Goal: Task Accomplishment & Management: Use online tool/utility

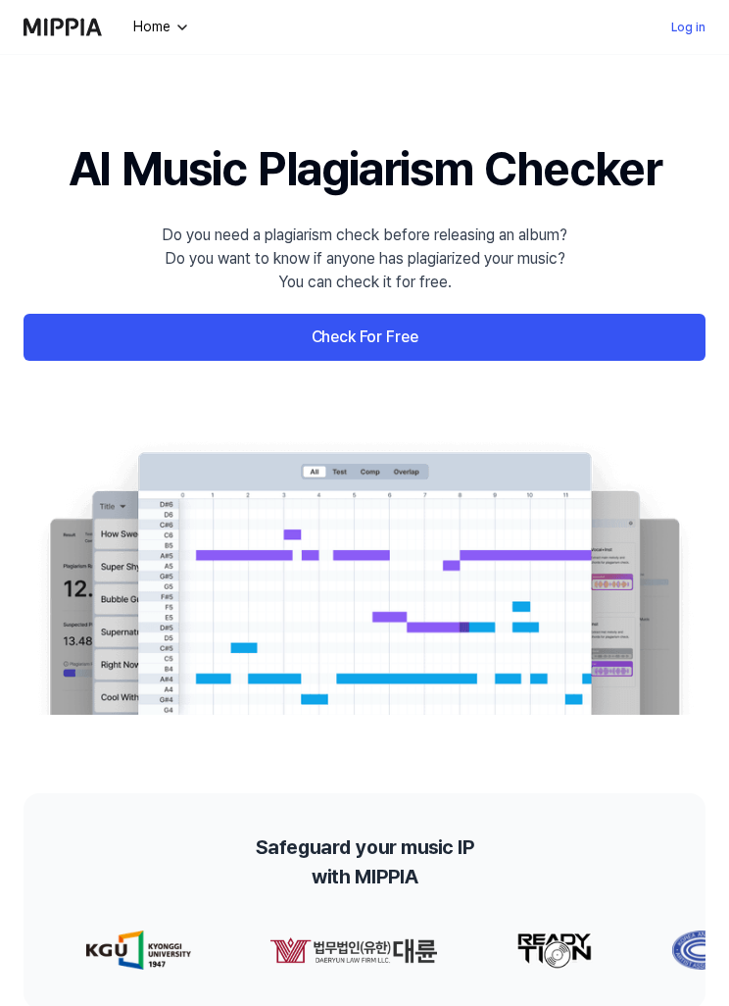
click at [685, 33] on link "Log in" at bounding box center [688, 28] width 34 height 24
click at [687, 31] on link "Log in" at bounding box center [688, 28] width 34 height 24
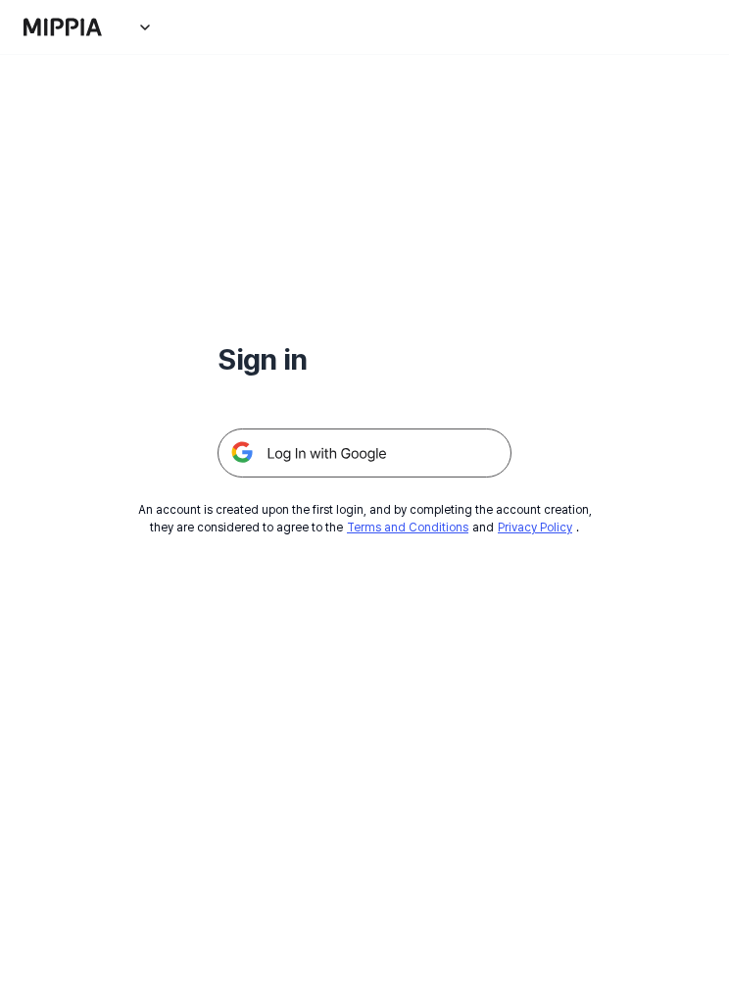
click at [421, 466] on img at bounding box center [365, 452] width 294 height 49
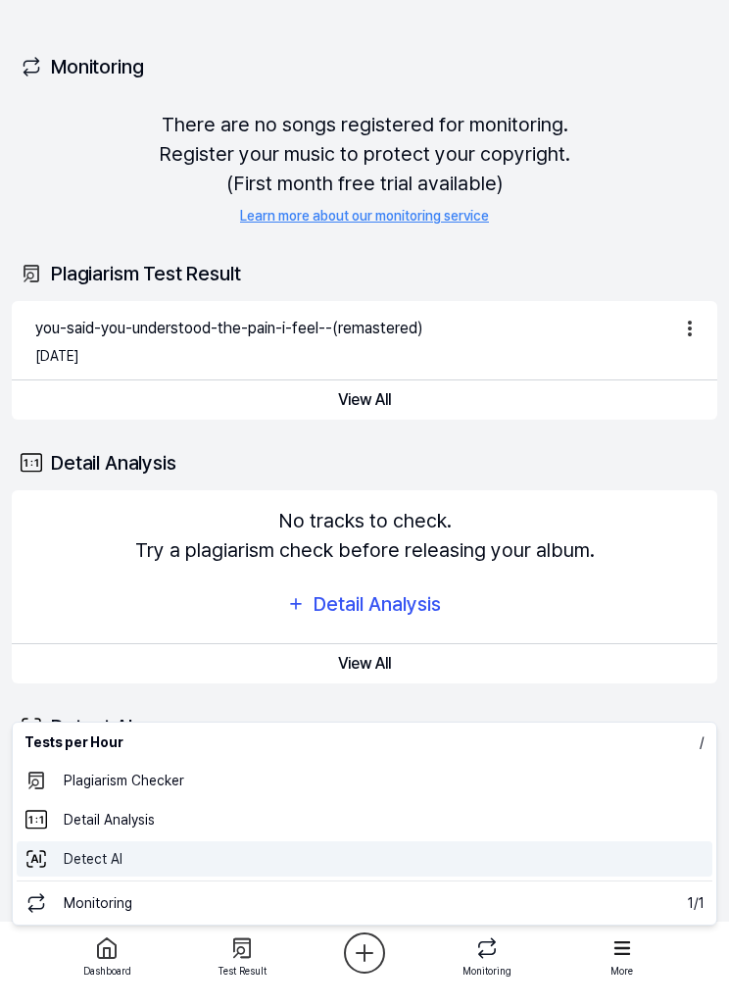
click at [248, 861] on 탐지 "Detect AI" at bounding box center [365, 858] width 696 height 35
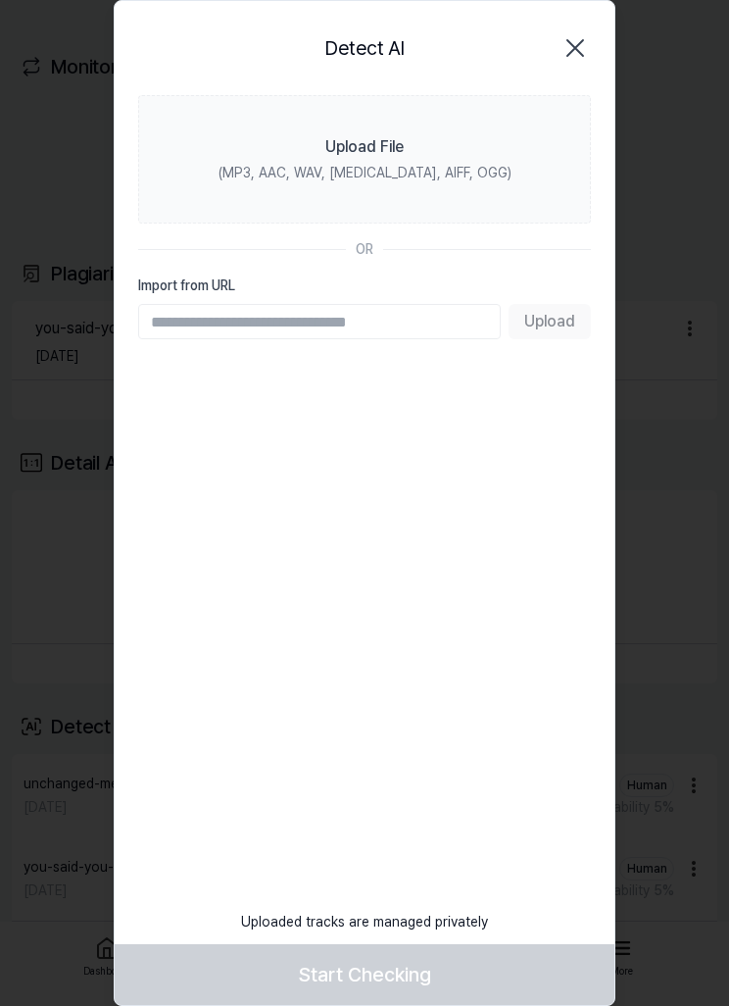
click at [434, 157] on label "Upload File (MP3, AAC, WAV, FLAC, AIFF, OGG)" at bounding box center [364, 159] width 453 height 128
click at [0, 0] on input "Upload File (MP3, AAC, WAV, FLAC, AIFF, OGG)" at bounding box center [0, 0] width 0 height 0
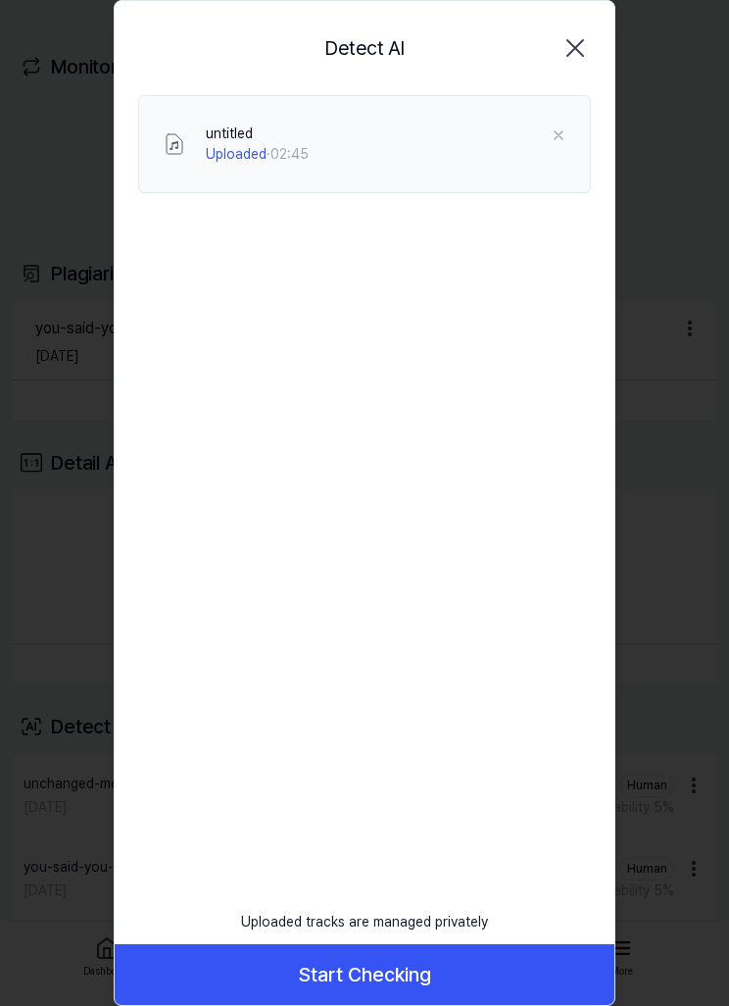
click at [484, 973] on button "Start Checking" at bounding box center [365, 974] width 500 height 61
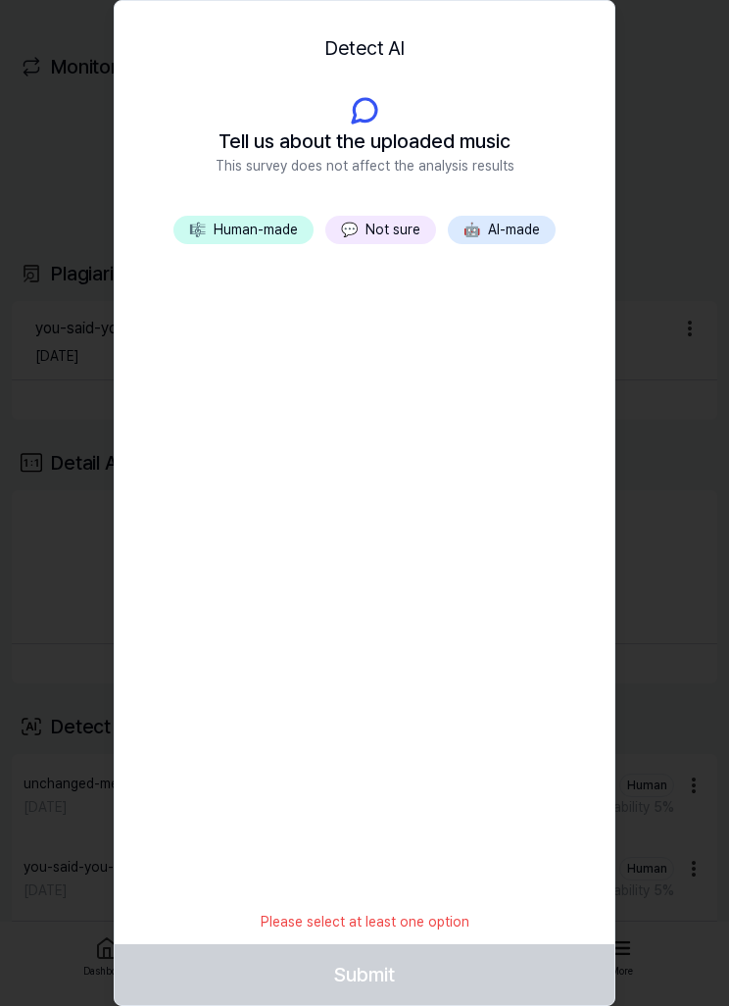
click at [293, 242] on button "🎼 Human-made" at bounding box center [243, 230] width 140 height 28
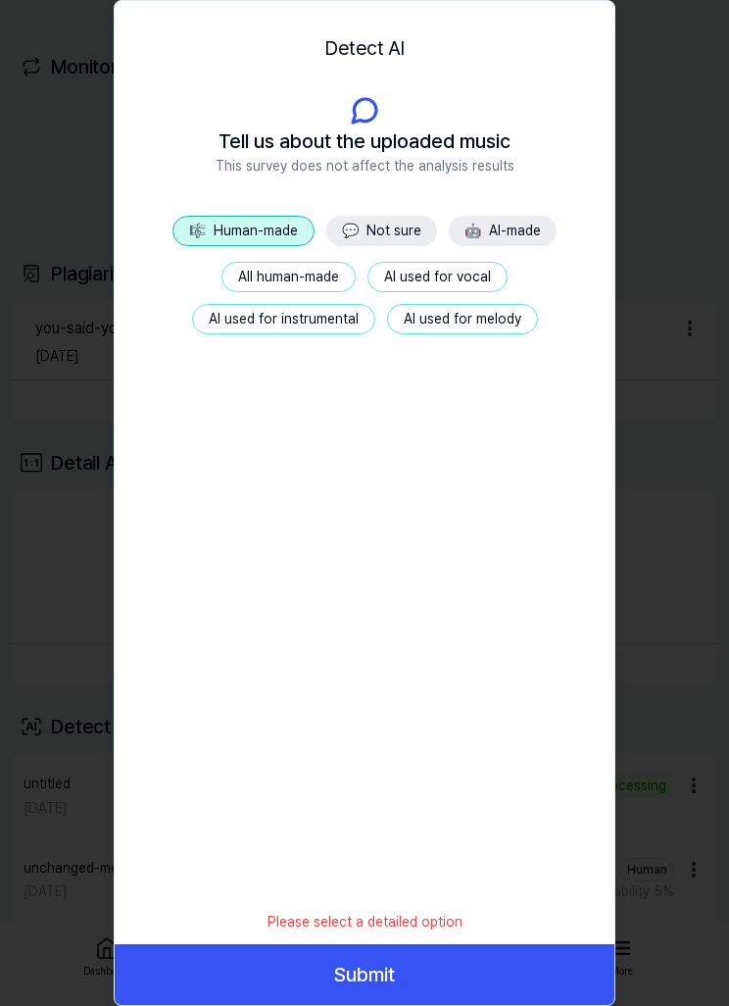
click at [493, 289] on button "AI used for vocal" at bounding box center [438, 277] width 140 height 30
click at [410, 236] on button "💬 Not sure" at bounding box center [381, 231] width 111 height 30
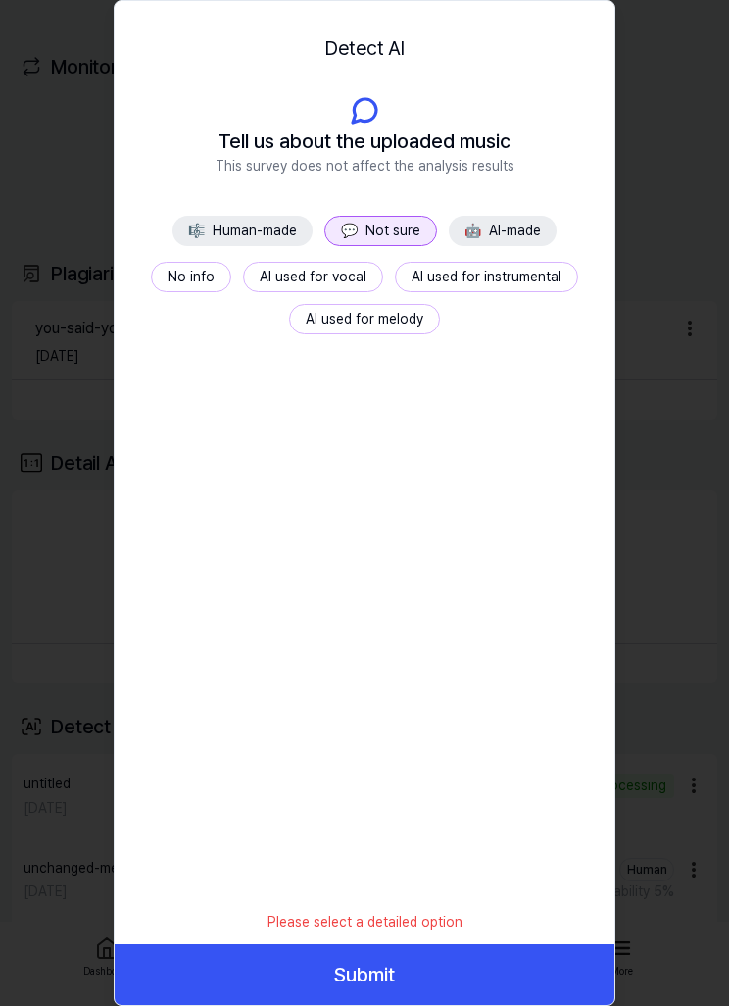
click at [513, 242] on button "🤖 AI-made" at bounding box center [503, 231] width 108 height 30
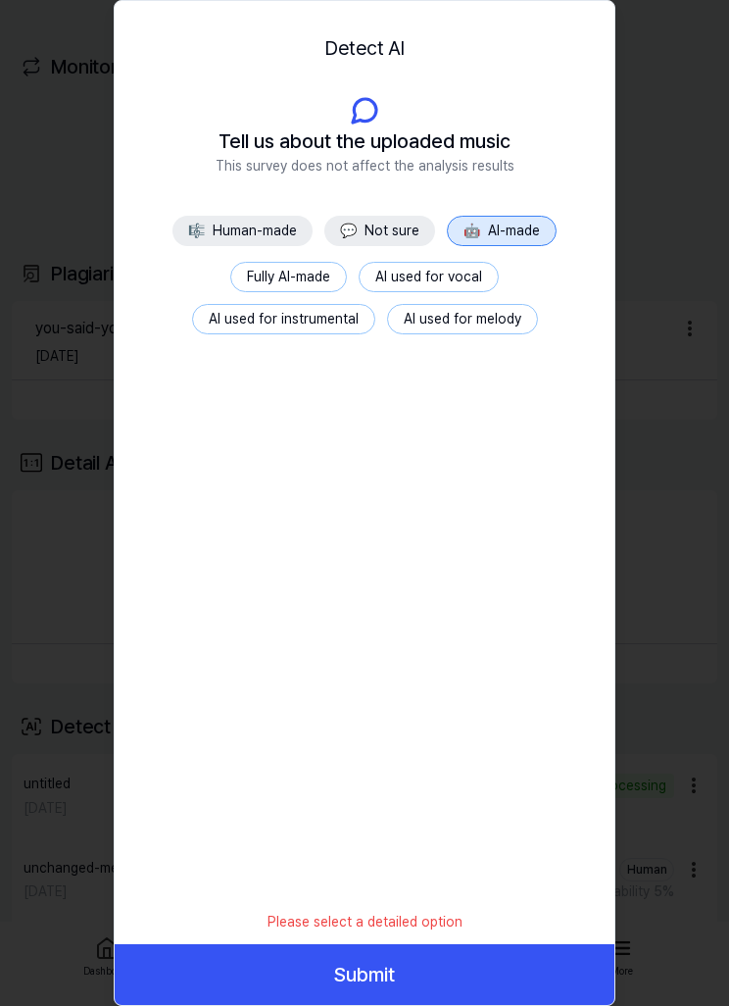
click at [408, 233] on button "💬 Not sure" at bounding box center [379, 231] width 111 height 30
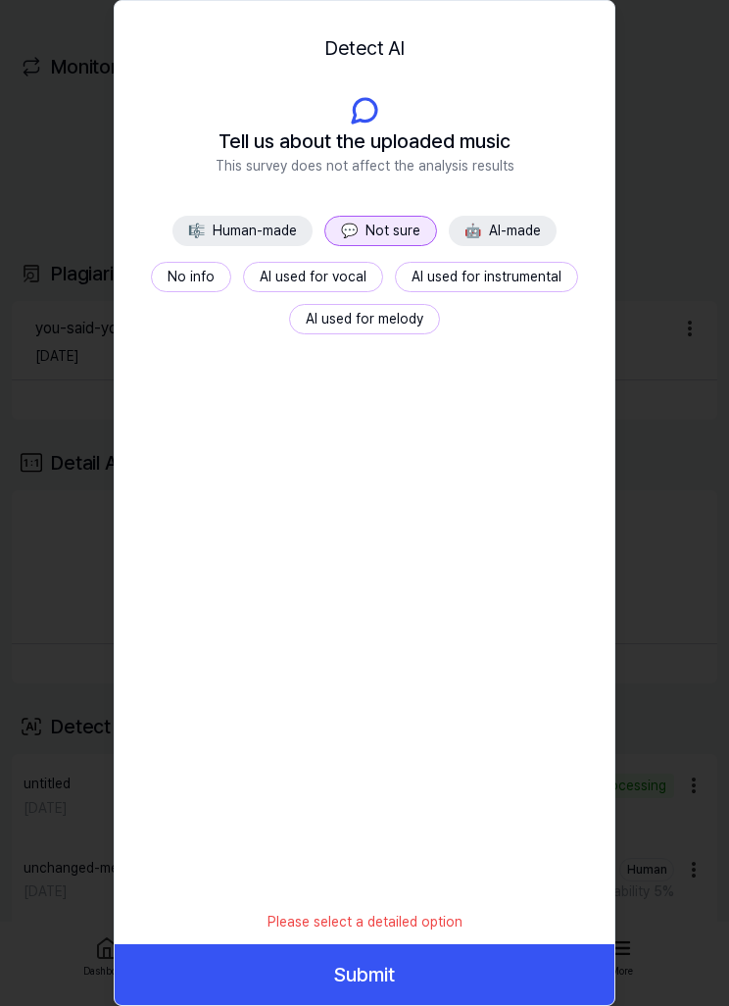
click at [443, 969] on button "Submit" at bounding box center [365, 974] width 500 height 61
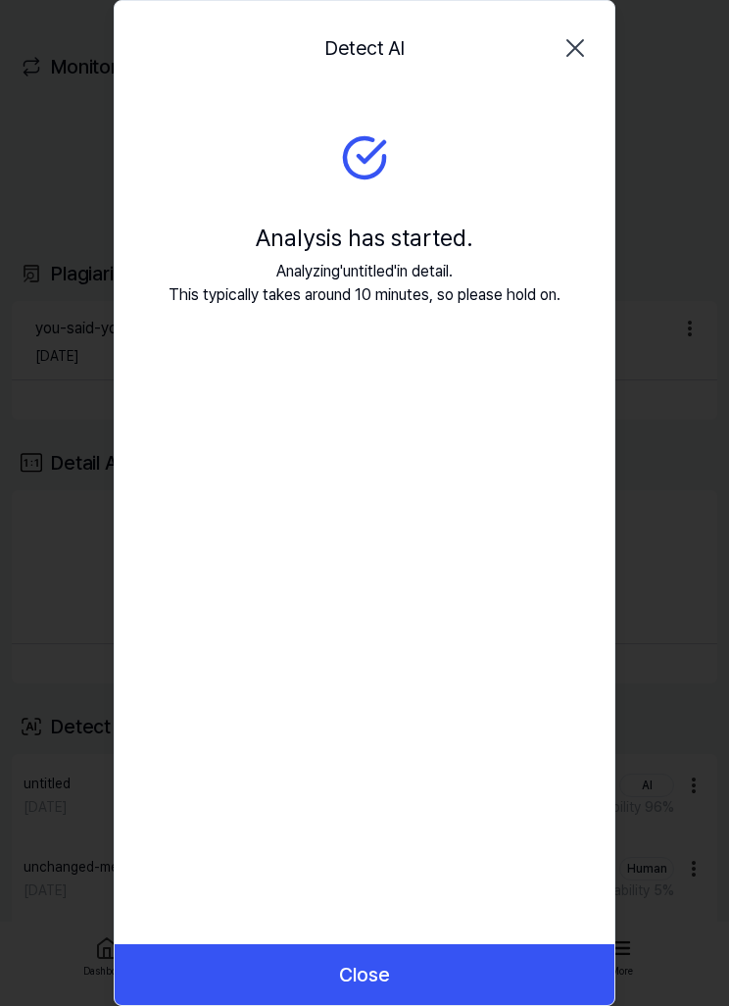
click at [468, 955] on button "Close" at bounding box center [365, 974] width 500 height 61
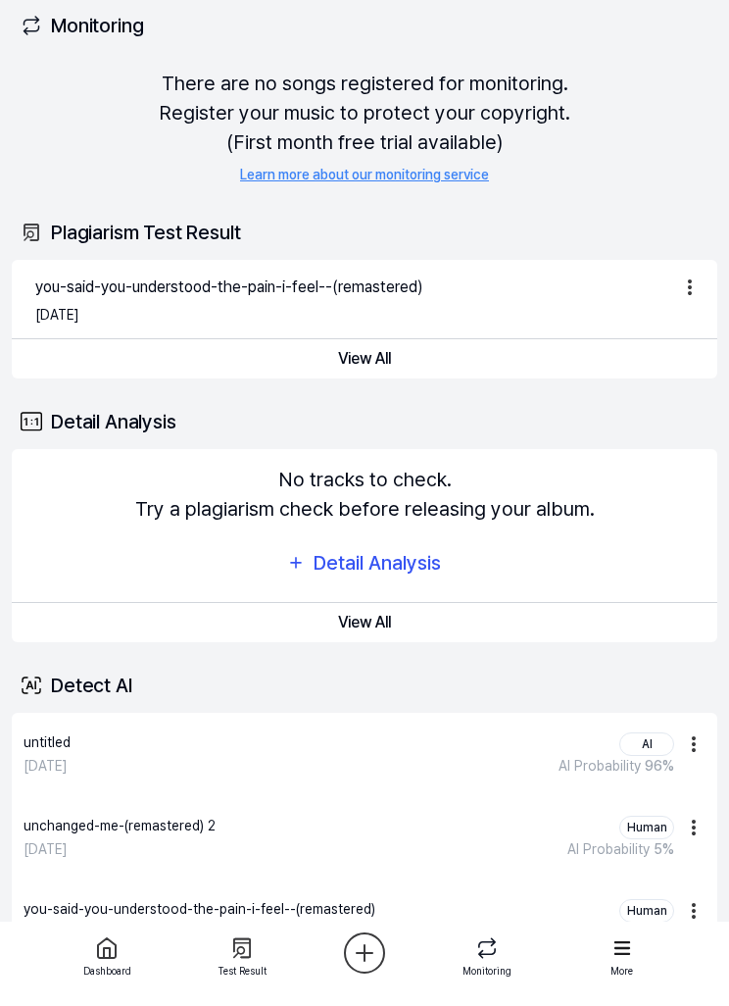
scroll to position [44, 0]
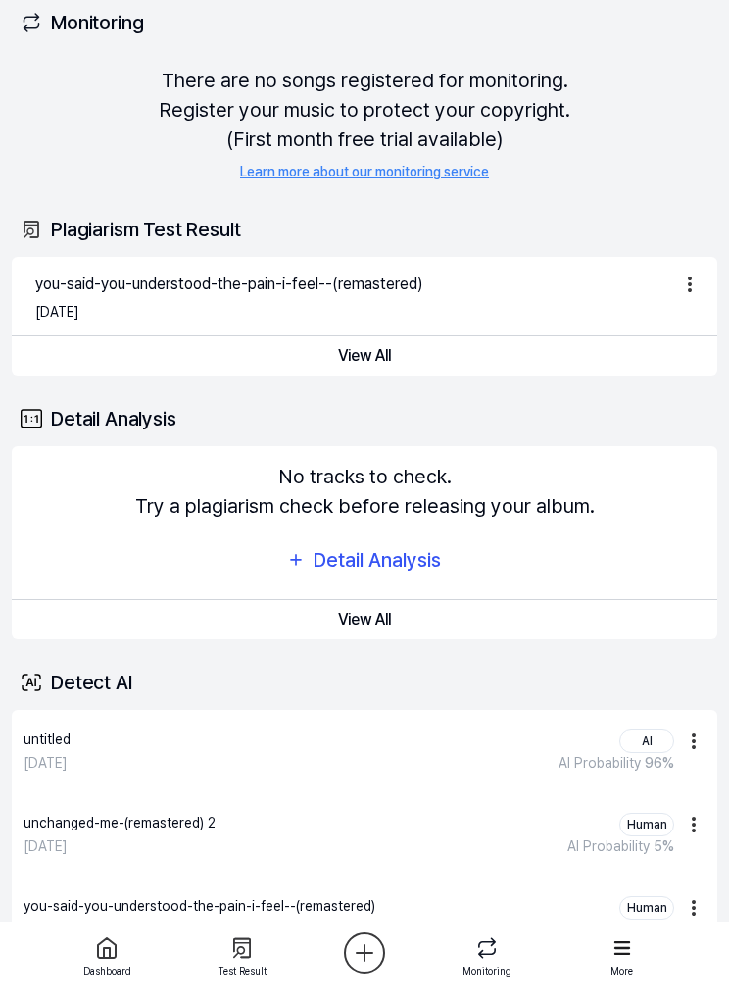
click at [545, 763] on div "Sep 3, 2025 AI Probability 96 %" at bounding box center [349, 763] width 651 height 21
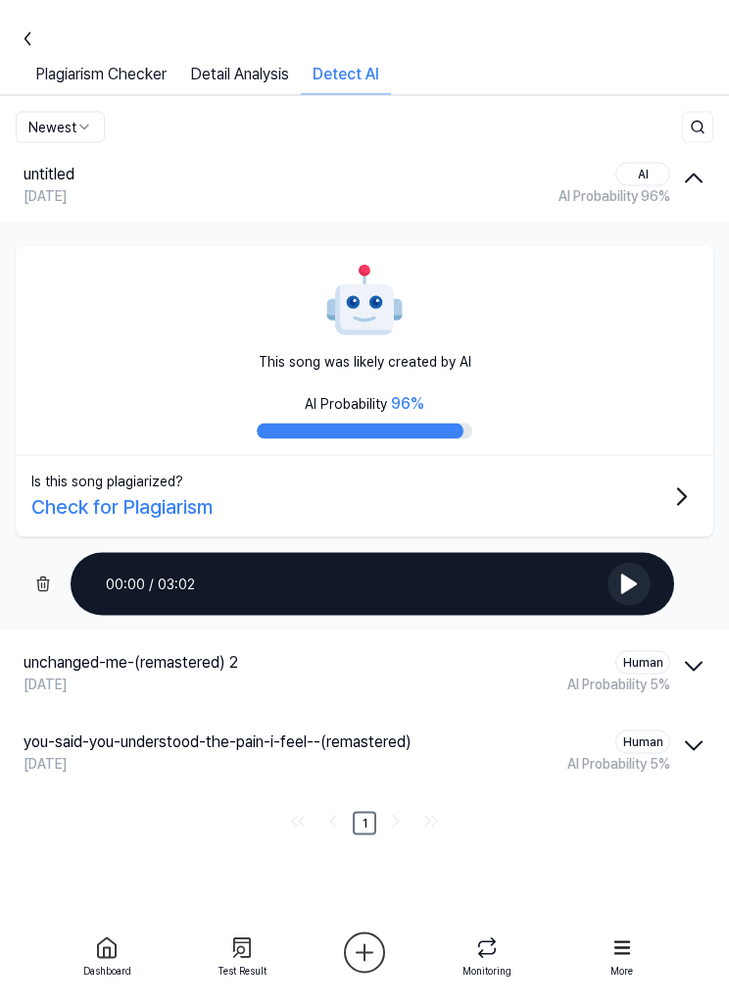
scroll to position [0, 0]
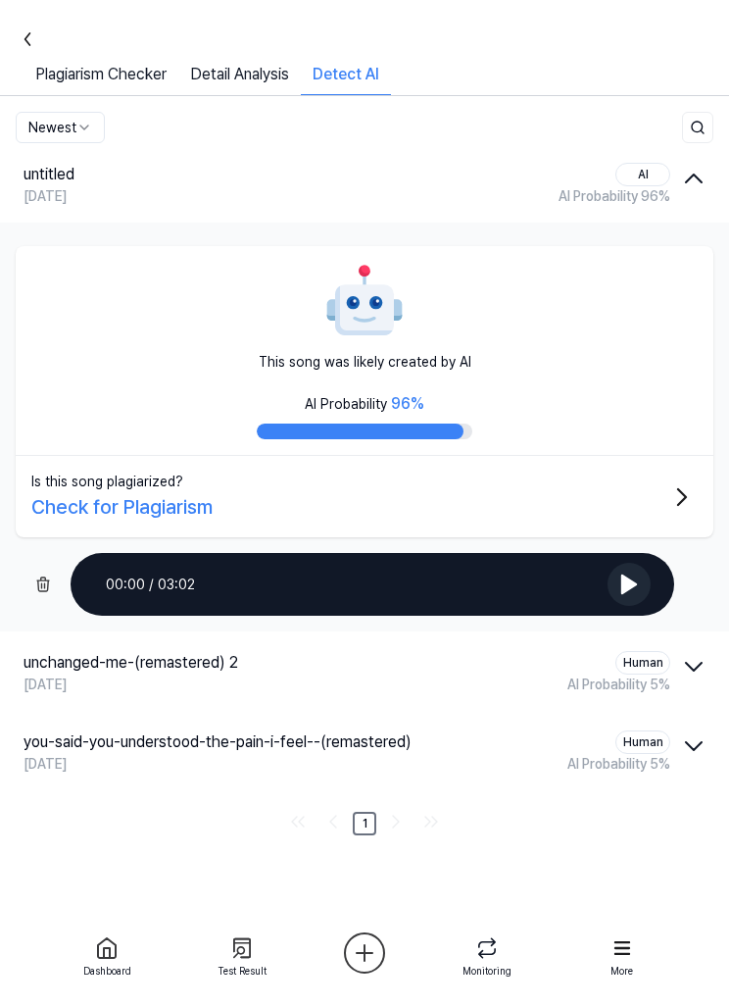
click at [691, 185] on icon "button" at bounding box center [693, 178] width 31 height 31
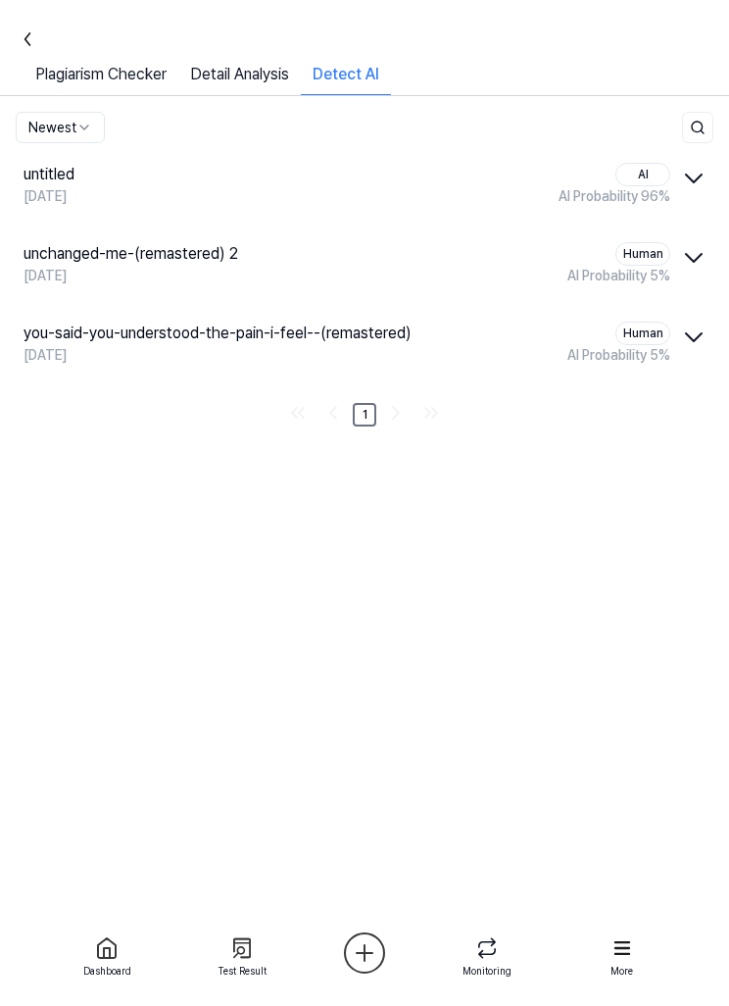
click at [700, 185] on icon "button" at bounding box center [693, 178] width 31 height 31
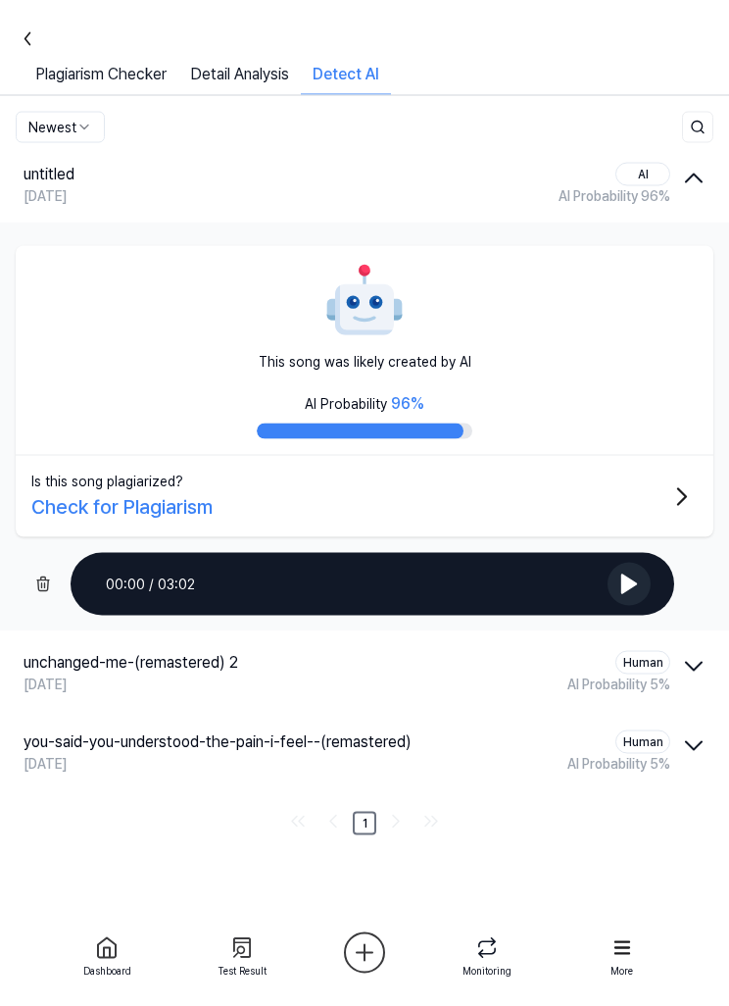
scroll to position [64, 0]
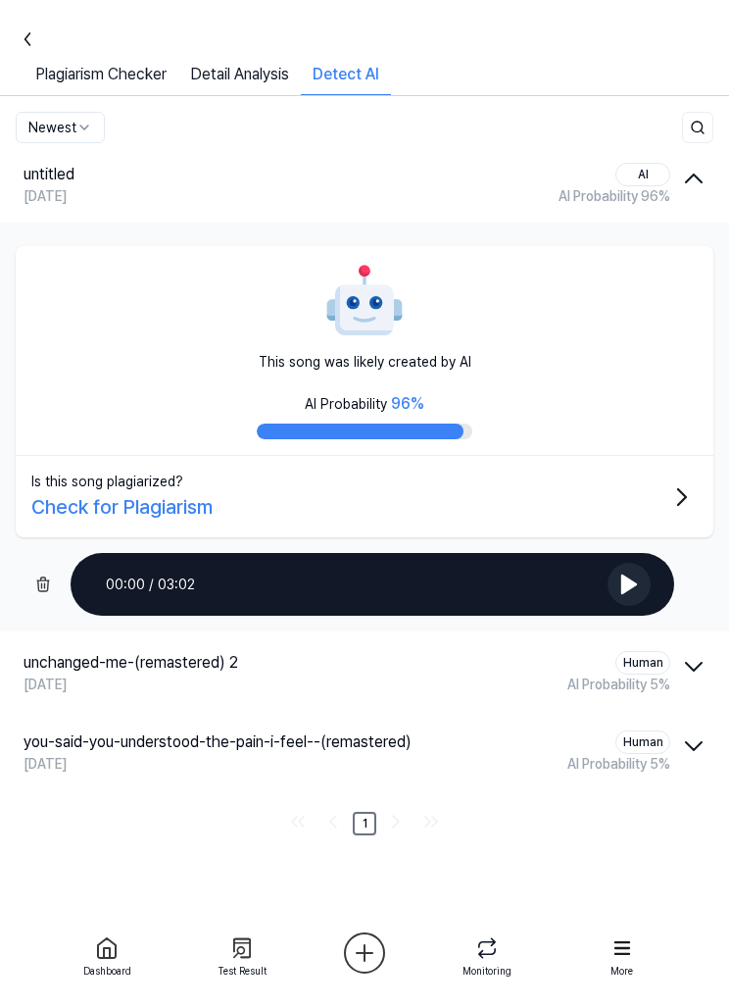
click at [685, 143] on button "untitled AI Sep 3, 2025 AI Probability 96 %" at bounding box center [364, 182] width 729 height 79
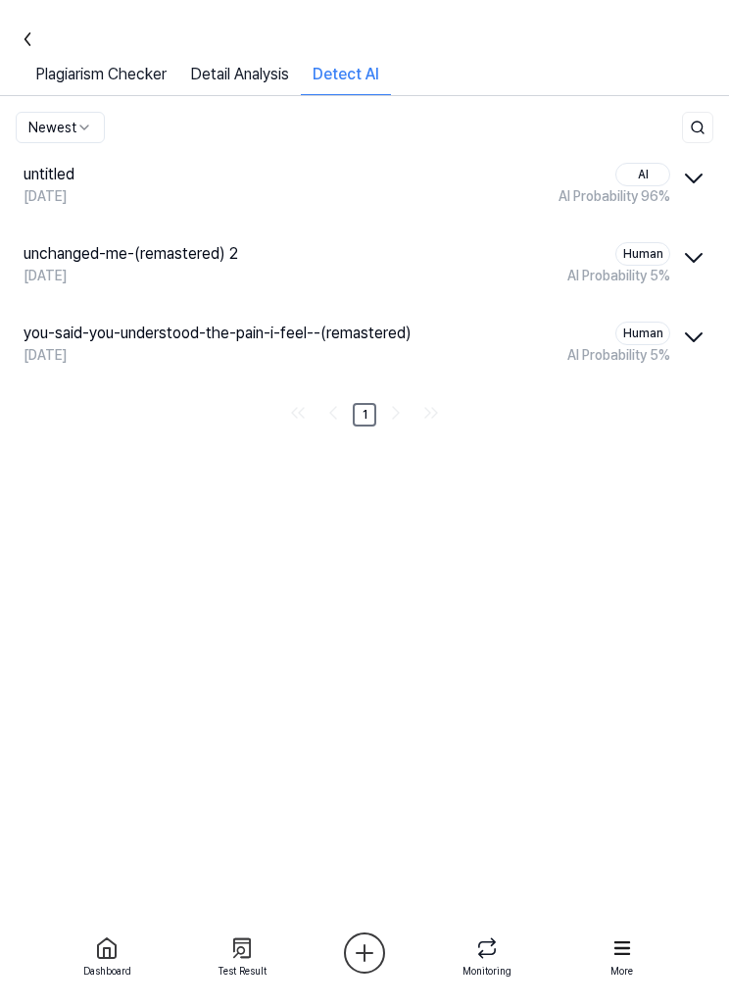
click at [679, 163] on icon "button" at bounding box center [693, 178] width 31 height 31
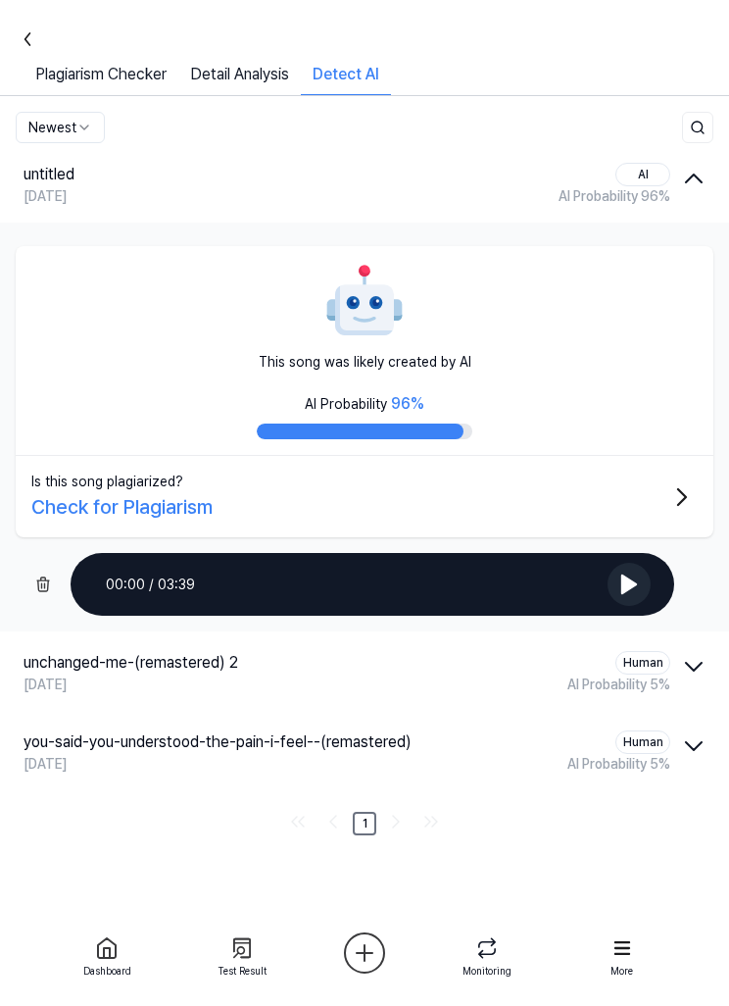
scroll to position [0, 0]
click at [630, 500] on button "Is this song plagiarized? Check for Plagiarism" at bounding box center [365, 496] width 698 height 81
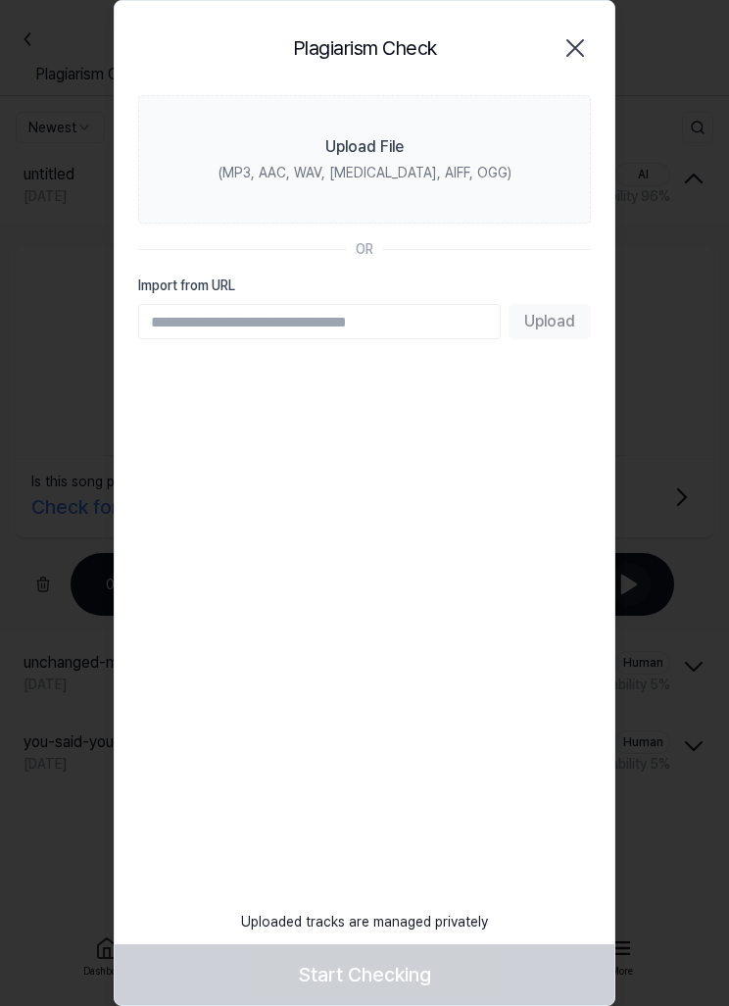
click at [418, 152] on label "Upload File (MP3, AAC, WAV, FLAC, AIFF, OGG)" at bounding box center [364, 159] width 453 height 128
click at [0, 0] on input "Upload File (MP3, AAC, WAV, FLAC, AIFF, OGG)" at bounding box center [0, 0] width 0 height 0
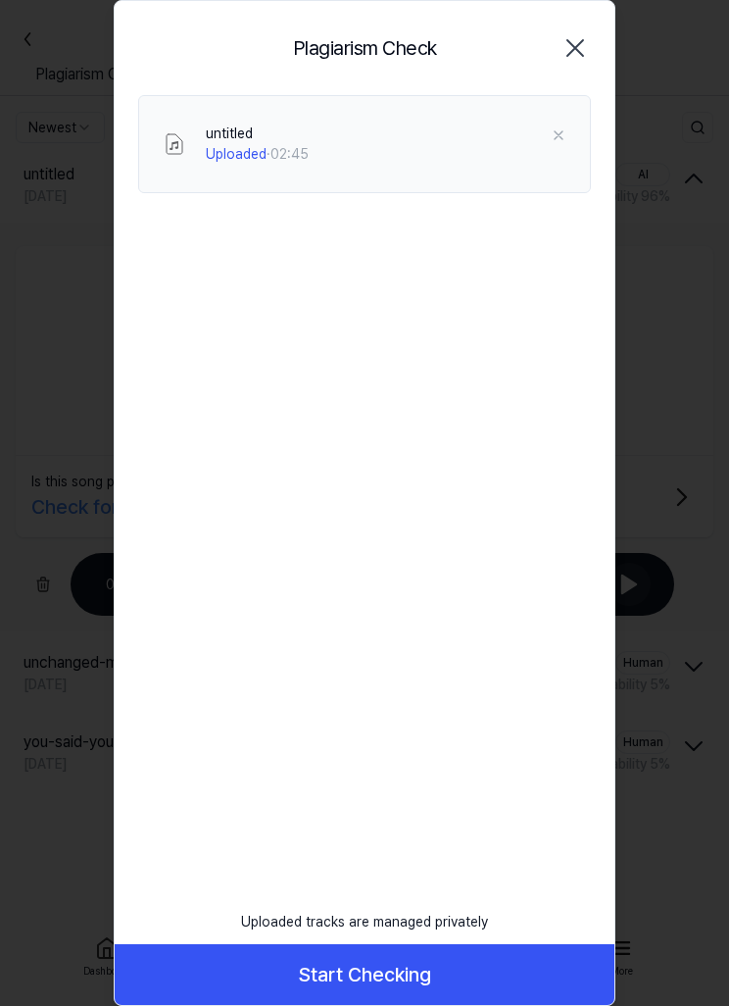
click at [432, 970] on button "Start Checking" at bounding box center [365, 974] width 500 height 61
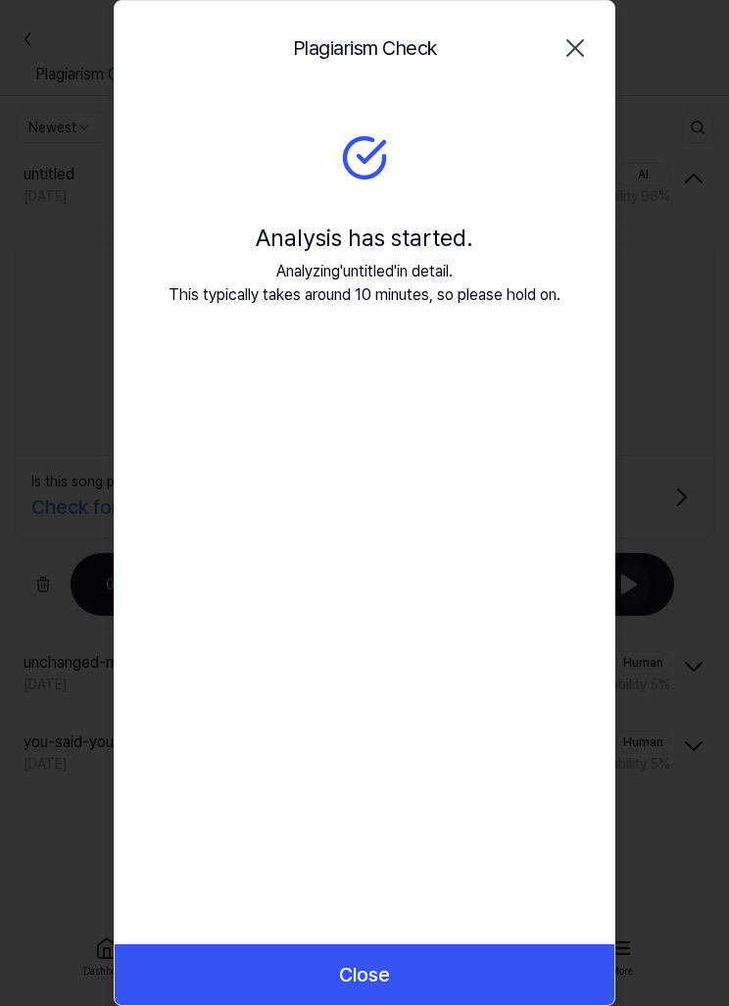
click at [417, 978] on button "Close" at bounding box center [365, 974] width 500 height 61
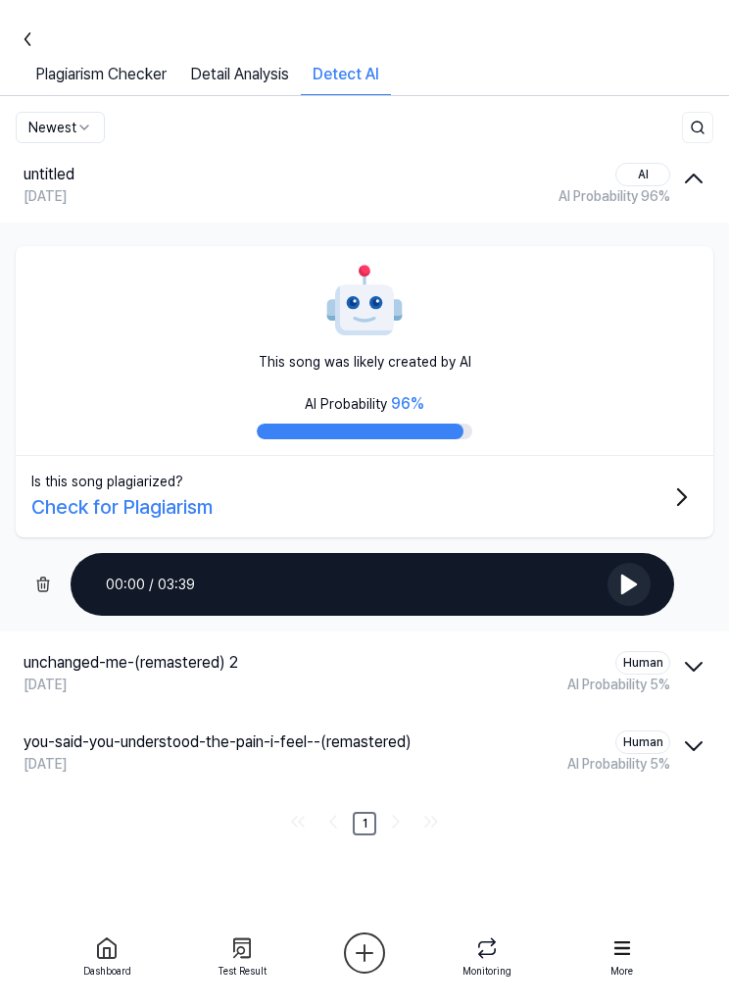
click at [693, 180] on icon "button" at bounding box center [693, 178] width 31 height 31
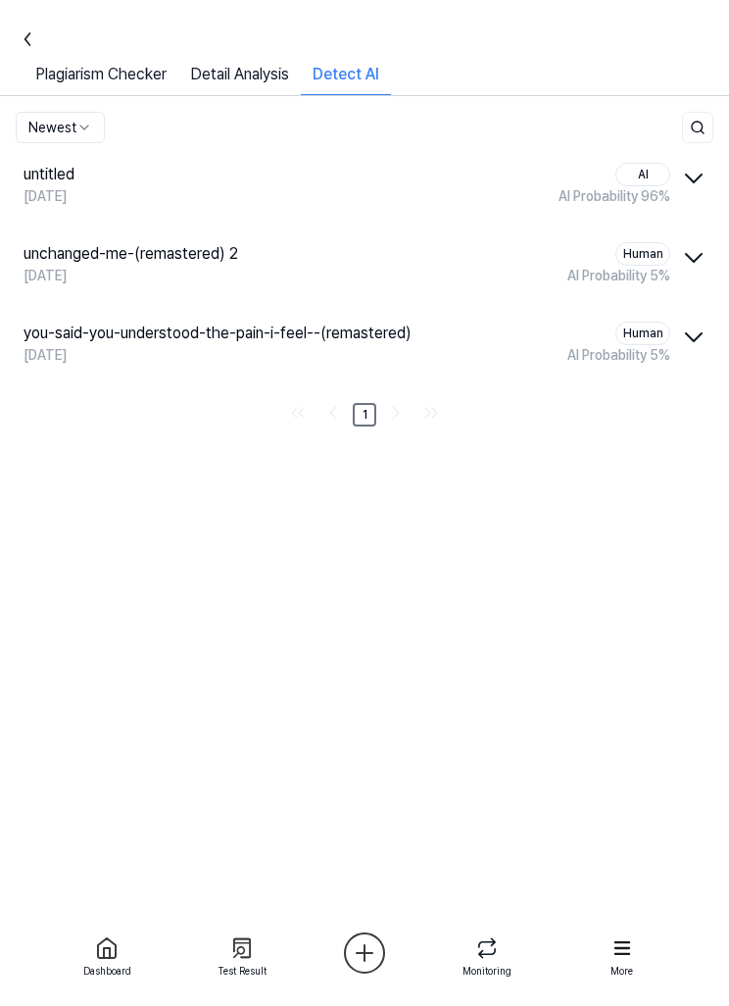
click at [694, 184] on icon "button" at bounding box center [693, 178] width 31 height 31
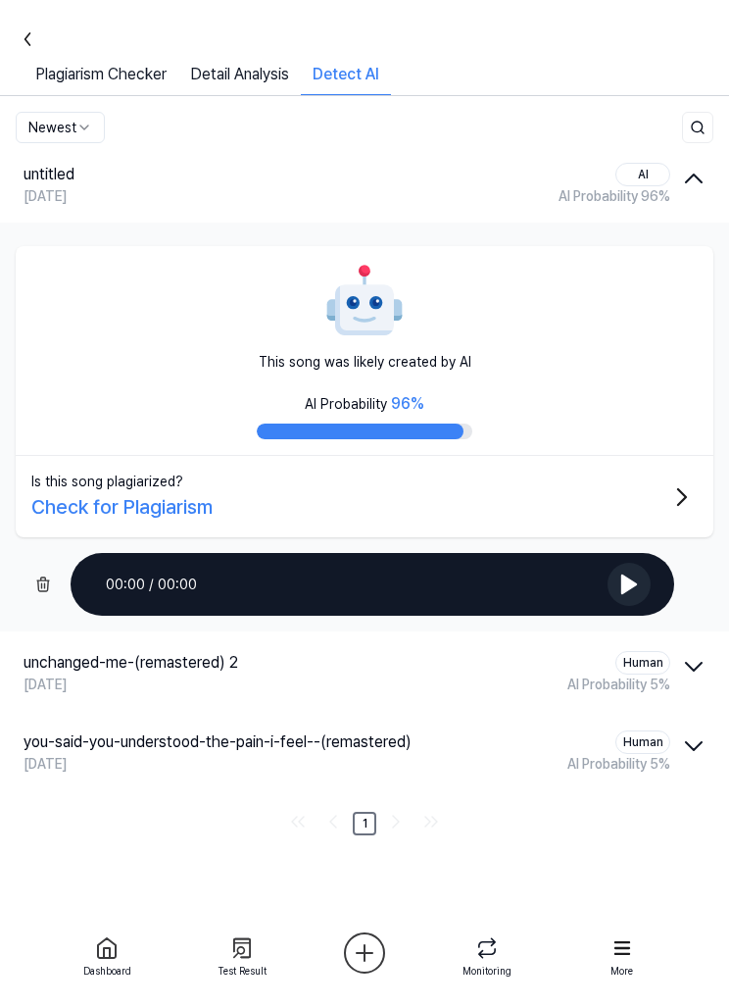
scroll to position [64, 0]
click at [687, 163] on icon "button" at bounding box center [693, 178] width 31 height 31
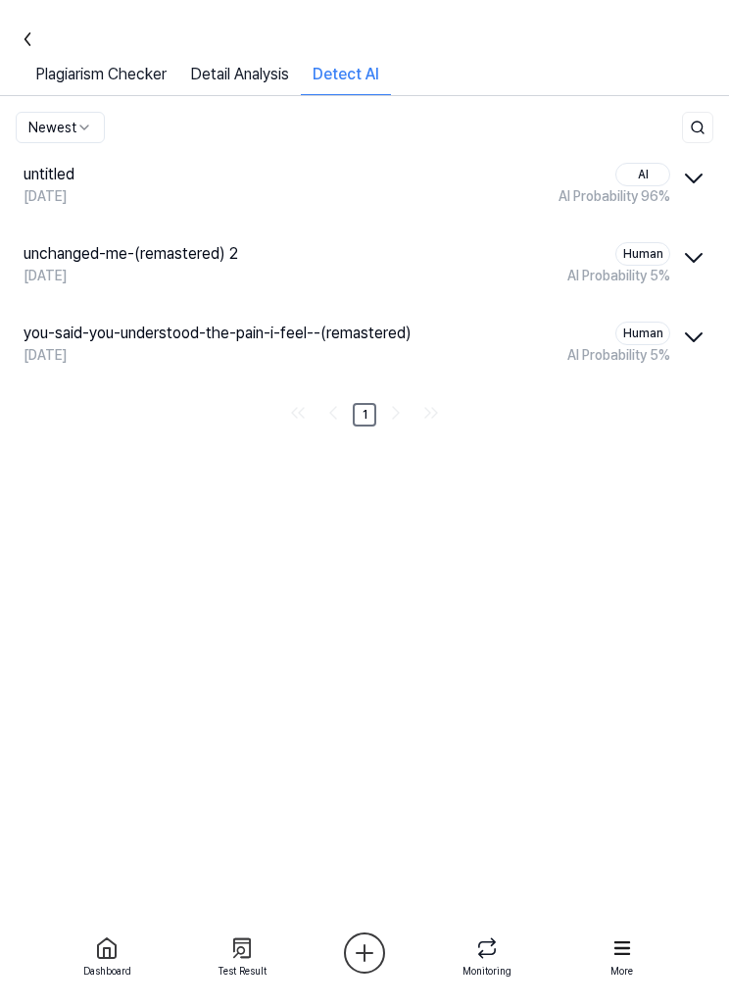
scroll to position [0, 0]
click at [241, 83] on link "Detail Analysis" at bounding box center [239, 79] width 123 height 32
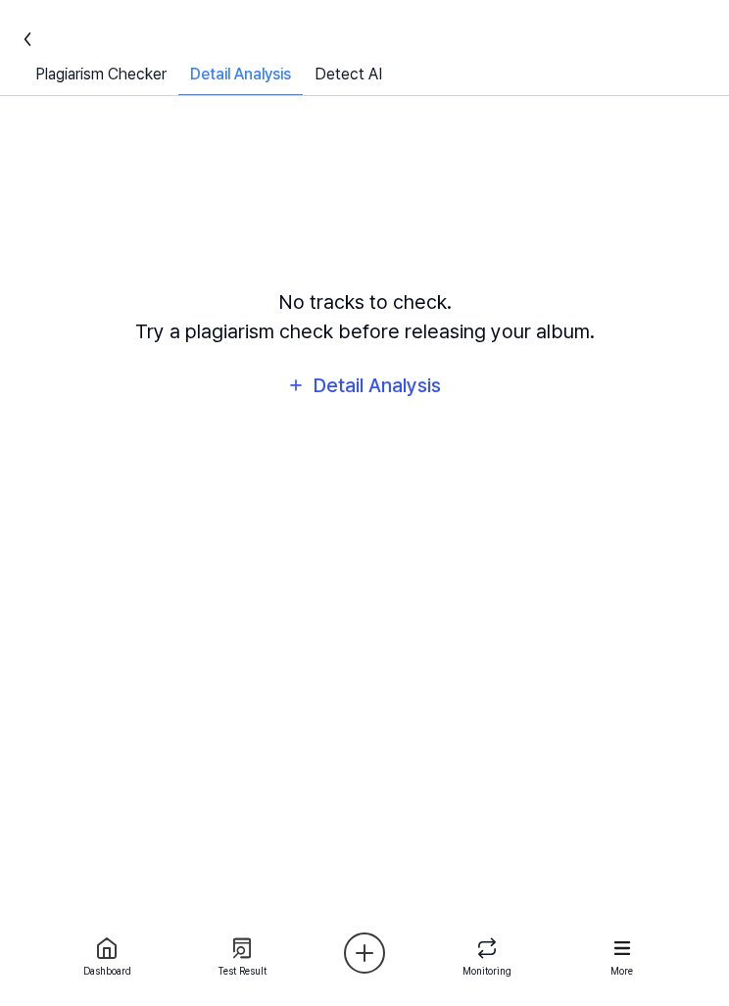
click at [251, 77] on div "Detail Analysis" at bounding box center [240, 79] width 124 height 32
click at [368, 75] on link "Detect AI" at bounding box center [348, 79] width 91 height 32
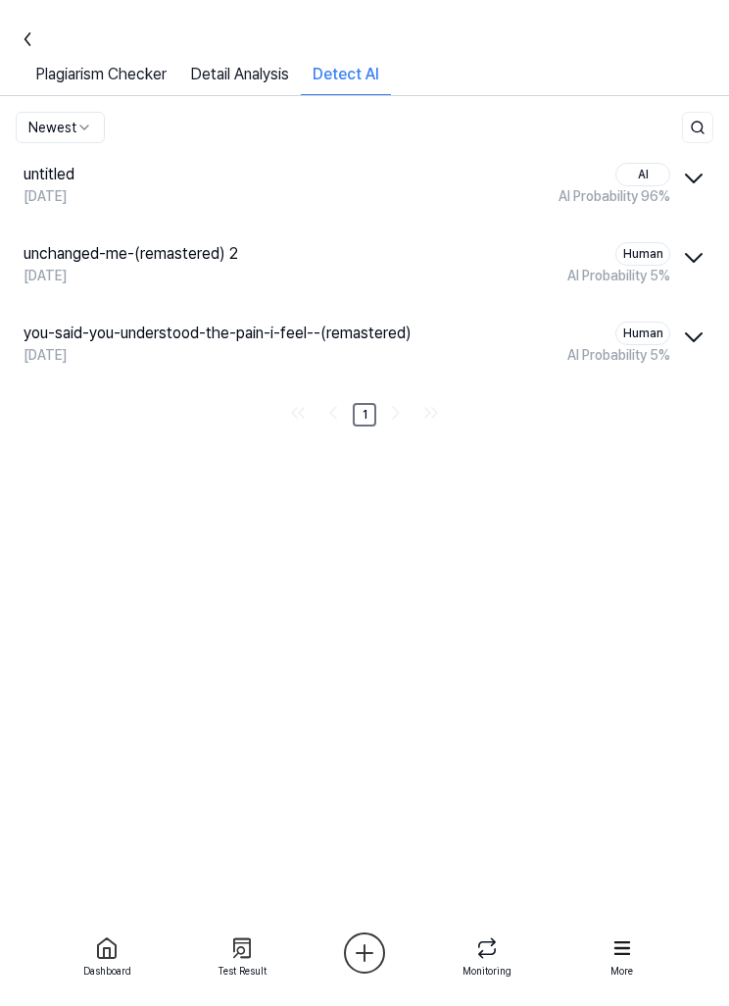
click at [651, 186] on span "AI Probability 96 %" at bounding box center [615, 196] width 112 height 21
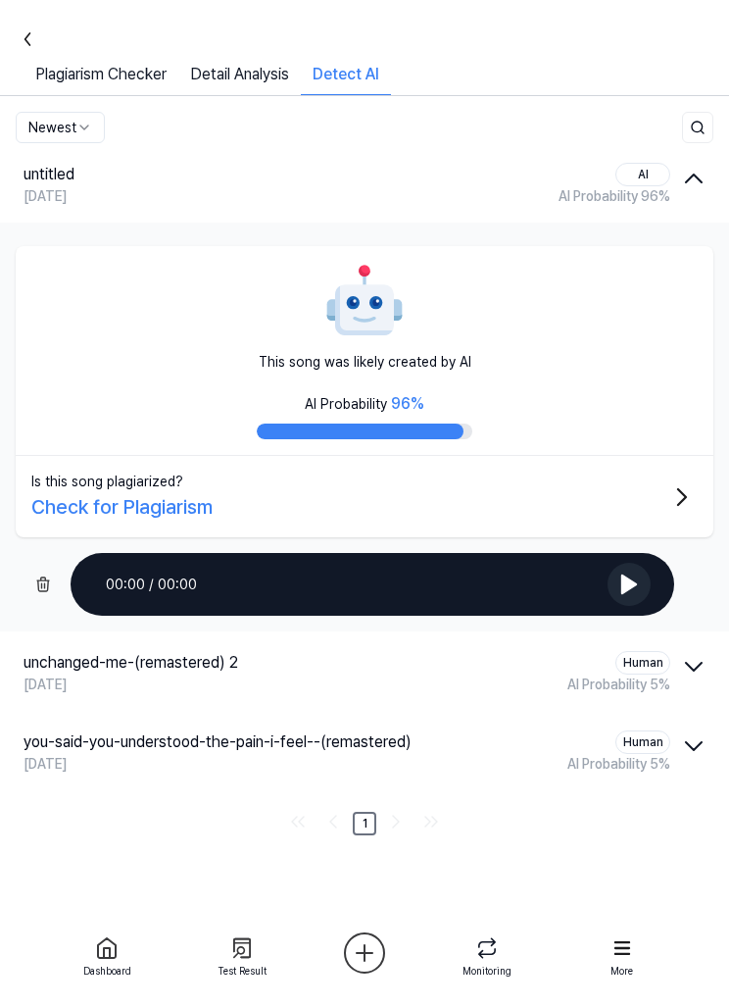
scroll to position [64, 0]
click at [690, 163] on icon "button" at bounding box center [693, 178] width 31 height 31
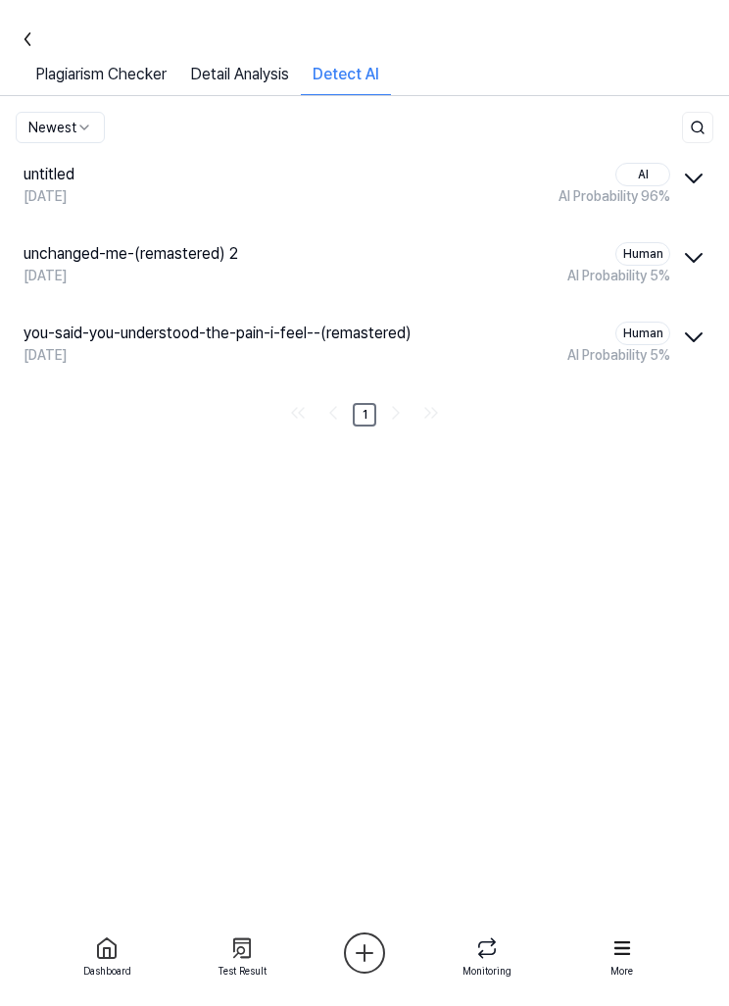
scroll to position [0, 0]
click at [139, 93] on link "Plagiarism Checker" at bounding box center [101, 79] width 155 height 32
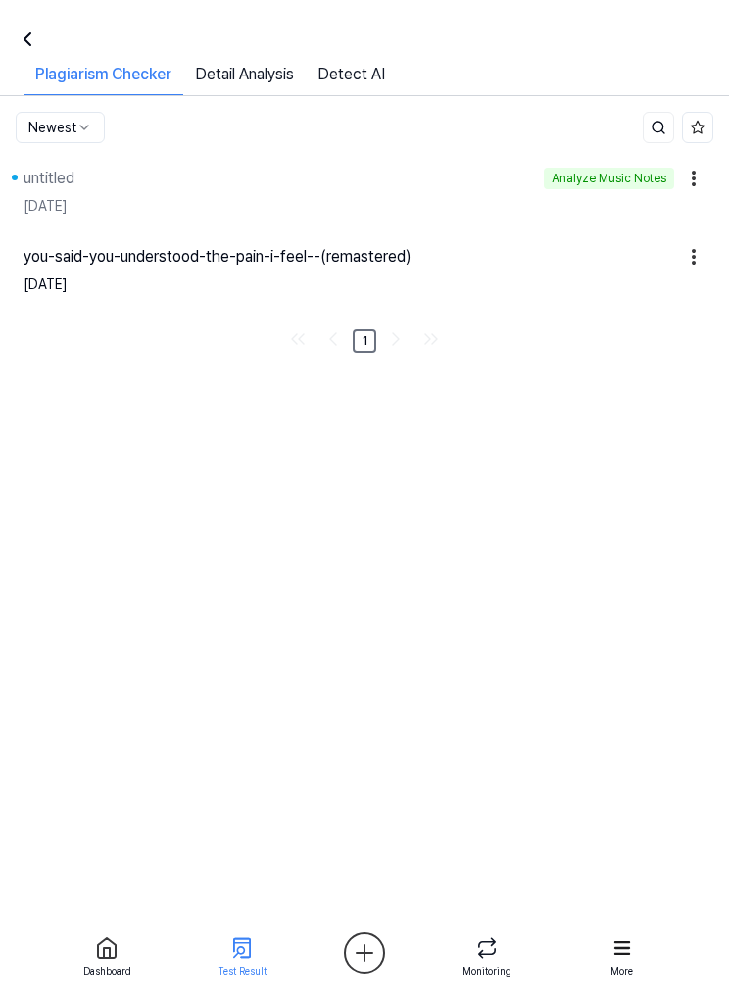
click at [270, 89] on link "Detail Analysis" at bounding box center [244, 79] width 123 height 32
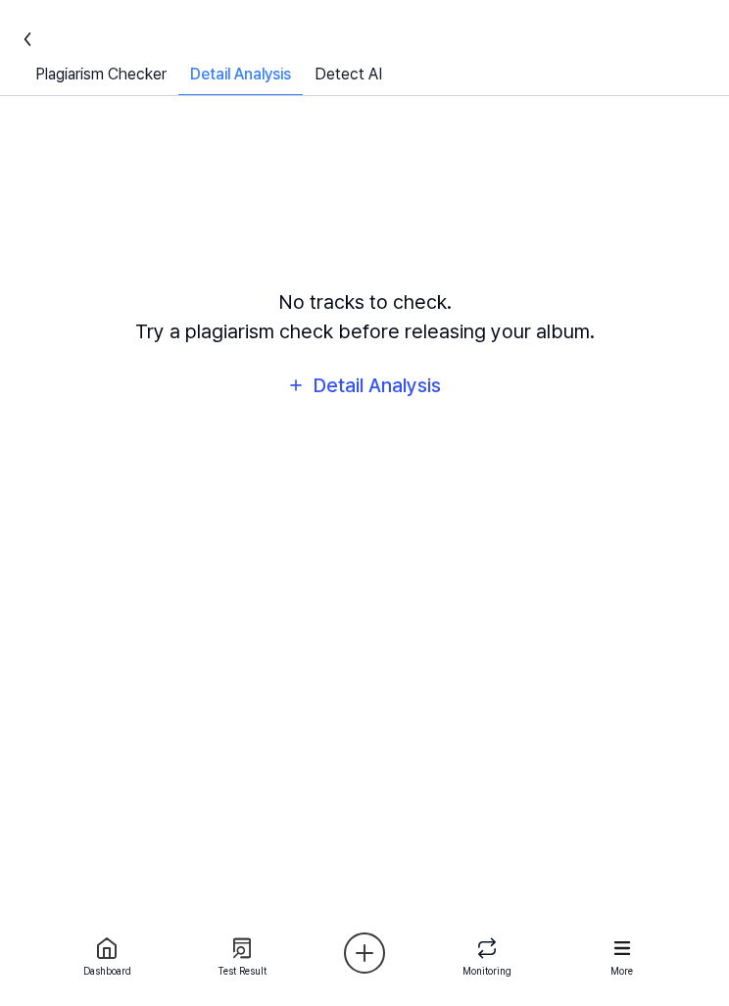
click at [139, 87] on link "Plagiarism Checker" at bounding box center [101, 79] width 155 height 32
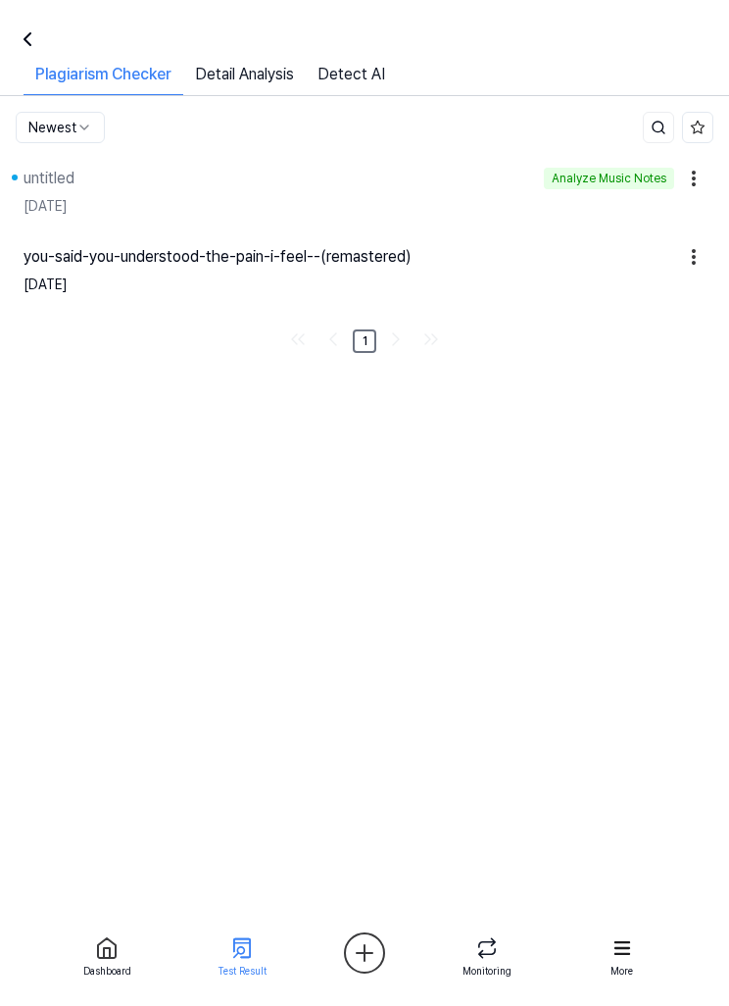
click at [276, 71] on link "Detail Analysis" at bounding box center [244, 79] width 123 height 32
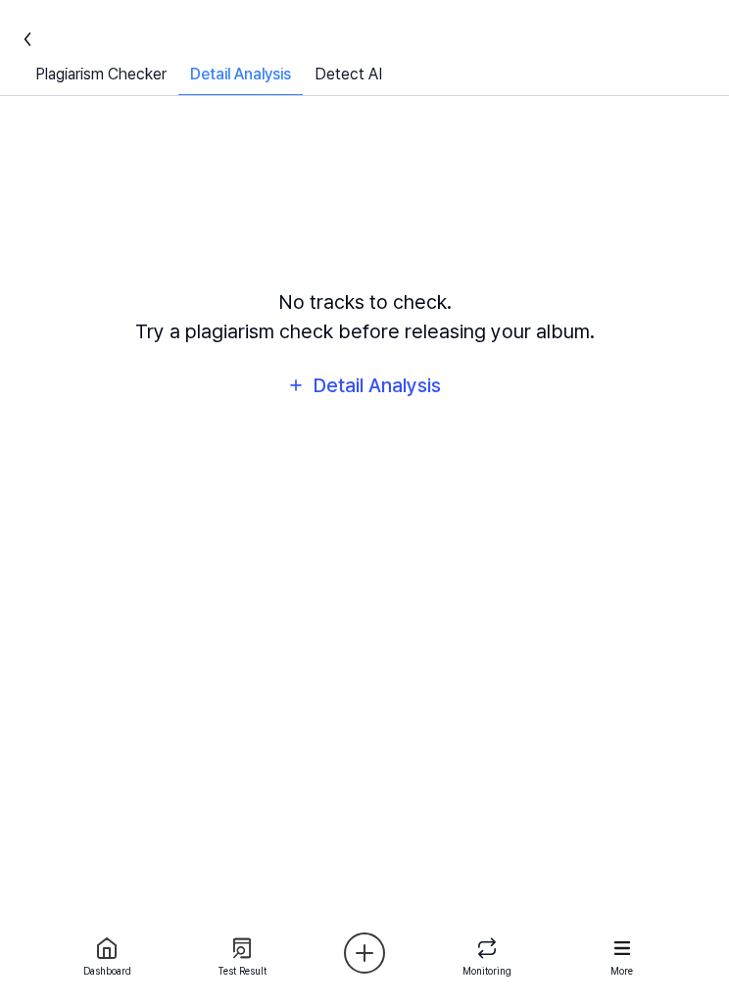
click at [437, 401] on div "Detail Analysis" at bounding box center [377, 384] width 131 height 31
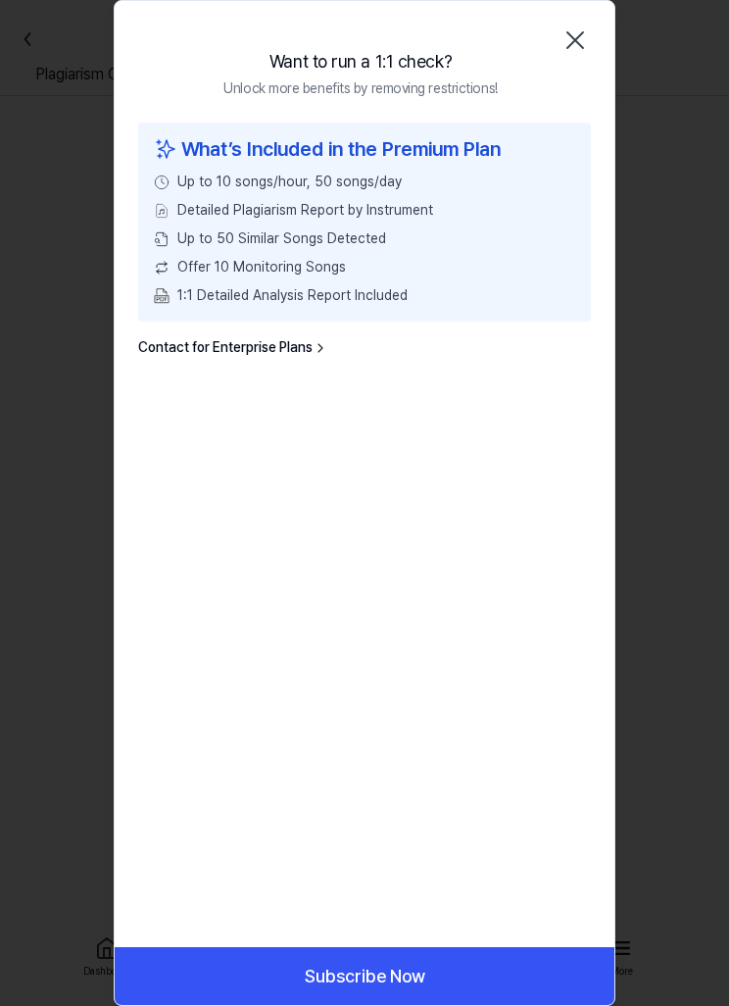
click at [579, 48] on icon "button" at bounding box center [575, 40] width 31 height 31
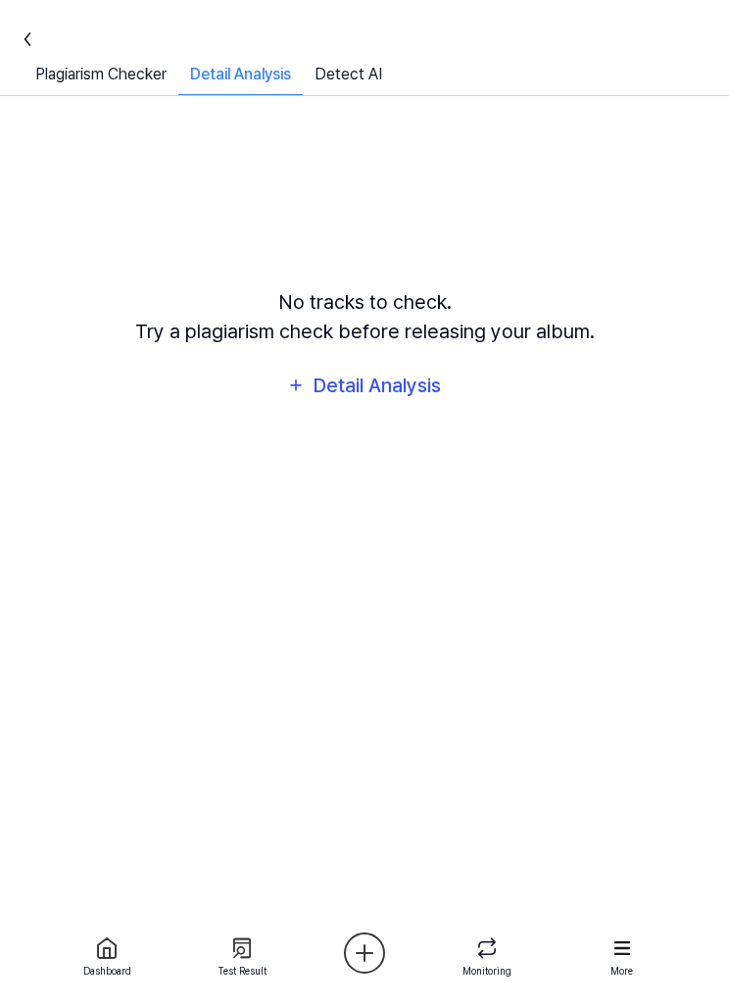
click at [368, 80] on link "Detect AI" at bounding box center [348, 79] width 91 height 32
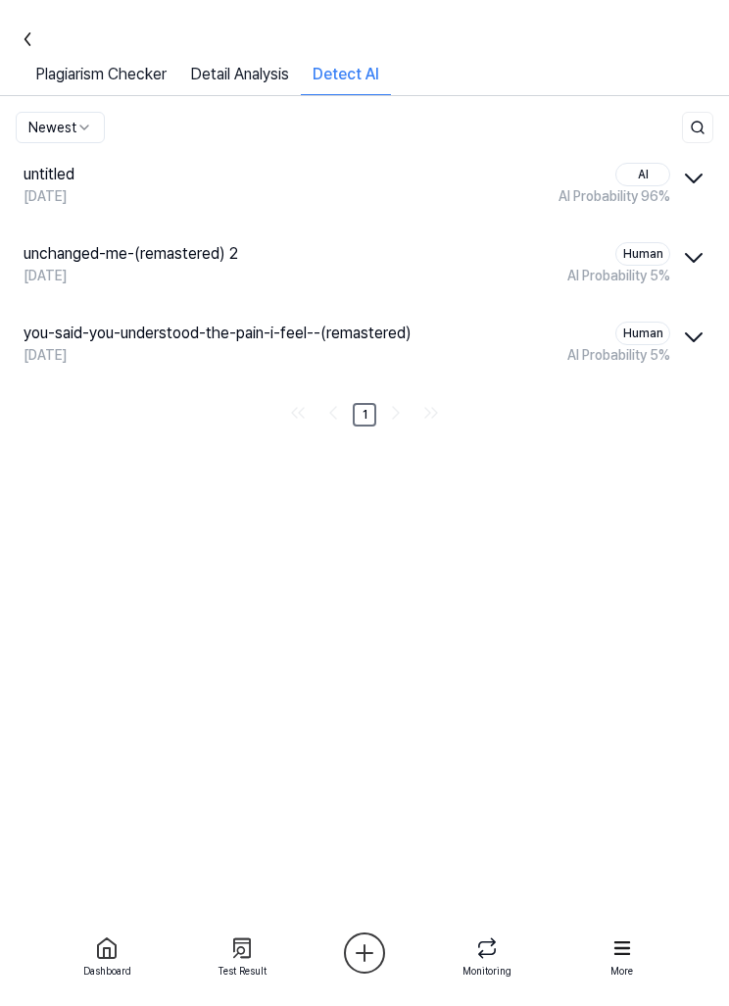
click at [694, 187] on icon "button" at bounding box center [693, 178] width 31 height 31
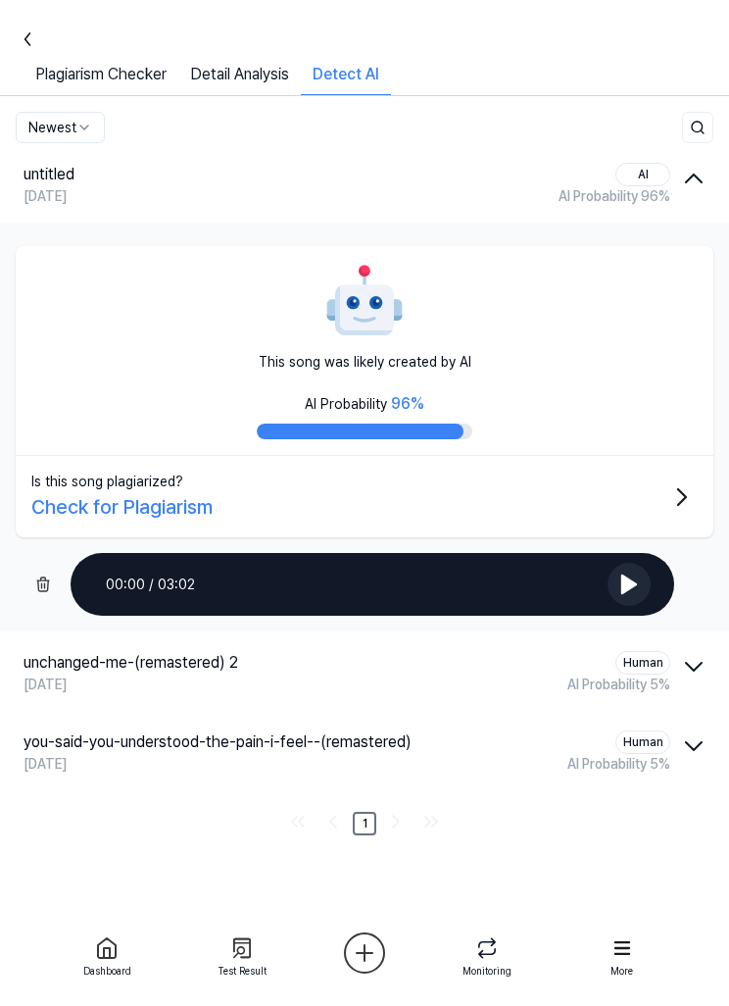
click at [540, 332] on div "This song was likely created by AI AI Probability 96 %" at bounding box center [365, 351] width 698 height 210
click at [707, 188] on icon "button" at bounding box center [693, 178] width 31 height 31
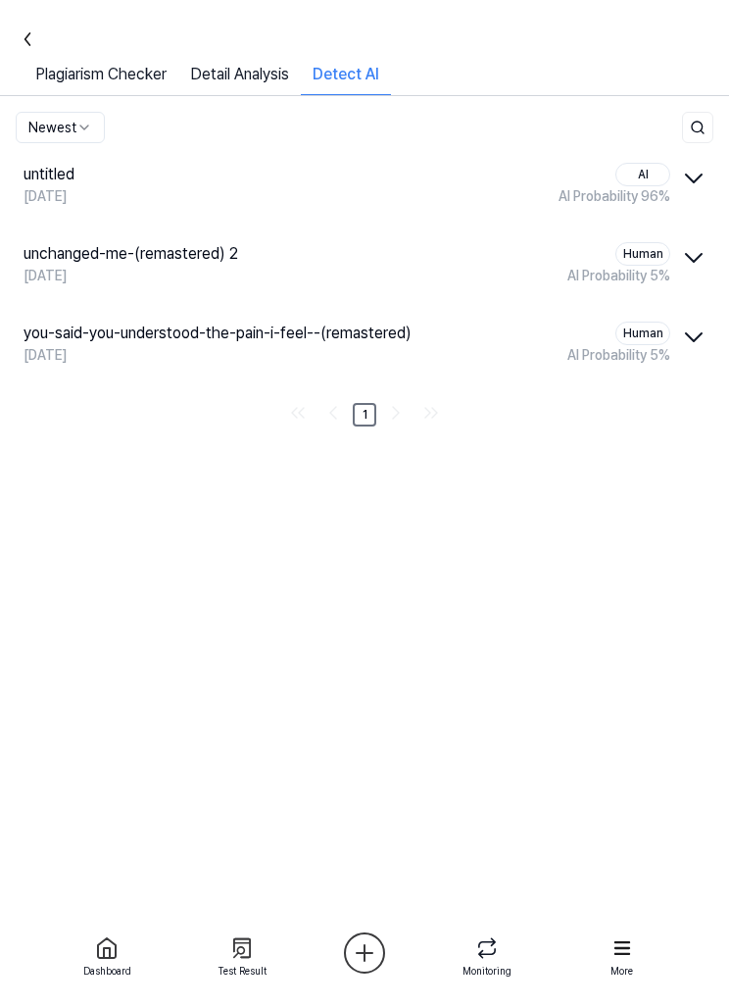
click at [156, 74] on link "Plagiarism Checker" at bounding box center [101, 79] width 155 height 32
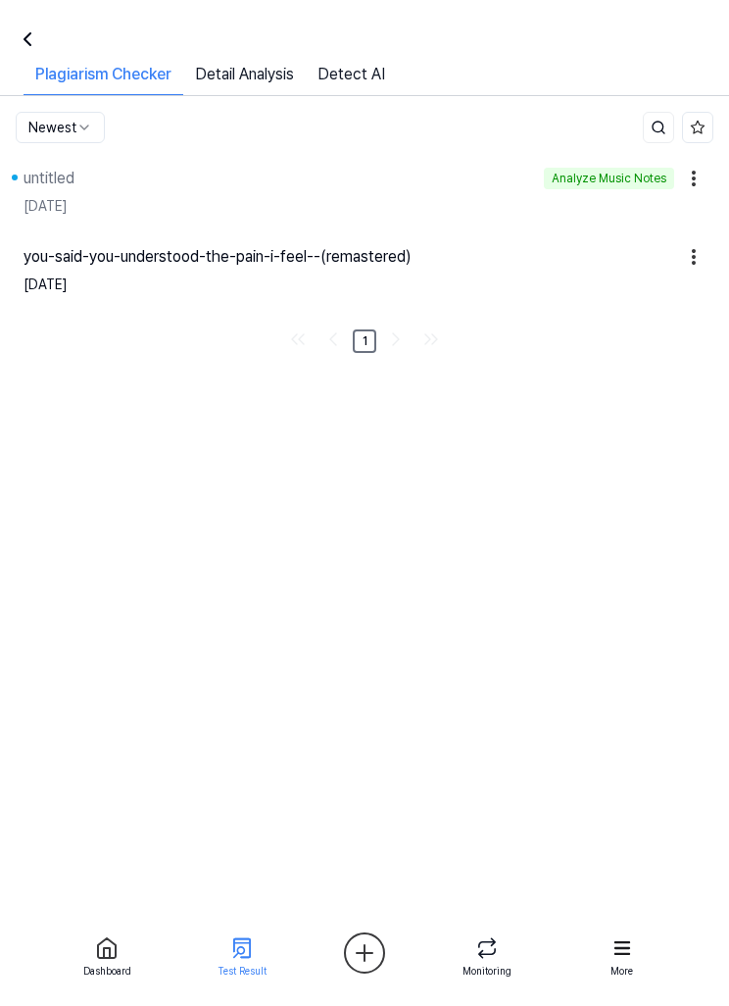
click at [430, 221] on div "[DATE]" at bounding box center [365, 206] width 682 height 32
click at [368, 80] on link "Detect AI" at bounding box center [351, 79] width 91 height 32
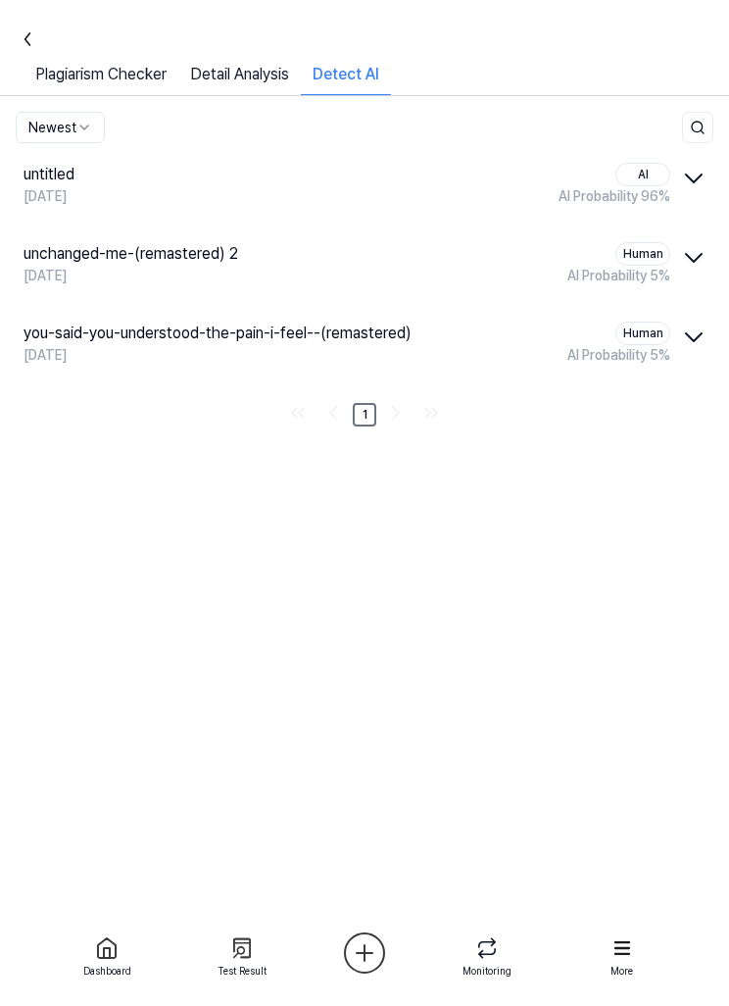
click at [709, 174] on icon "button" at bounding box center [693, 178] width 31 height 31
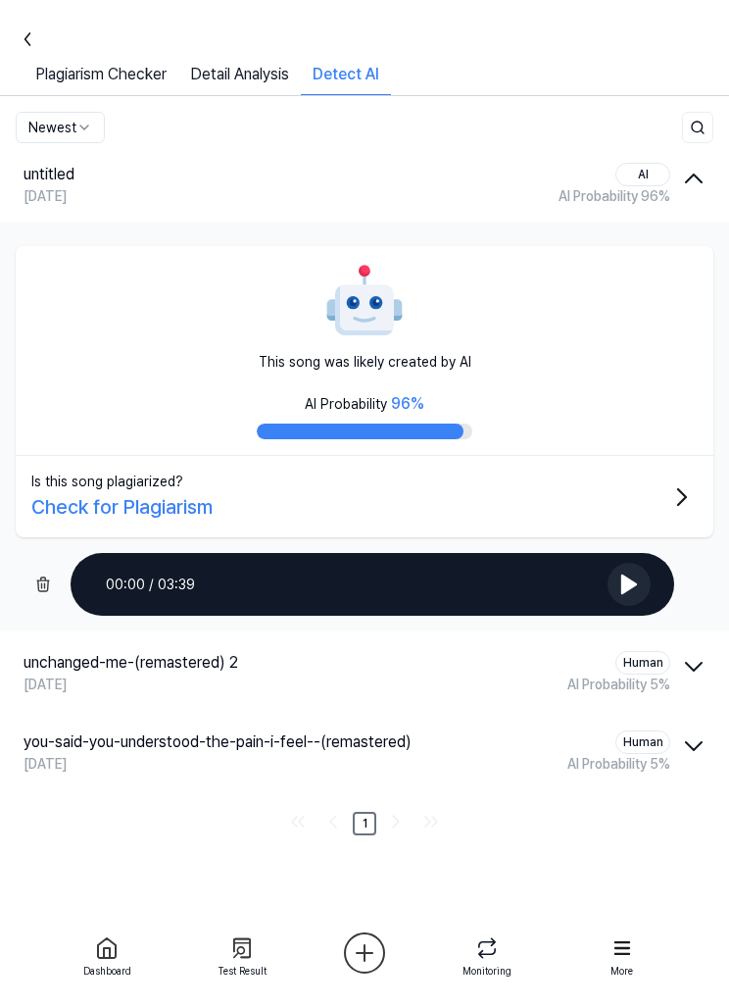
click at [400, 329] on img at bounding box center [364, 301] width 78 height 78
click at [694, 181] on icon "button" at bounding box center [693, 178] width 31 height 31
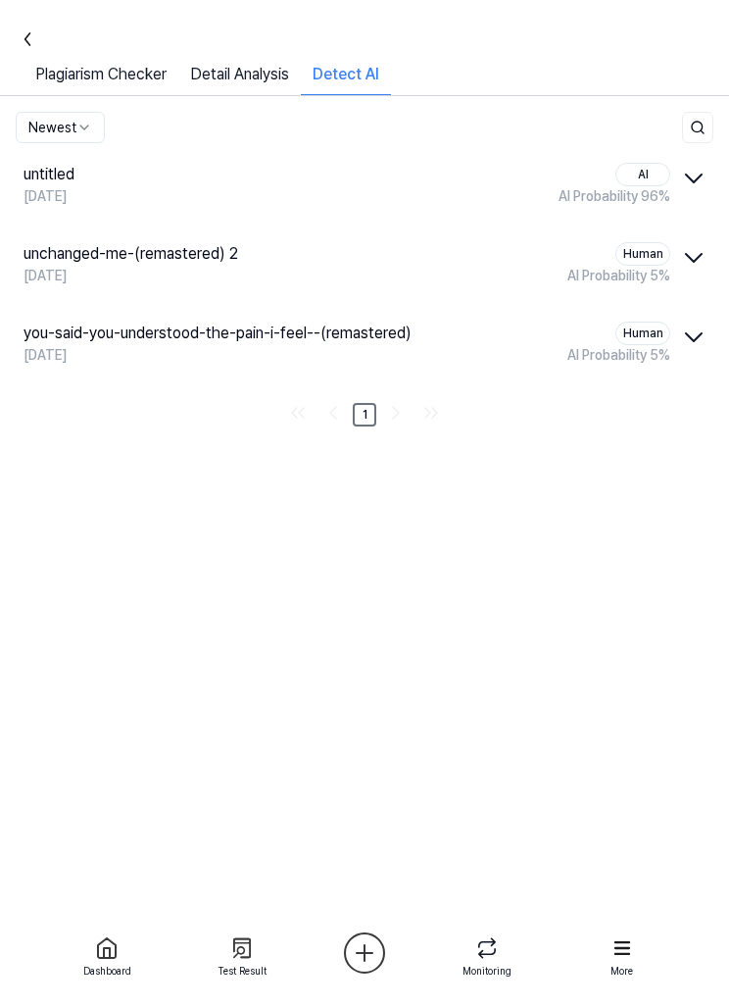
click at [150, 82] on link "Plagiarism Checker" at bounding box center [101, 79] width 155 height 32
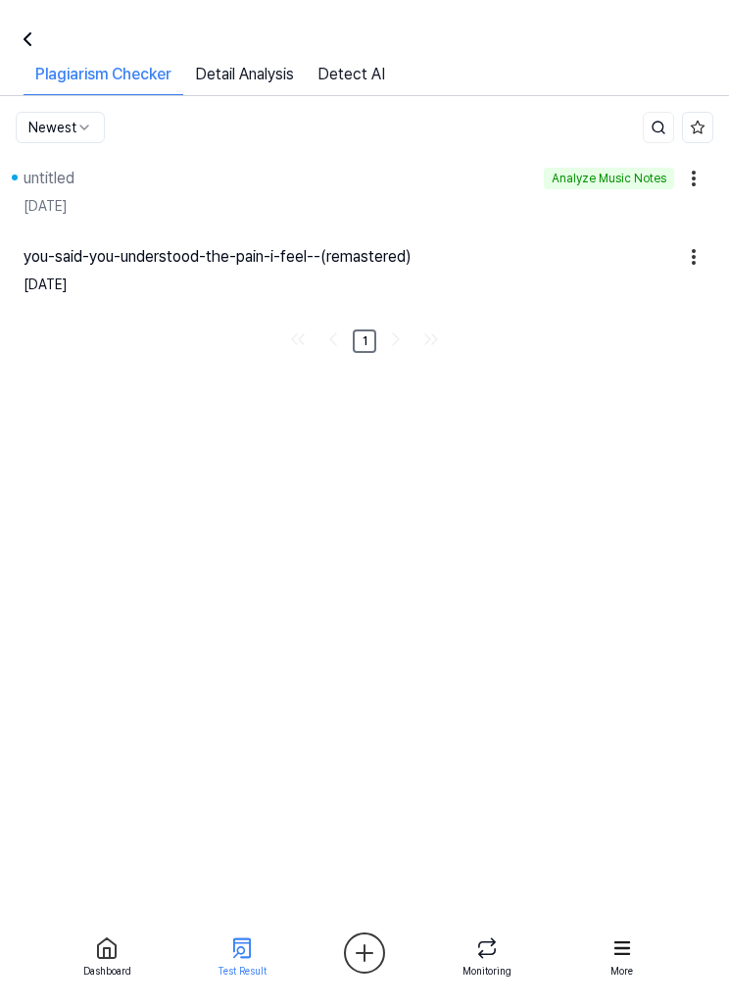
click at [367, 72] on link "Detect AI" at bounding box center [351, 79] width 91 height 32
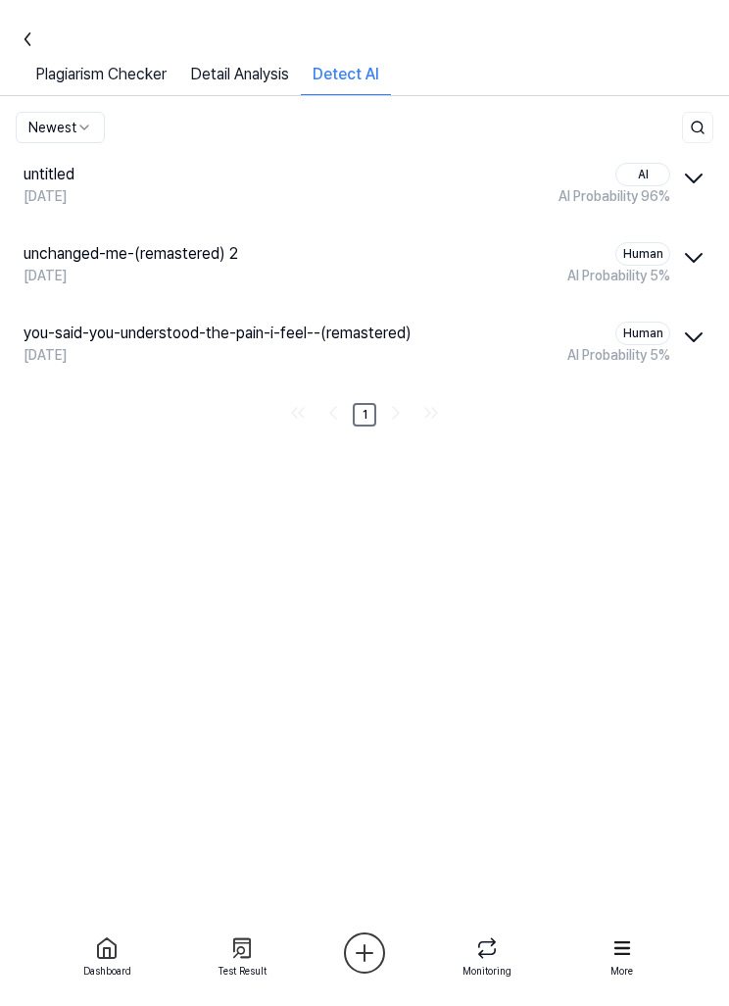
click at [692, 177] on icon "button" at bounding box center [693, 178] width 31 height 31
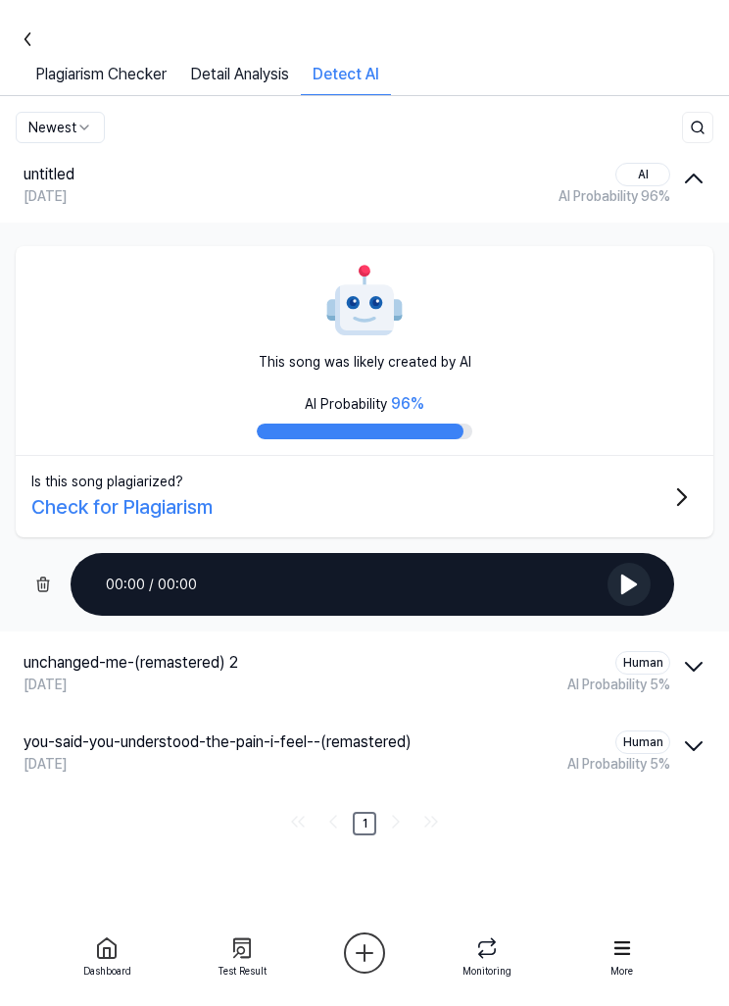
scroll to position [64, 0]
click at [694, 651] on icon "button" at bounding box center [693, 666] width 31 height 31
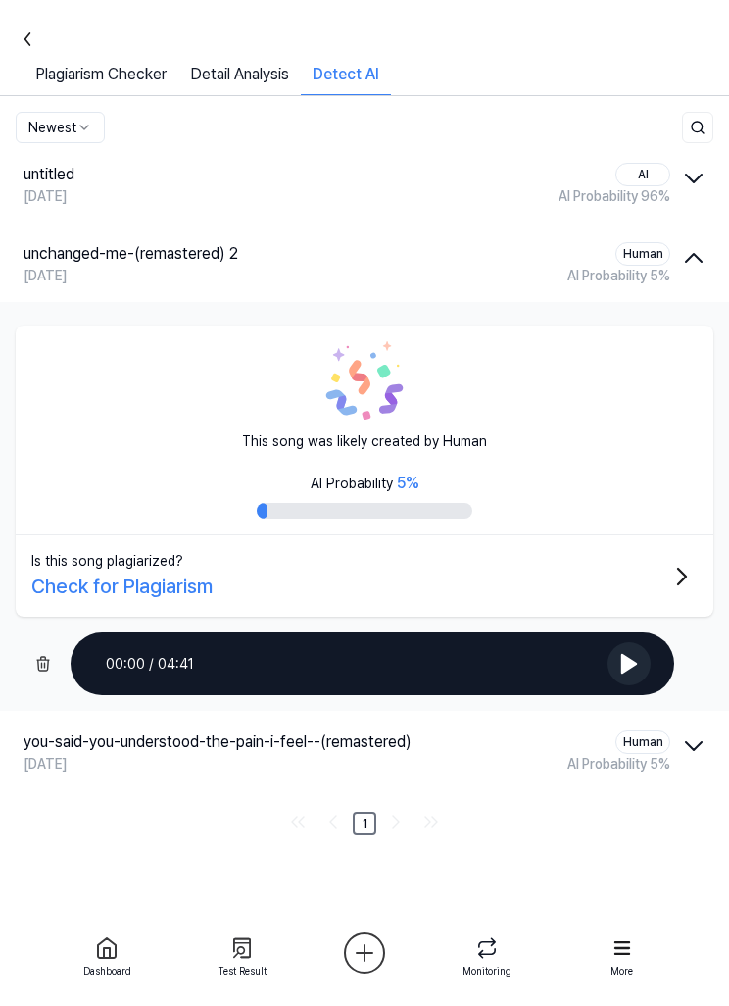
click at [691, 730] on icon "button" at bounding box center [693, 745] width 31 height 31
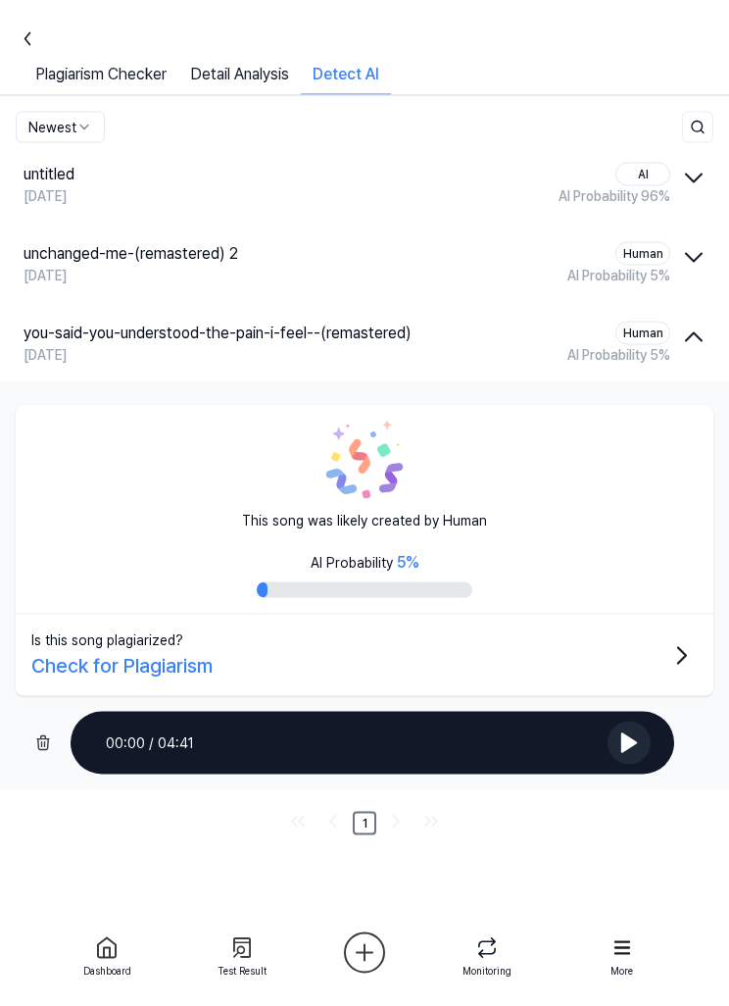
scroll to position [0, 0]
click at [691, 184] on icon "button" at bounding box center [693, 178] width 31 height 31
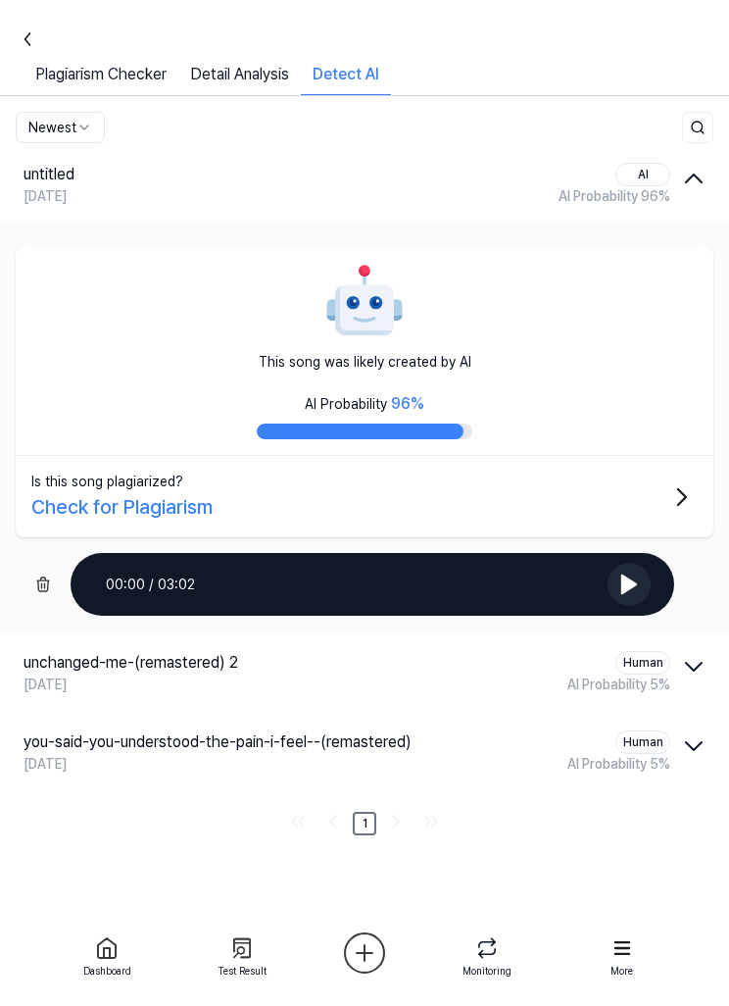
click at [42, 45] on div at bounding box center [23, 39] width 47 height 47
click at [137, 86] on link "Plagiarism Checker" at bounding box center [101, 79] width 155 height 32
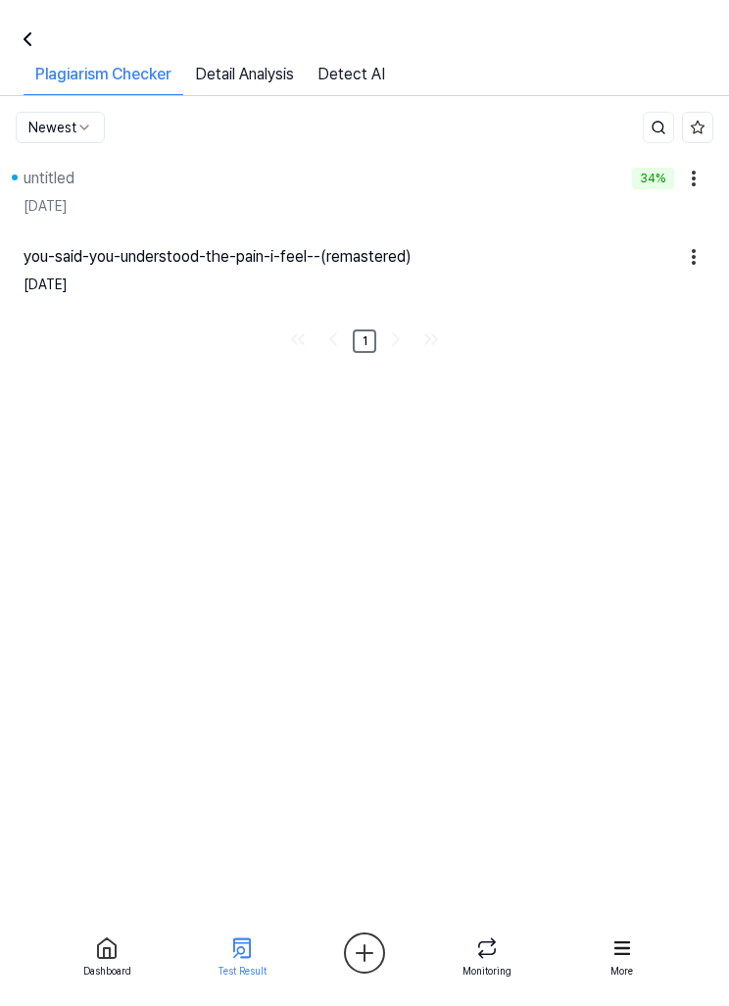
click at [403, 206] on div "[DATE]" at bounding box center [365, 206] width 682 height 32
click at [371, 76] on link "Detect AI" at bounding box center [351, 79] width 91 height 32
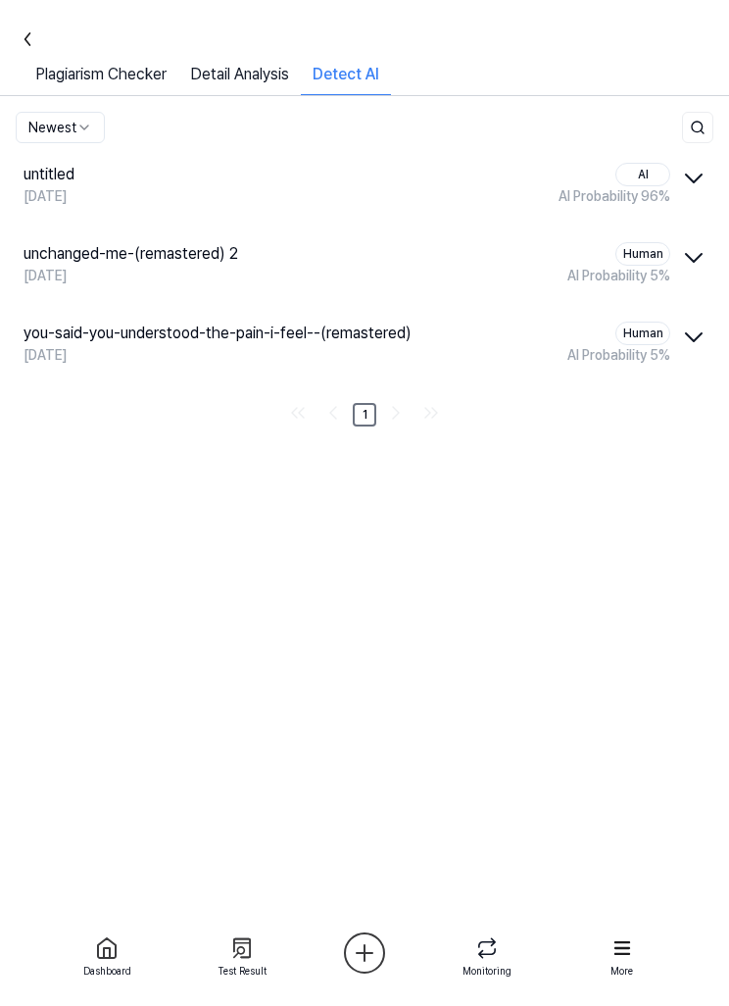
click at [34, 37] on icon at bounding box center [28, 39] width 24 height 24
click at [31, 43] on icon at bounding box center [28, 39] width 24 height 24
click at [37, 36] on icon at bounding box center [28, 39] width 24 height 24
click at [34, 46] on icon at bounding box center [28, 39] width 24 height 24
click at [33, 40] on icon at bounding box center [28, 39] width 24 height 24
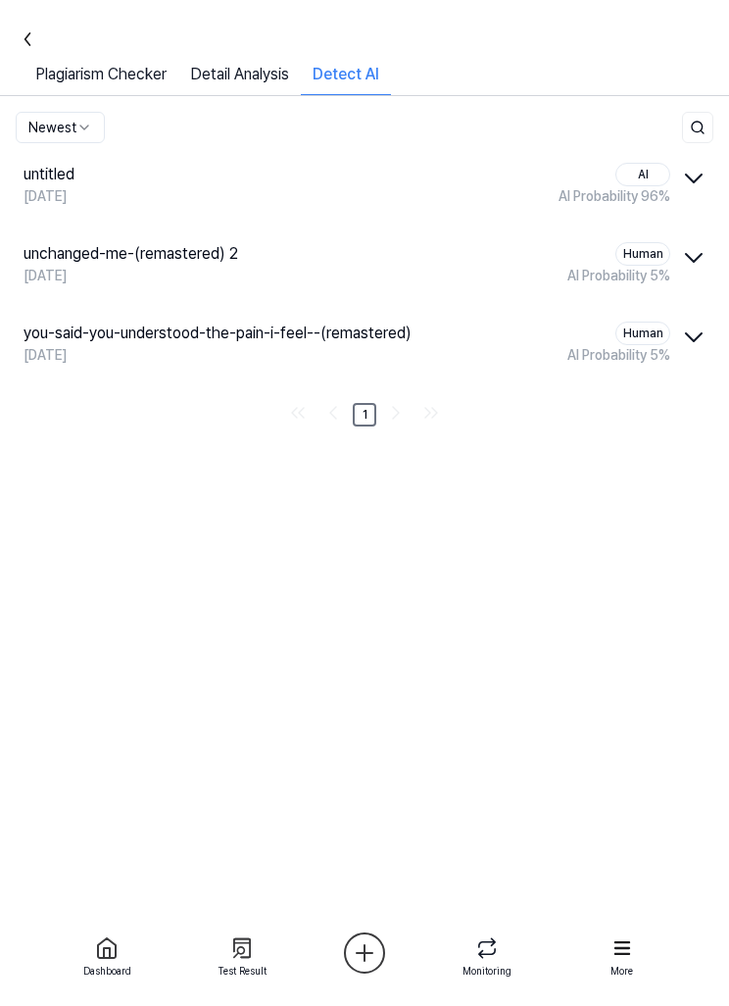
click at [41, 39] on div at bounding box center [23, 39] width 47 height 47
click at [270, 84] on link "Detail Analysis" at bounding box center [239, 79] width 123 height 32
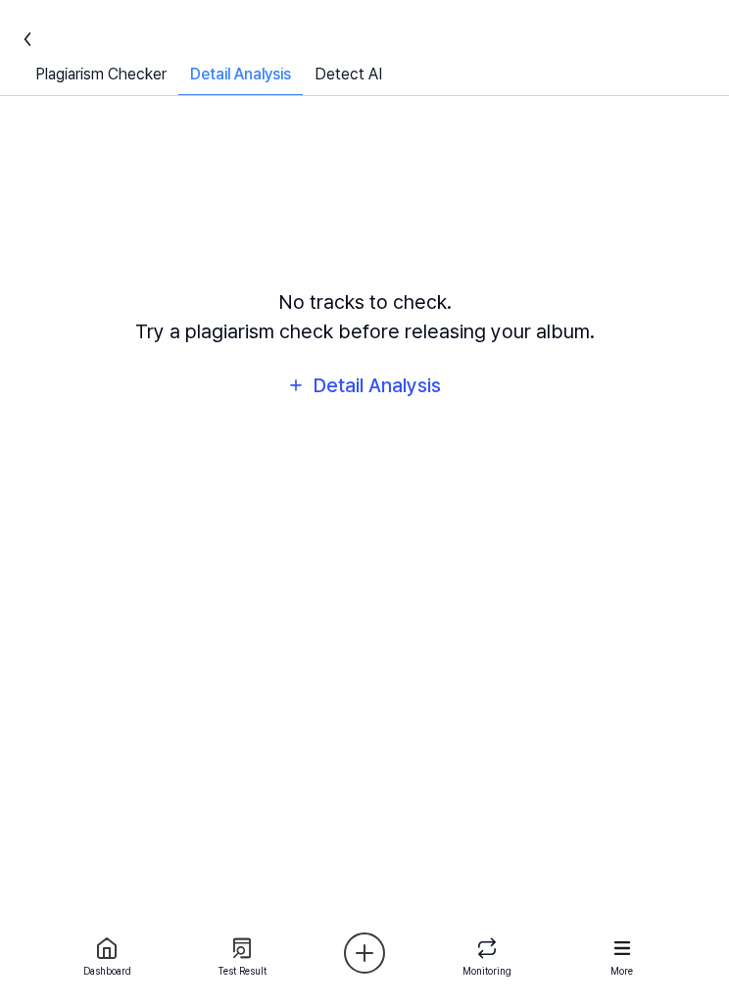
click at [137, 72] on link "Plagiarism Checker" at bounding box center [101, 79] width 155 height 32
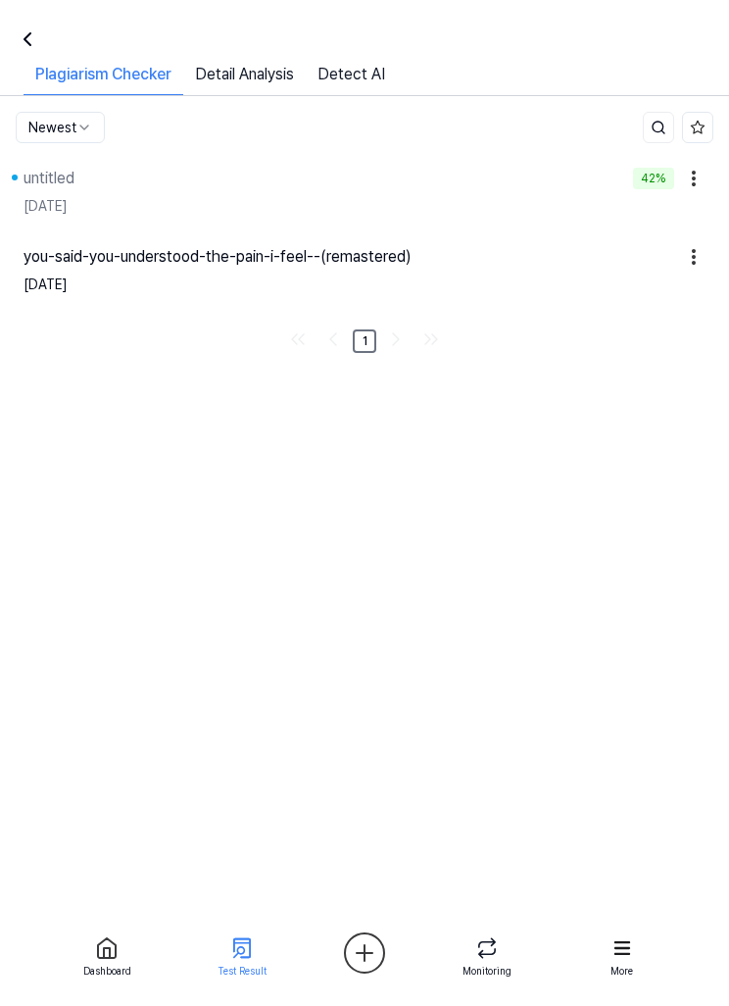
click at [369, 74] on link "Detect AI" at bounding box center [351, 79] width 91 height 32
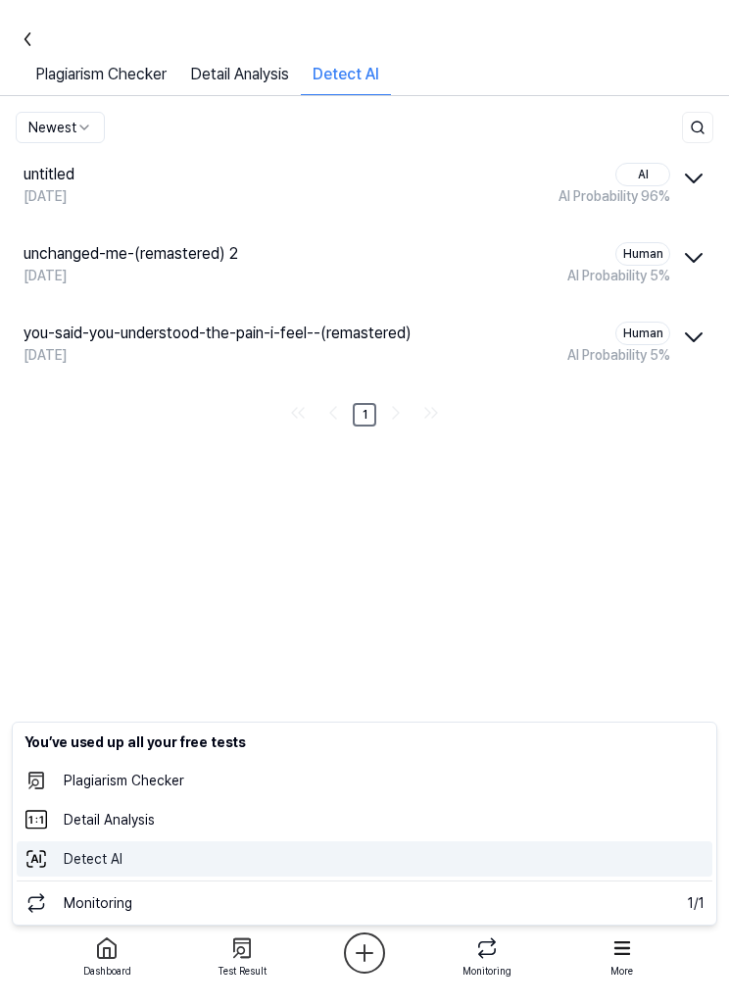
click at [302, 866] on 탐지 "Detect AI" at bounding box center [365, 858] width 696 height 35
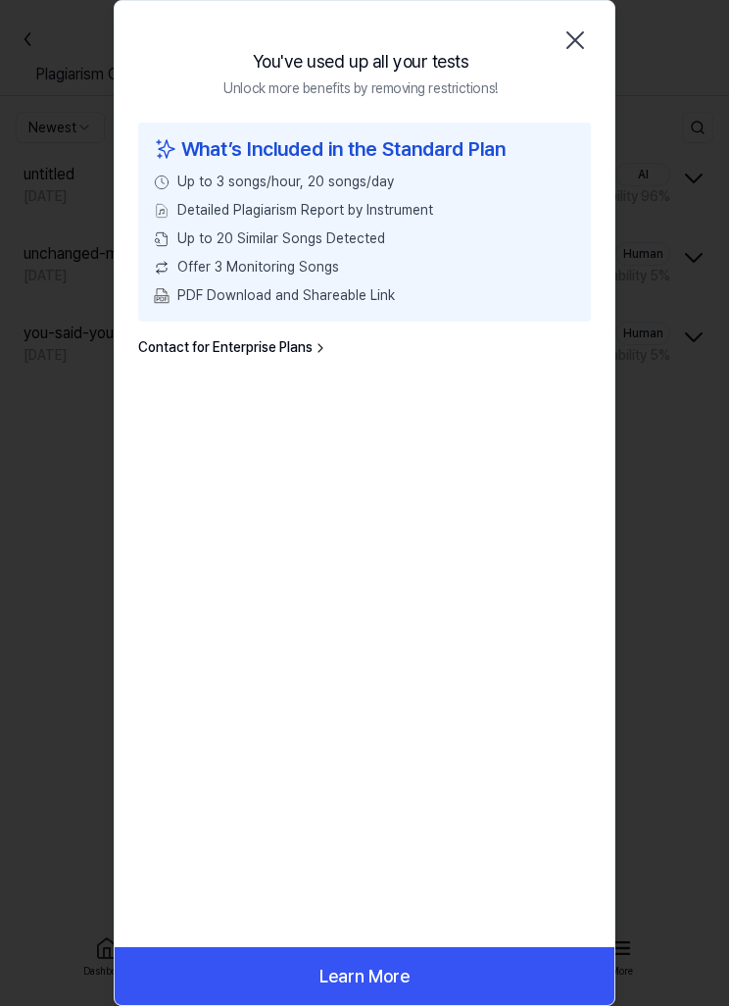
click at [588, 51] on icon "button" at bounding box center [575, 40] width 31 height 31
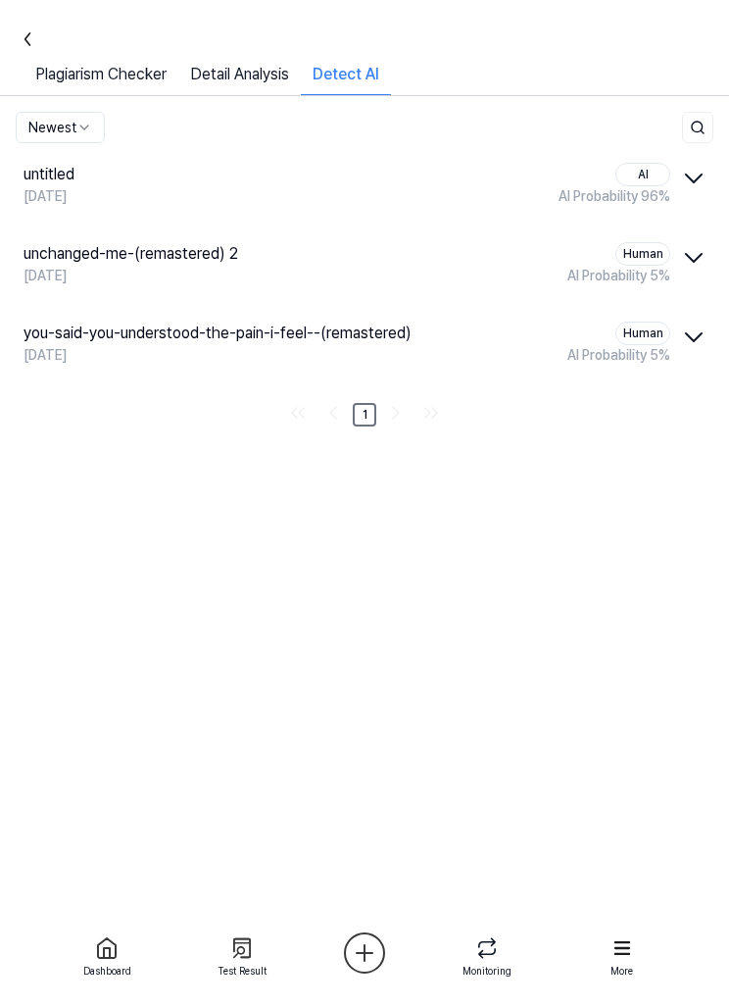
click at [137, 84] on link "Plagiarism Checker" at bounding box center [101, 79] width 155 height 32
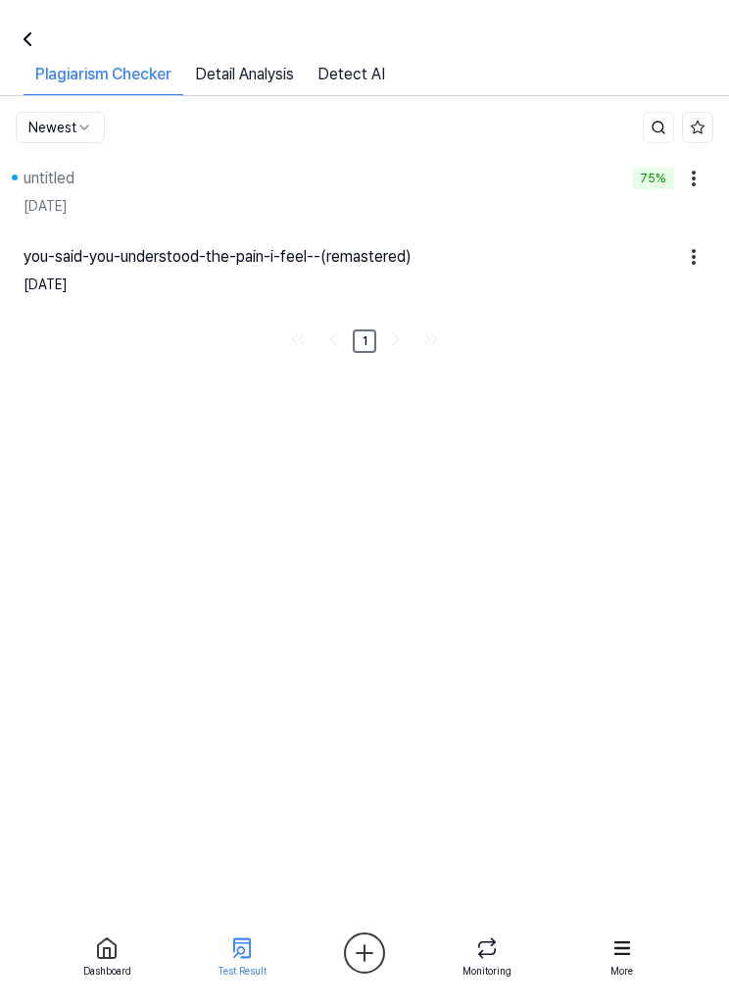
click at [364, 77] on link "Detect AI" at bounding box center [351, 79] width 91 height 32
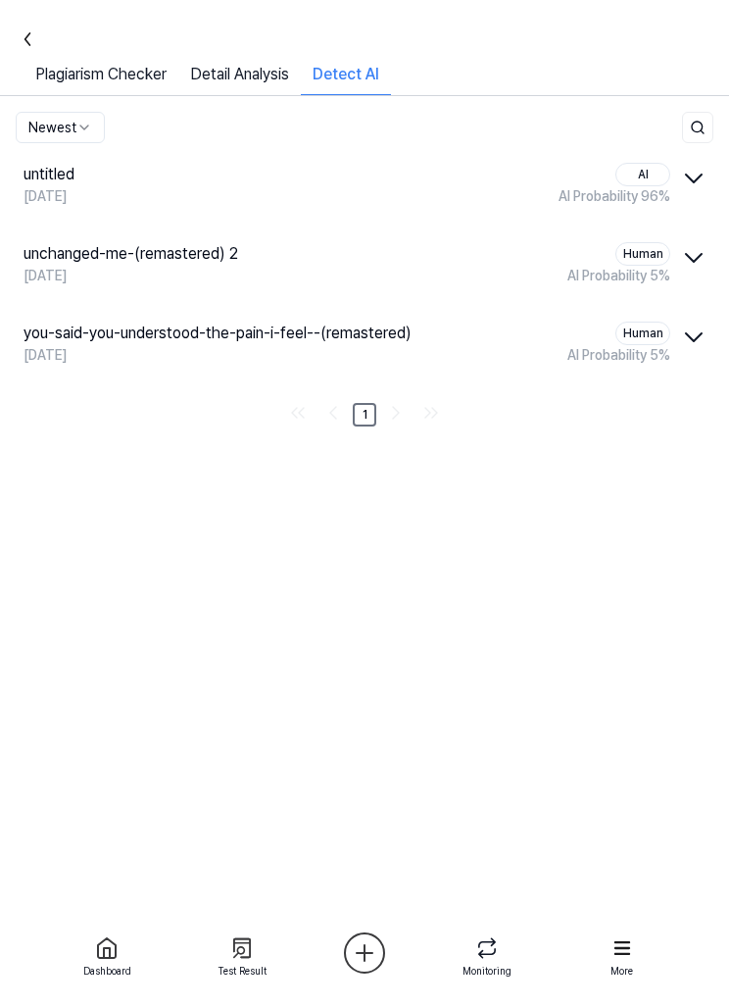
click at [688, 184] on icon "button" at bounding box center [693, 178] width 31 height 31
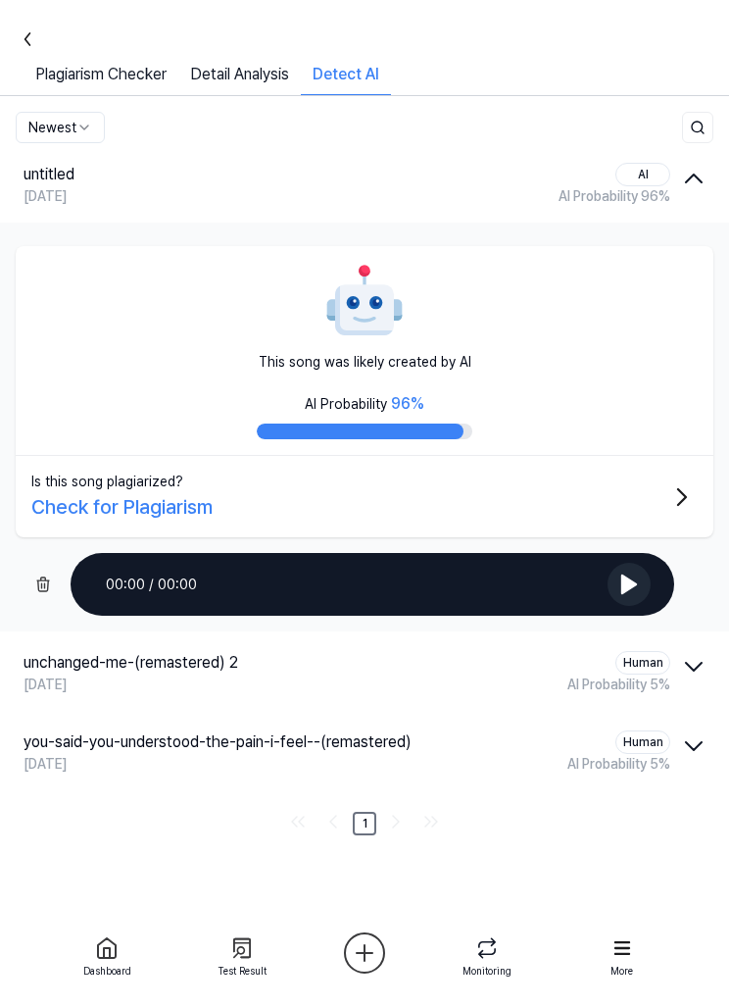
scroll to position [64, 0]
click at [690, 163] on icon "button" at bounding box center [693, 178] width 31 height 31
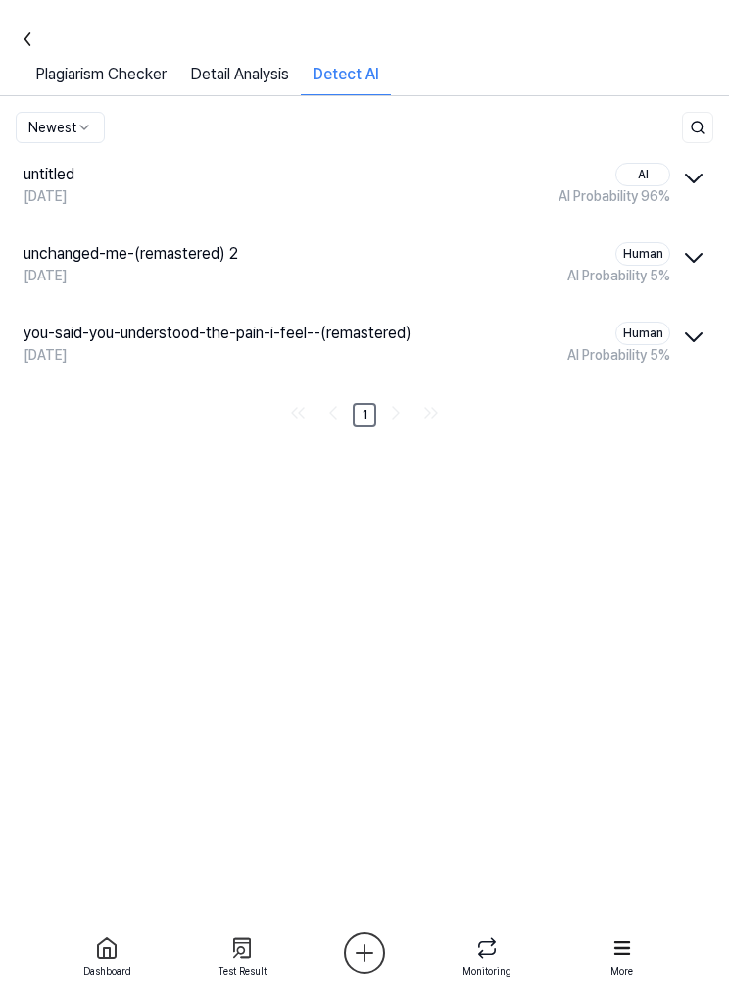
click at [689, 163] on icon "button" at bounding box center [693, 178] width 31 height 31
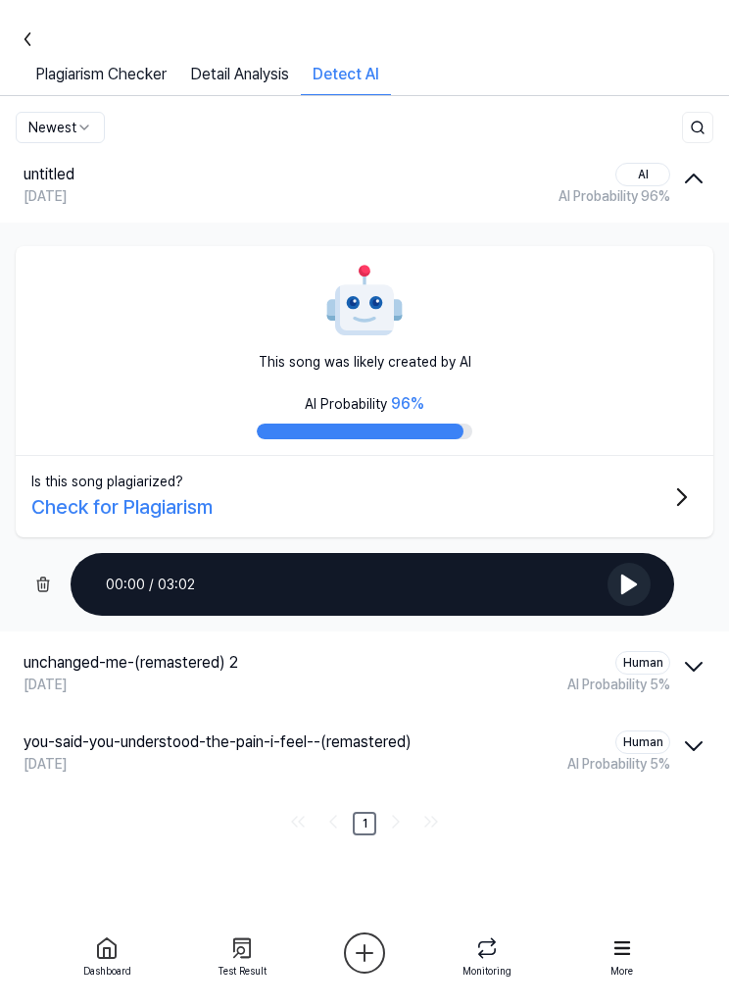
click at [693, 163] on icon "button" at bounding box center [693, 178] width 31 height 31
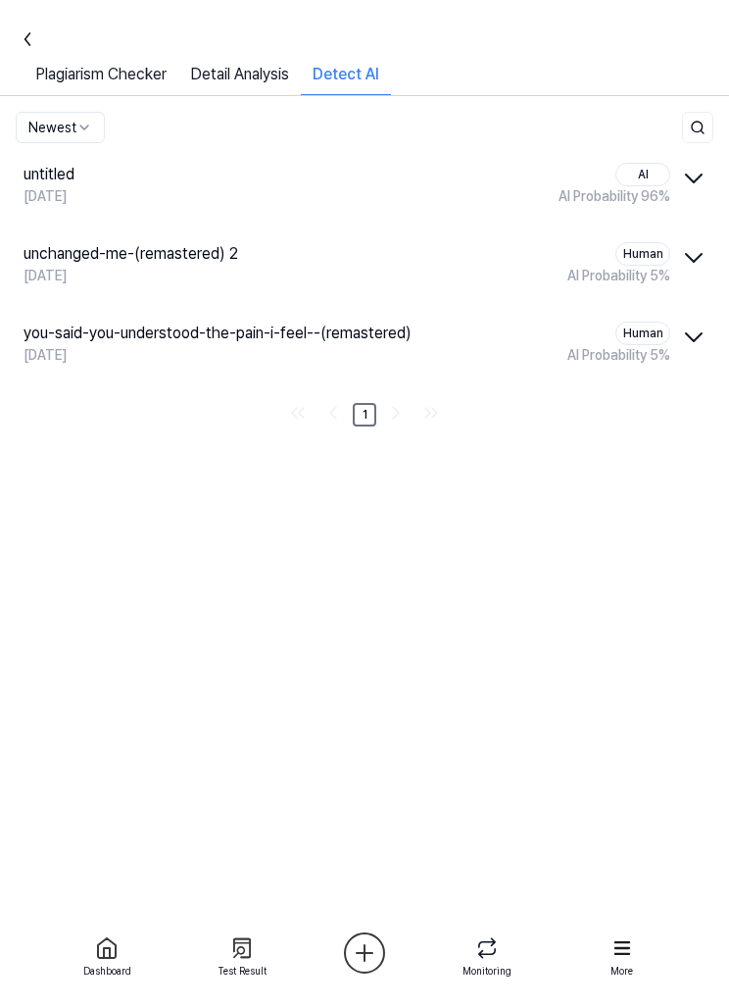
click at [693, 242] on icon "button" at bounding box center [693, 257] width 31 height 31
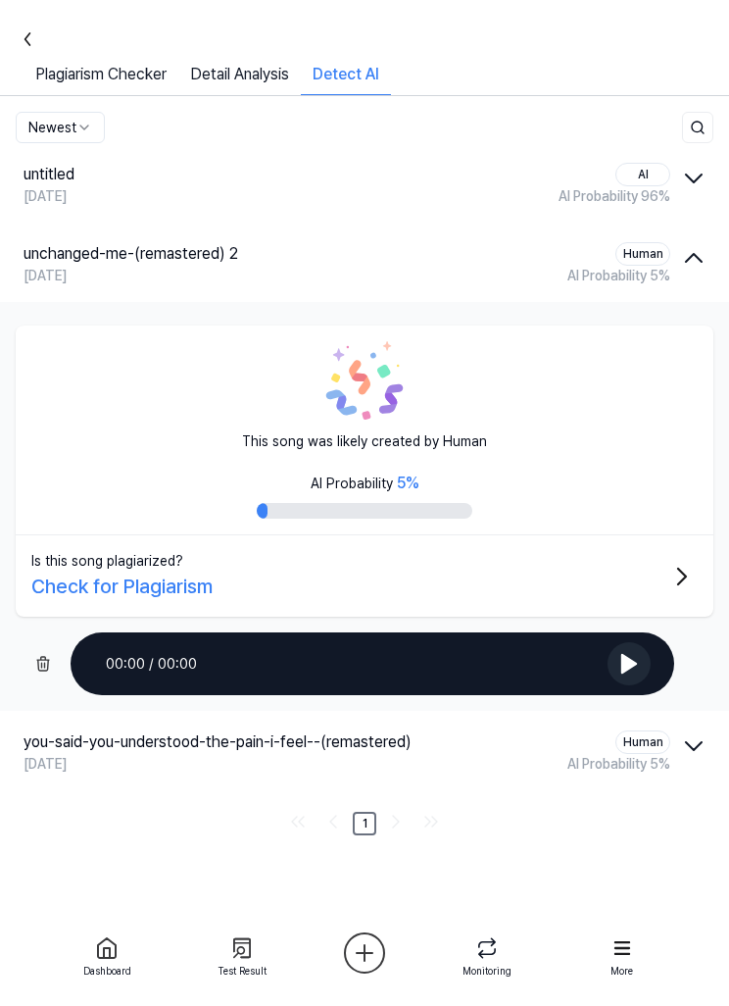
click at [692, 254] on icon "button" at bounding box center [694, 258] width 16 height 8
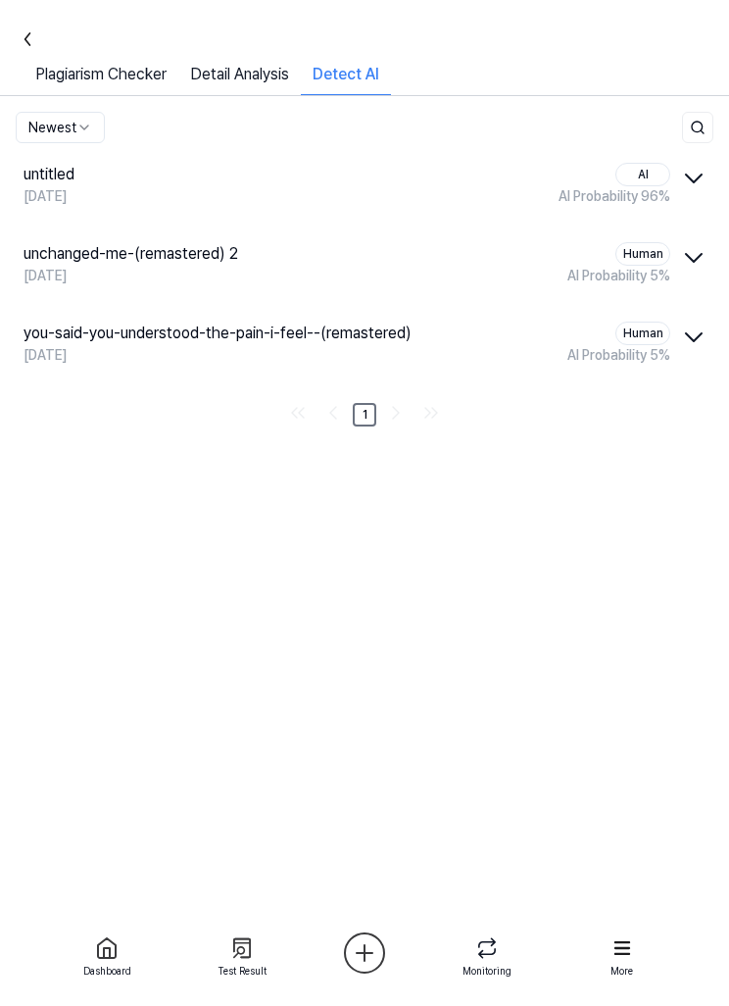
click at [694, 333] on icon "button" at bounding box center [694, 337] width 16 height 8
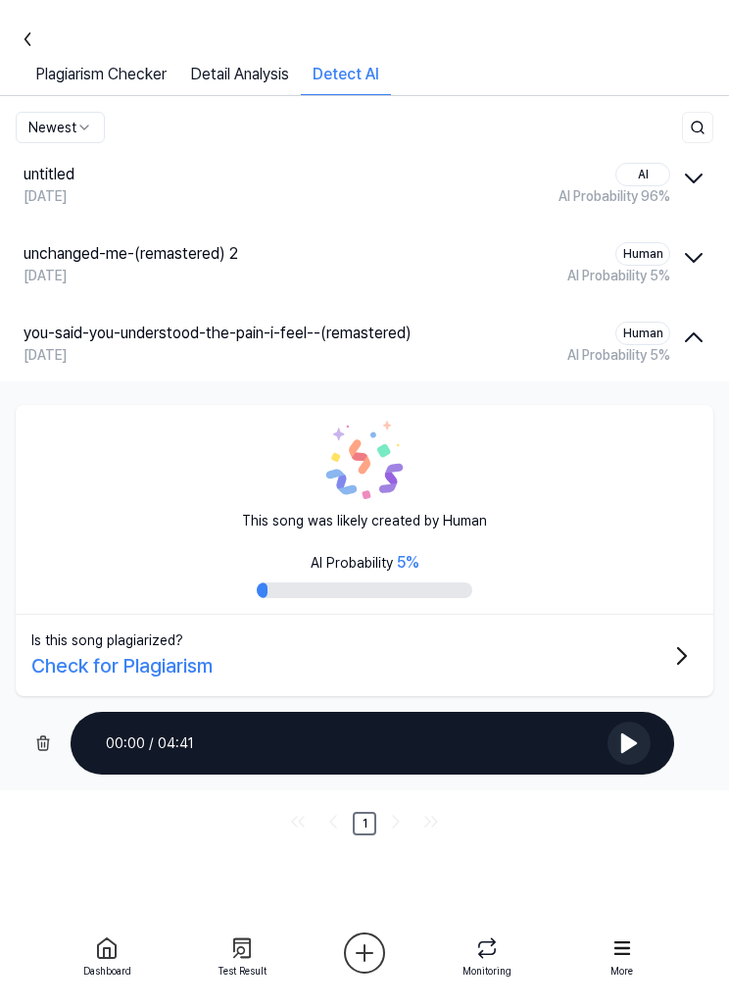
click at [693, 321] on icon "button" at bounding box center [693, 336] width 31 height 31
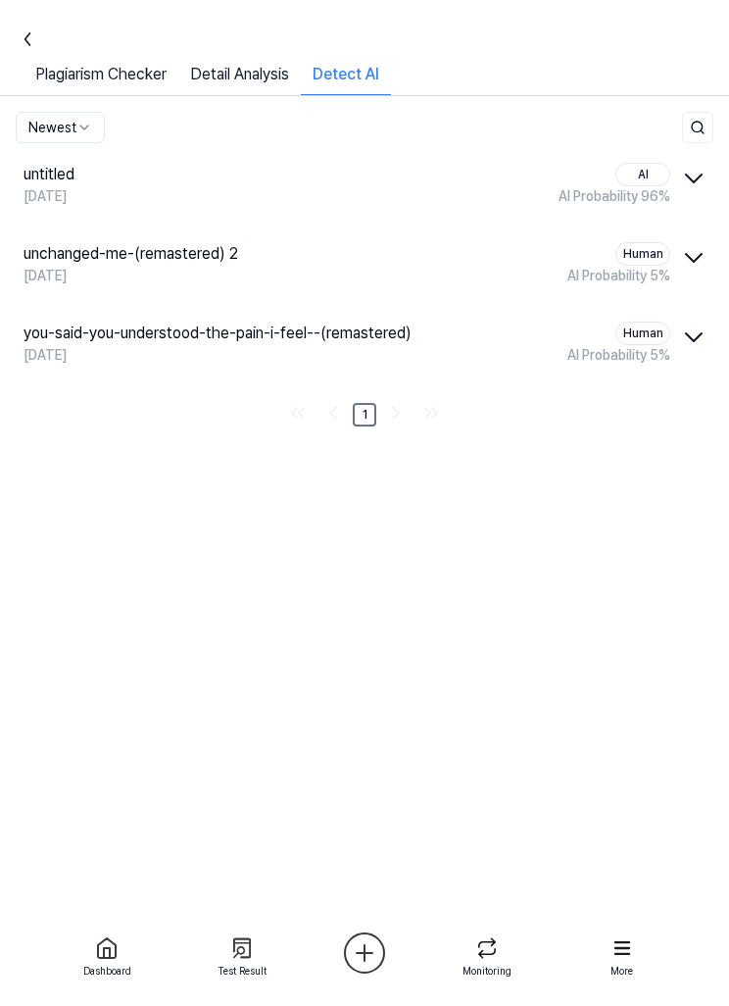
click at [699, 163] on icon "button" at bounding box center [693, 178] width 31 height 31
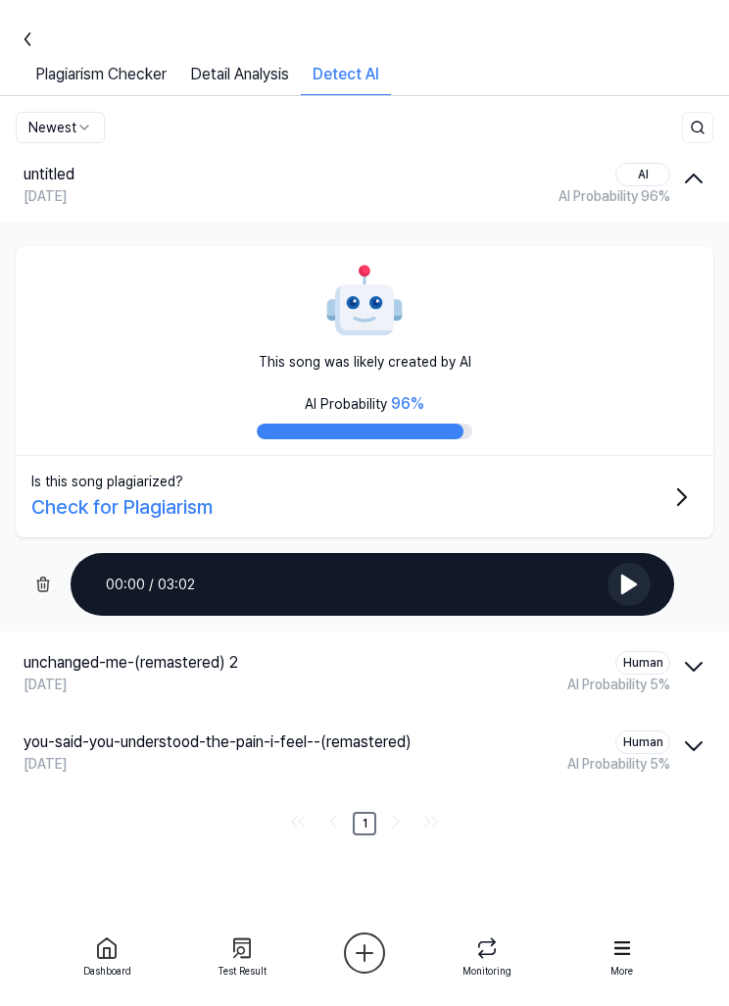
click at [695, 163] on icon "button" at bounding box center [693, 178] width 31 height 31
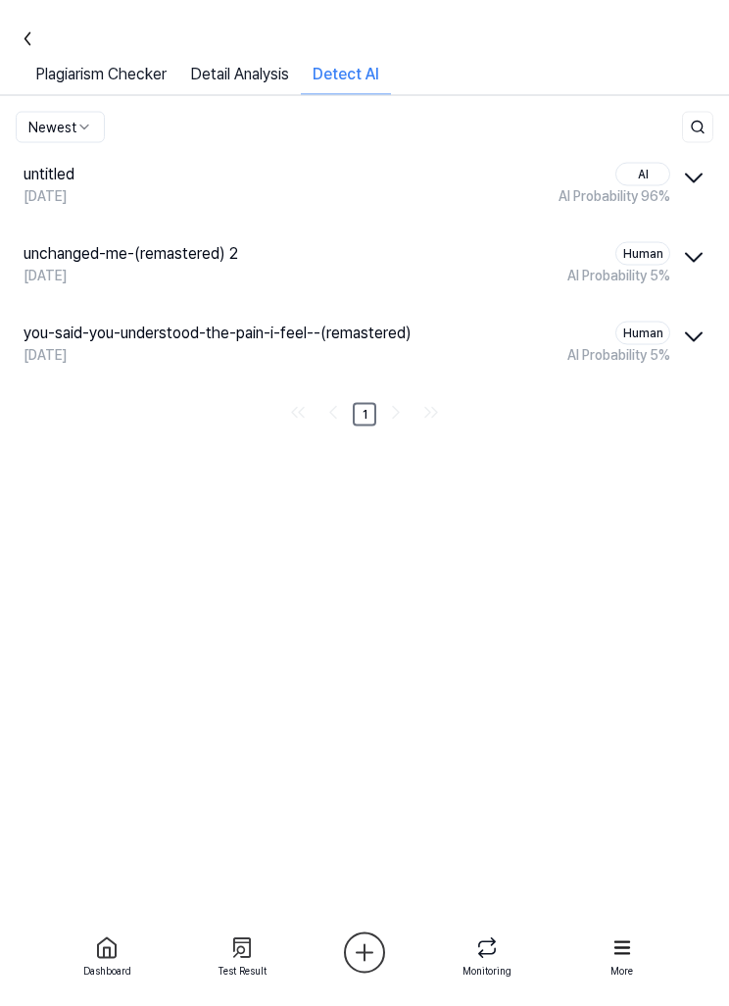
scroll to position [0, 0]
click at [139, 70] on link "Plagiarism Checker" at bounding box center [101, 79] width 155 height 32
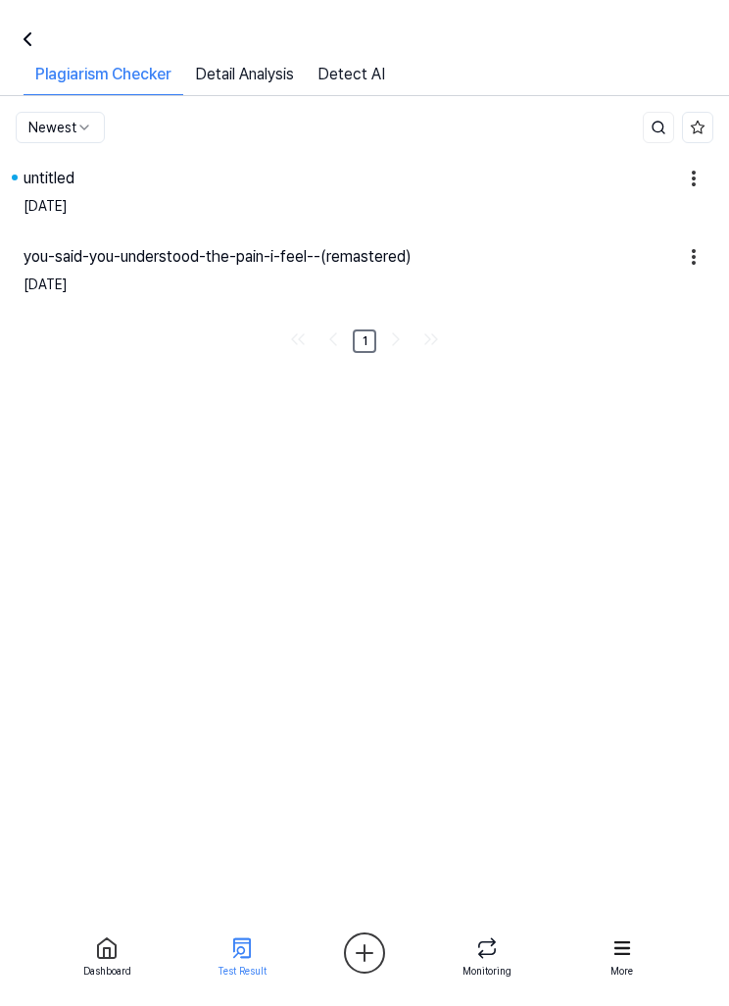
click at [149, 79] on div "Plagiarism Checker" at bounding box center [104, 79] width 160 height 32
click at [564, 189] on div "untitled" at bounding box center [349, 179] width 651 height 24
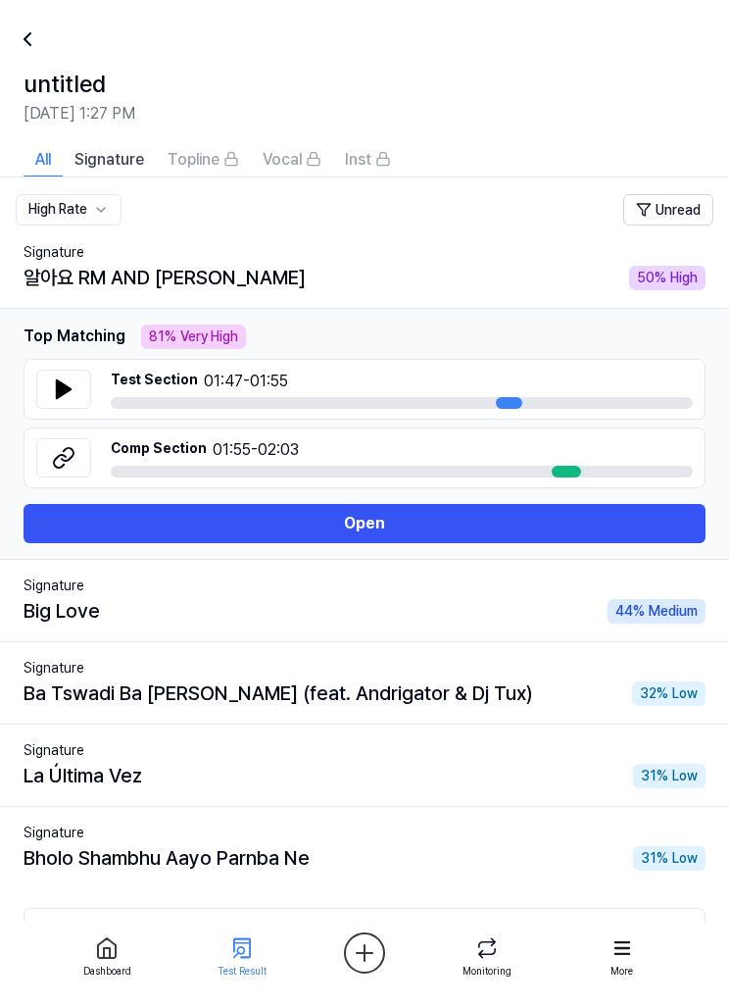
click at [64, 397] on icon at bounding box center [64, 389] width 24 height 24
click at [59, 390] on icon at bounding box center [64, 389] width 14 height 18
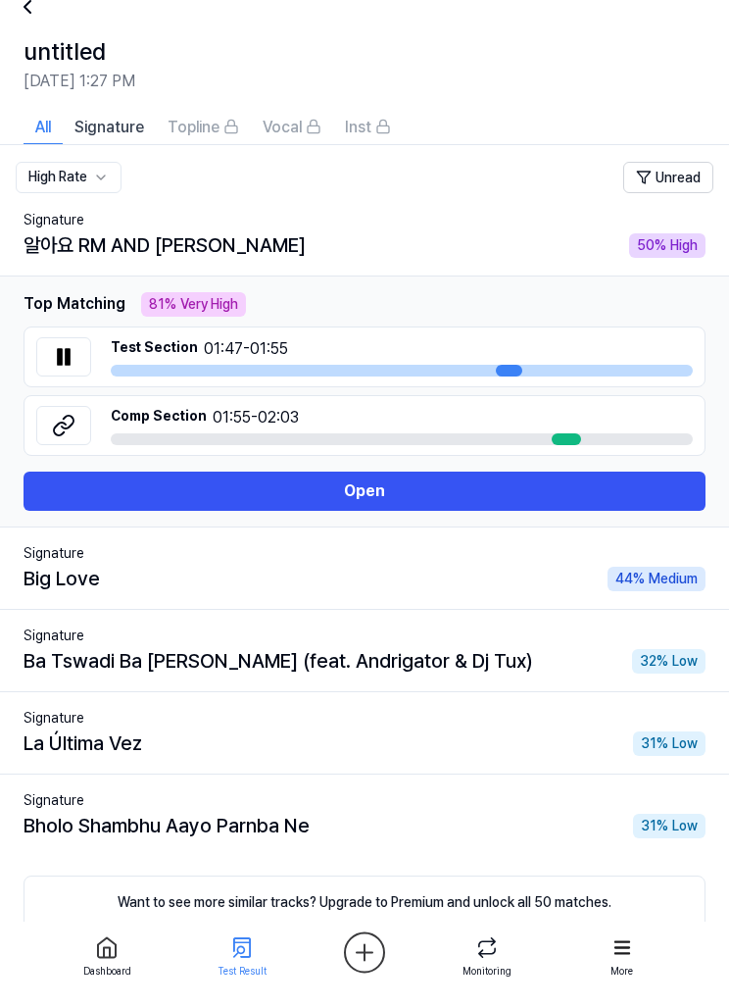
scroll to position [89, 0]
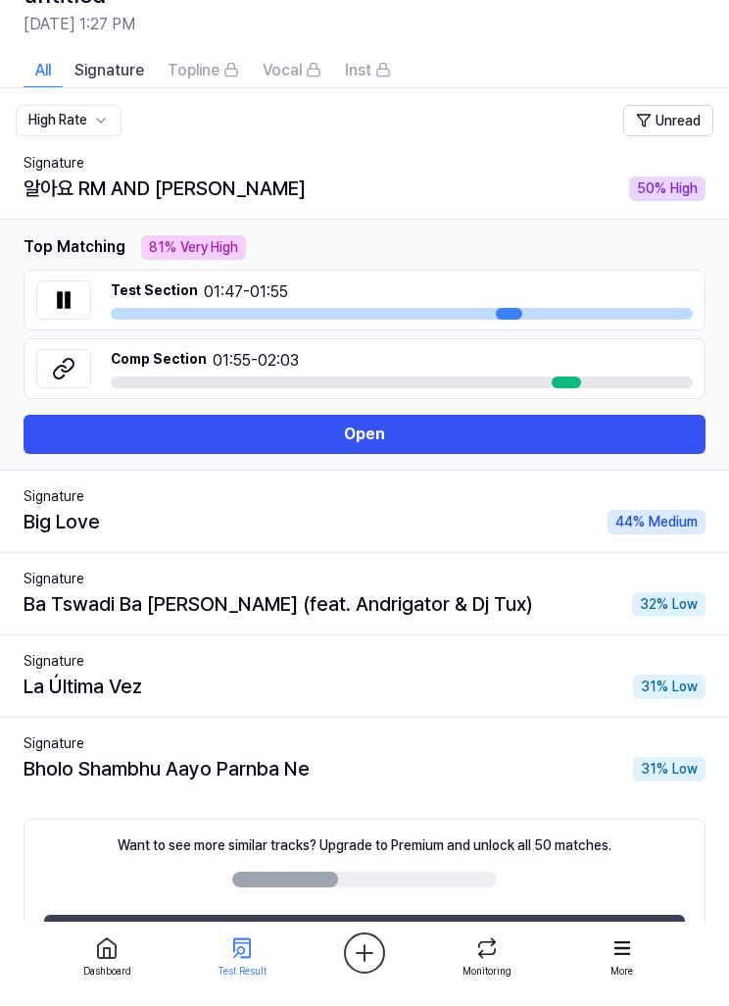
click at [497, 521] on div "Big Love 44 % Medium" at bounding box center [365, 521] width 682 height 29
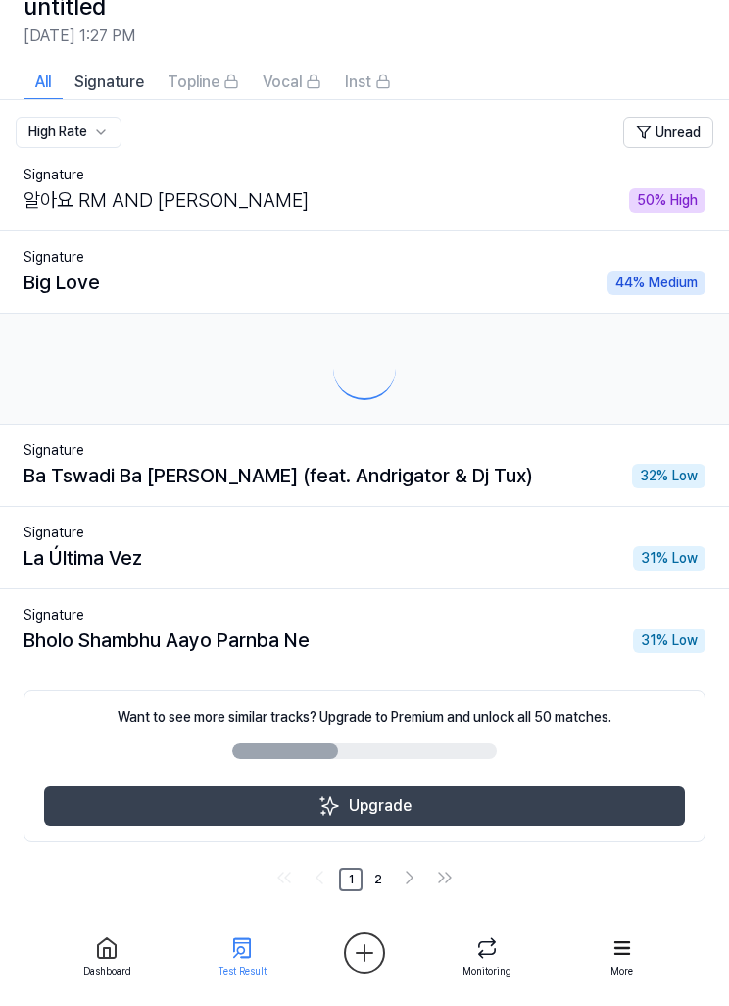
scroll to position [13, 0]
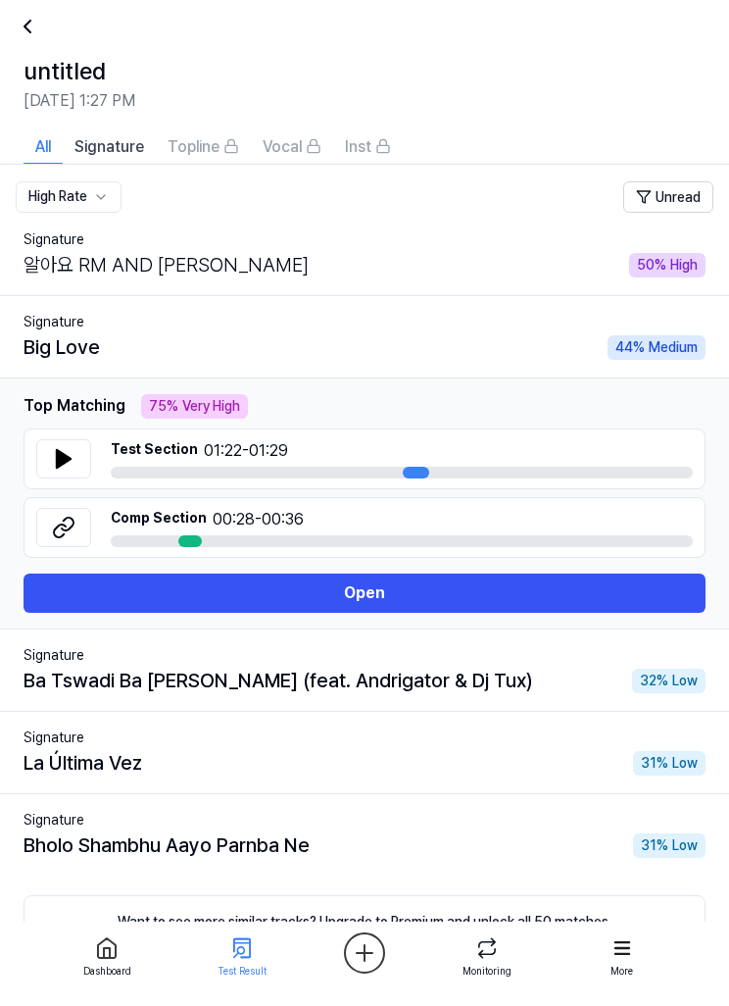
click at [70, 465] on icon at bounding box center [64, 459] width 24 height 24
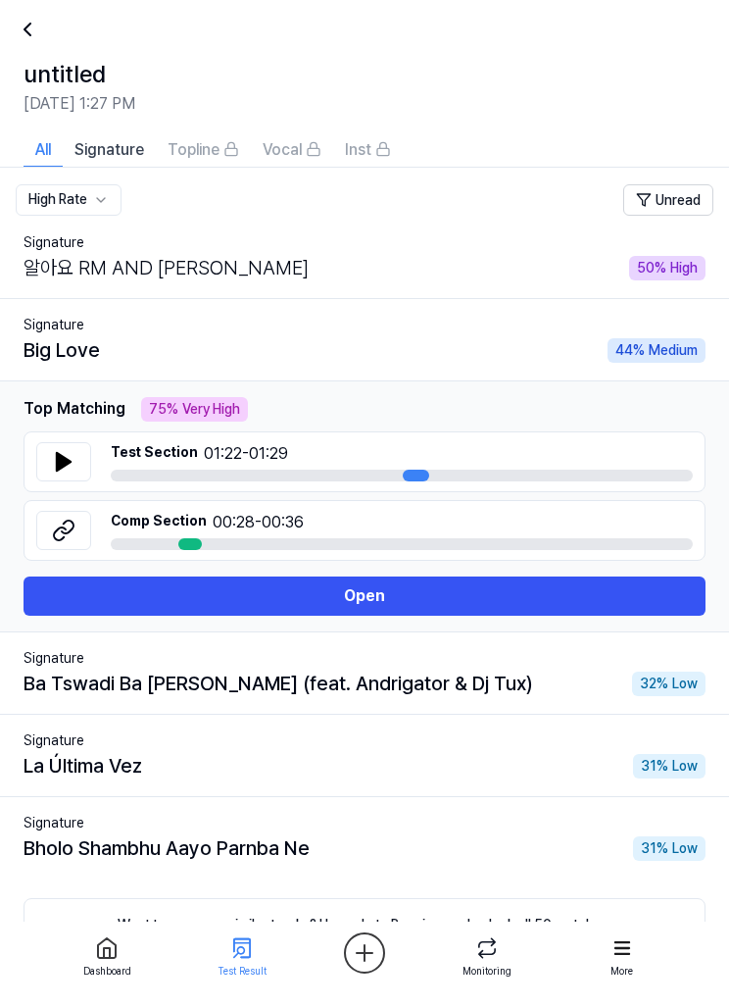
scroll to position [0, 0]
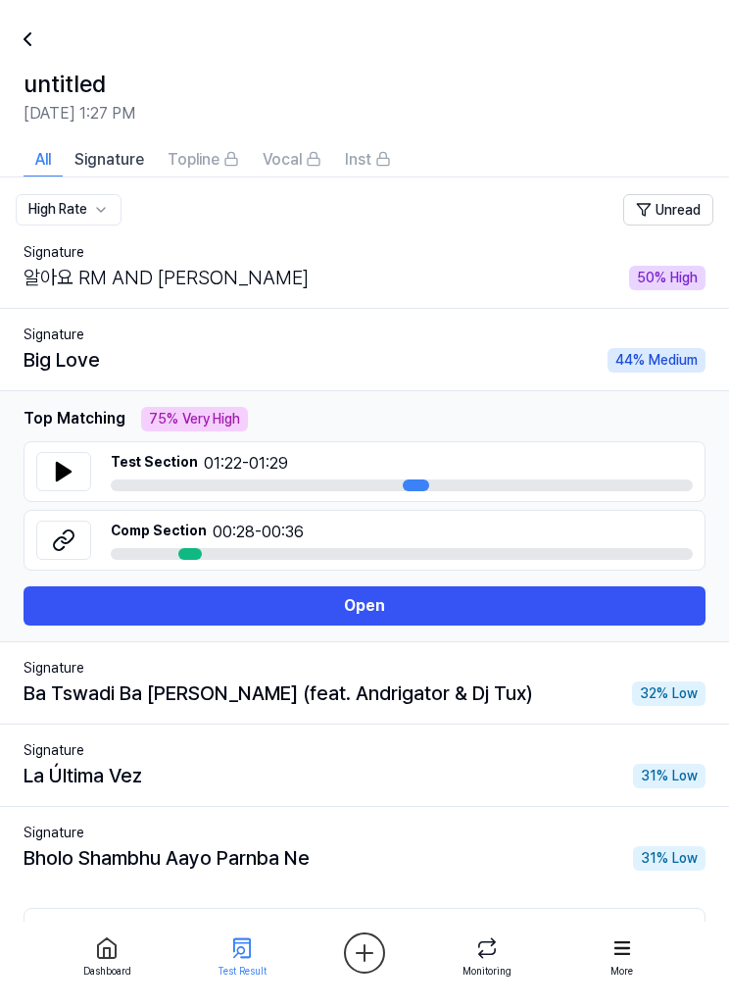
click at [352, 287] on div "알아요 RM AND JK 50 % High" at bounding box center [365, 277] width 682 height 29
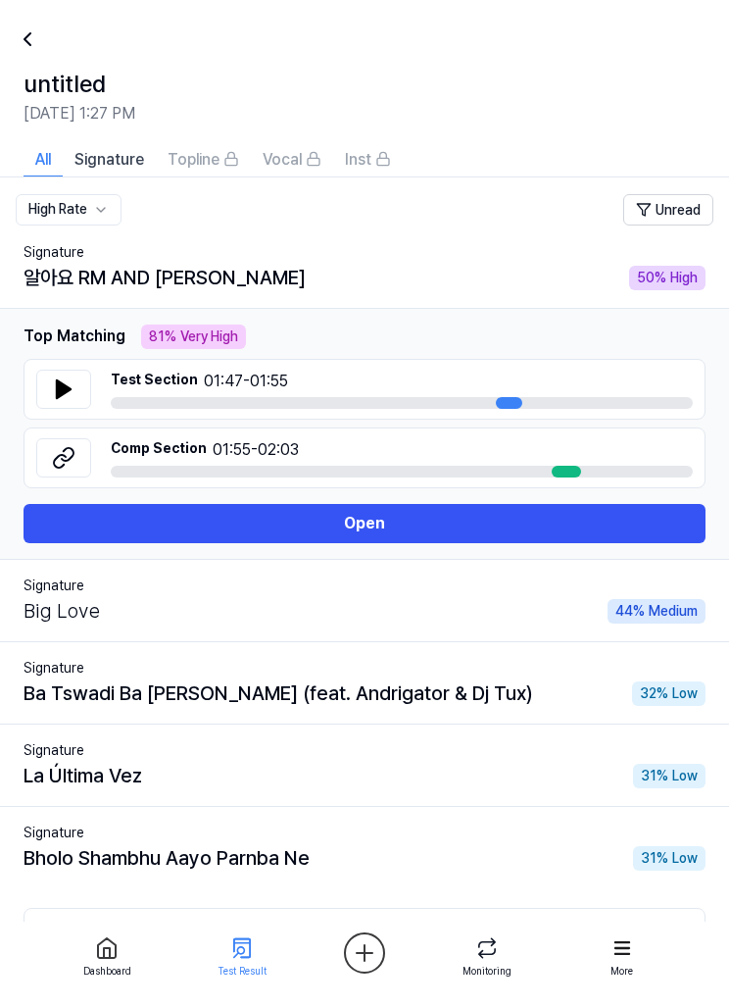
click at [565, 522] on button "Open" at bounding box center [365, 523] width 682 height 39
click at [525, 529] on button "Open" at bounding box center [365, 523] width 682 height 39
click at [509, 527] on button "Open" at bounding box center [365, 523] width 682 height 39
click at [532, 616] on div "Big Love 44 % Medium" at bounding box center [365, 610] width 682 height 29
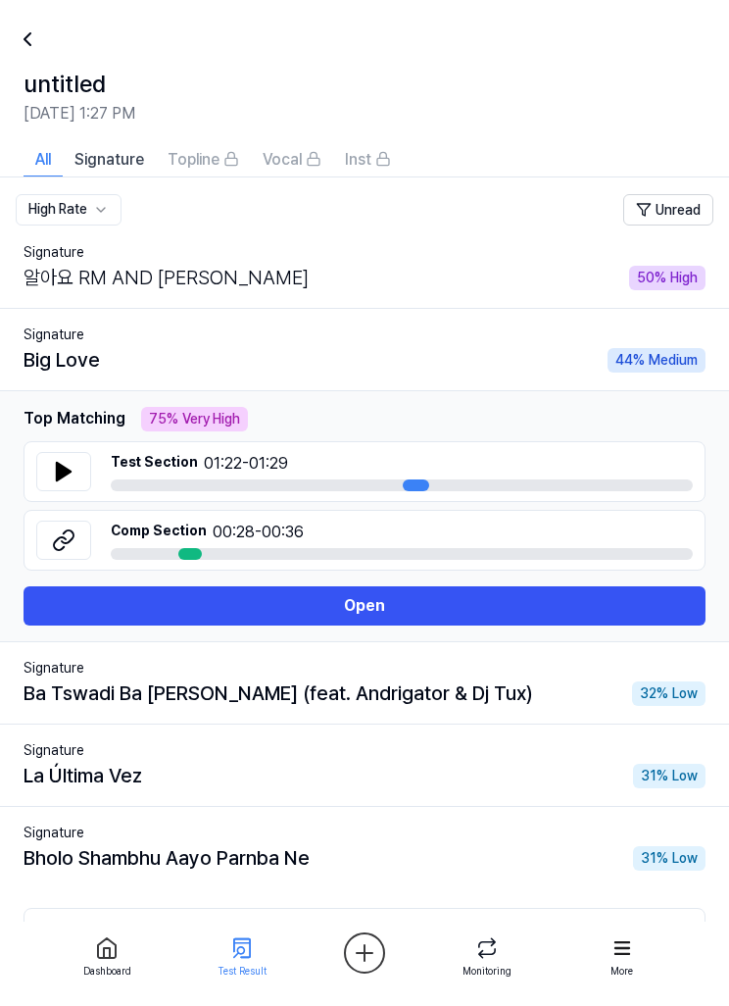
click at [491, 293] on td "Signature 알아요 RM AND JK 50 % High" at bounding box center [364, 267] width 729 height 82
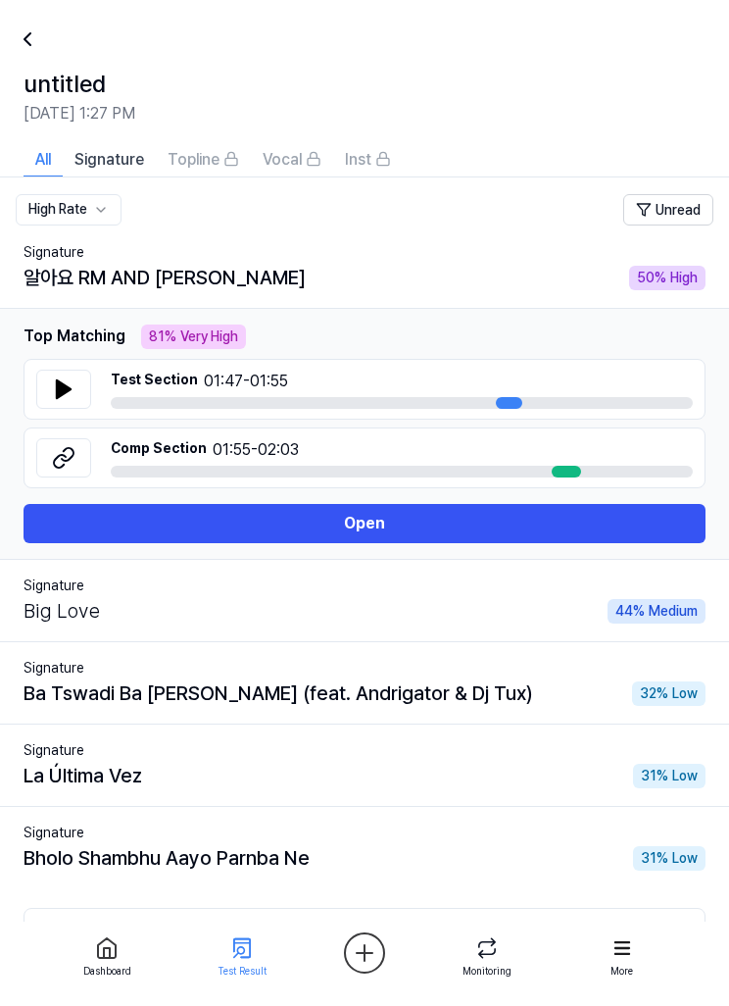
click at [73, 466] on icon at bounding box center [64, 458] width 24 height 24
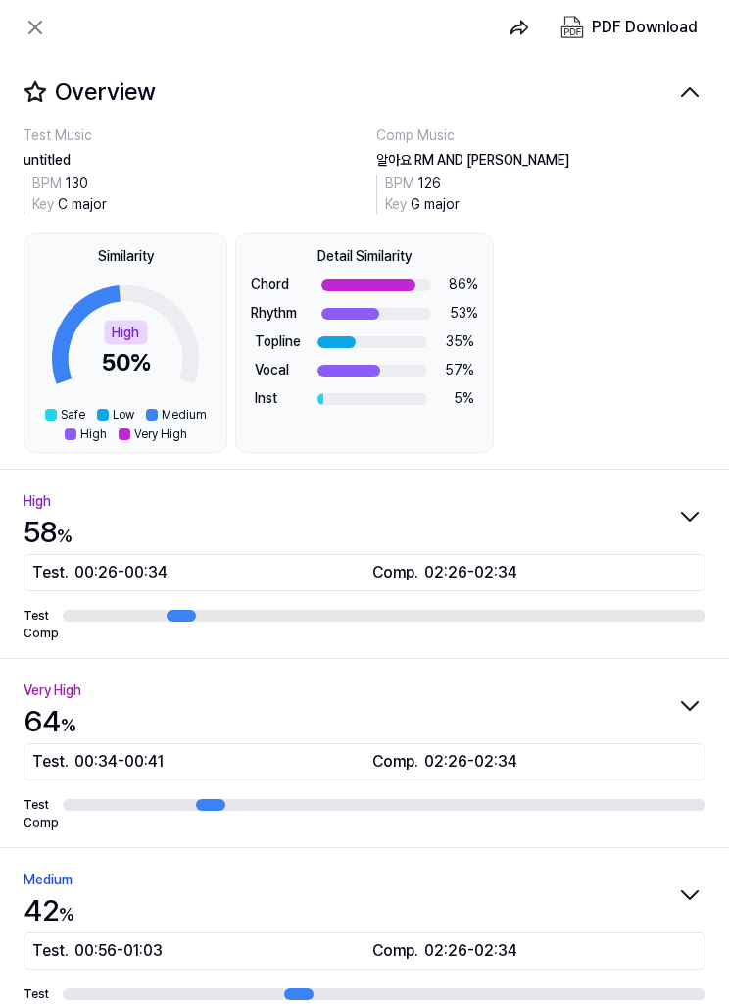
click at [687, 99] on icon "button" at bounding box center [689, 91] width 31 height 31
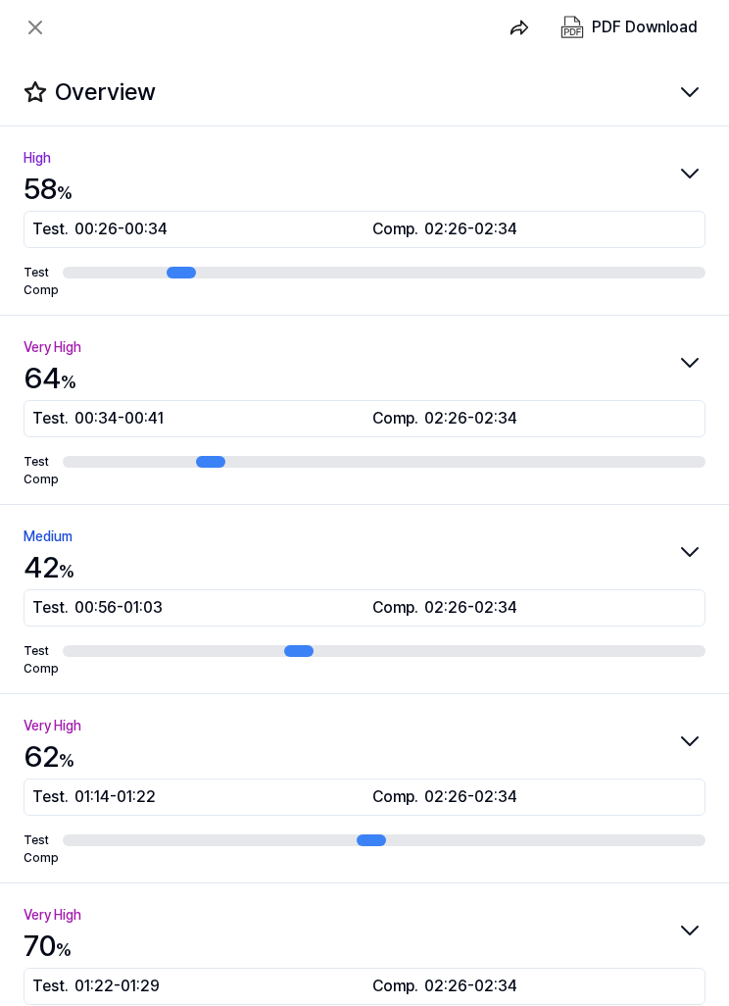
click at [688, 98] on icon "button" at bounding box center [689, 91] width 31 height 31
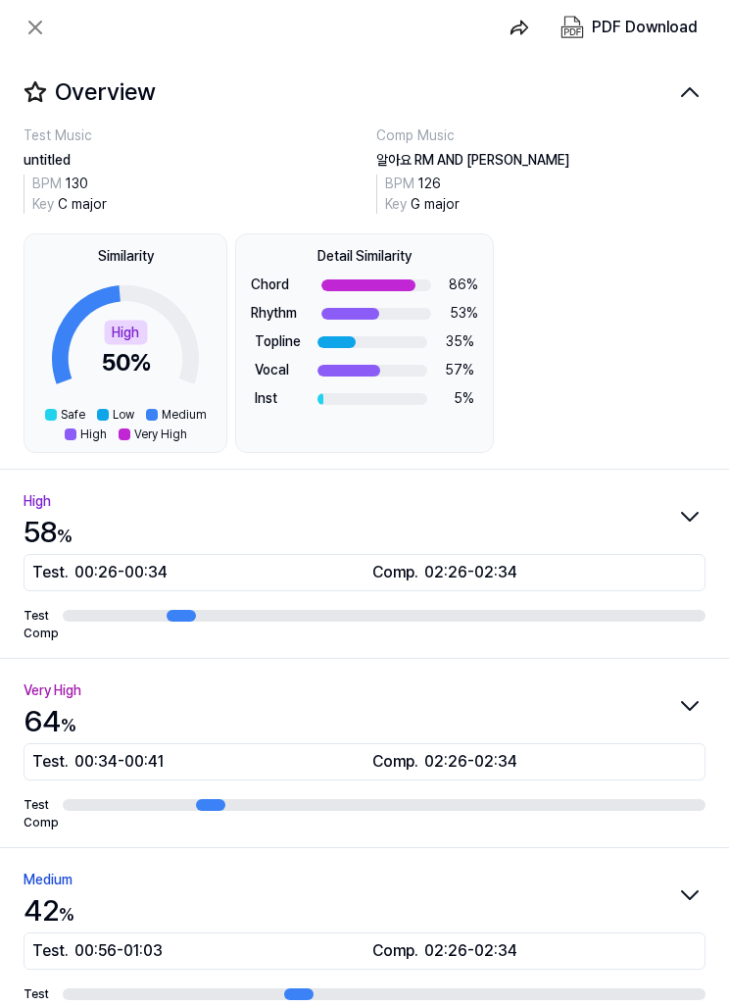
click at [678, 100] on icon "button" at bounding box center [689, 91] width 31 height 31
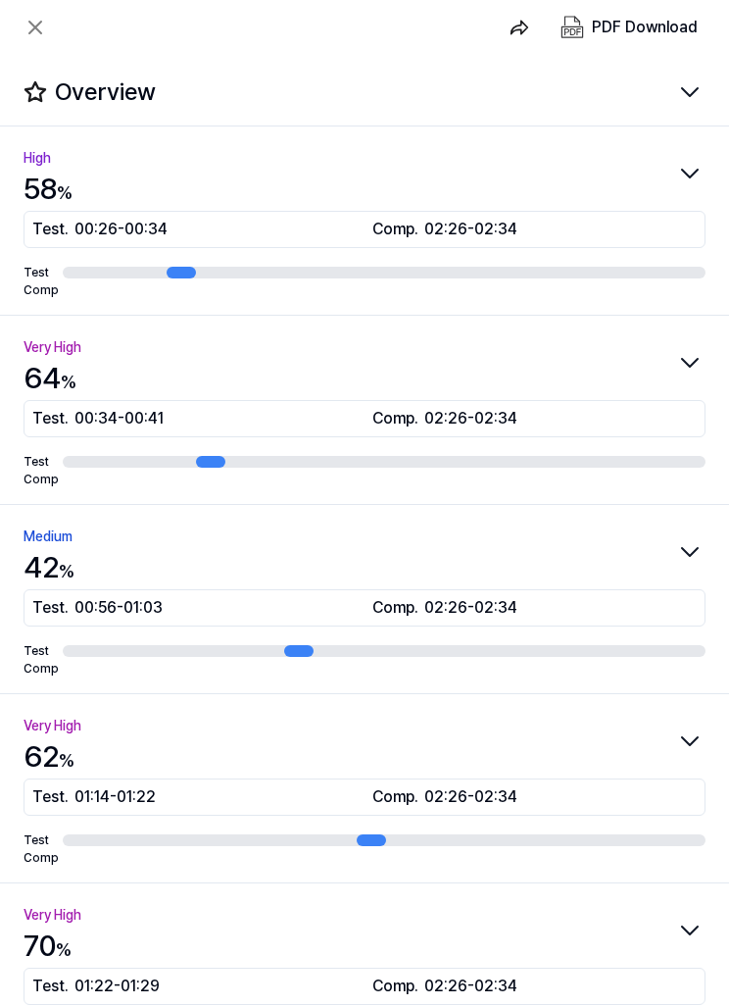
click at [54, 28] on button at bounding box center [35, 27] width 39 height 39
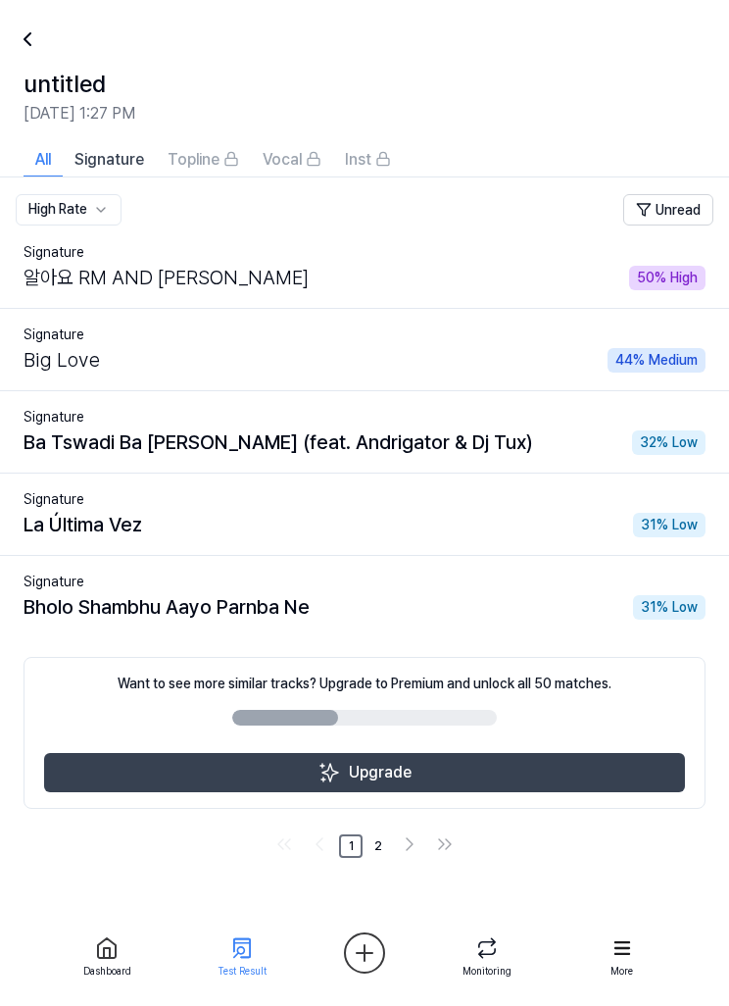
click at [415, 771] on button "Upgrade" at bounding box center [364, 772] width 641 height 39
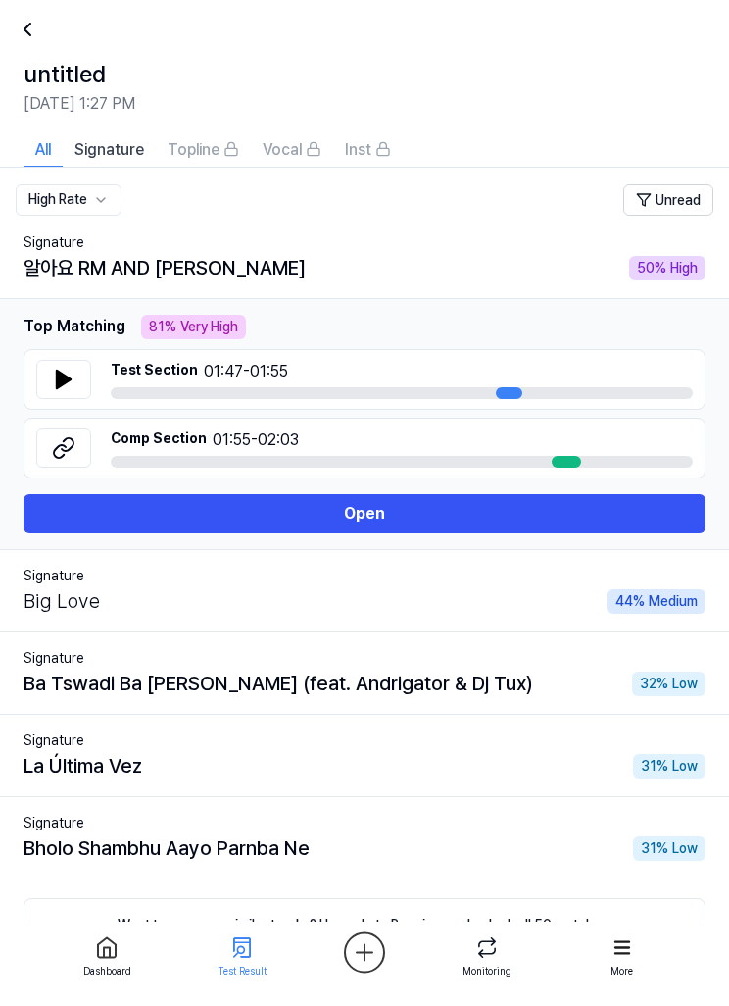
scroll to position [29, 0]
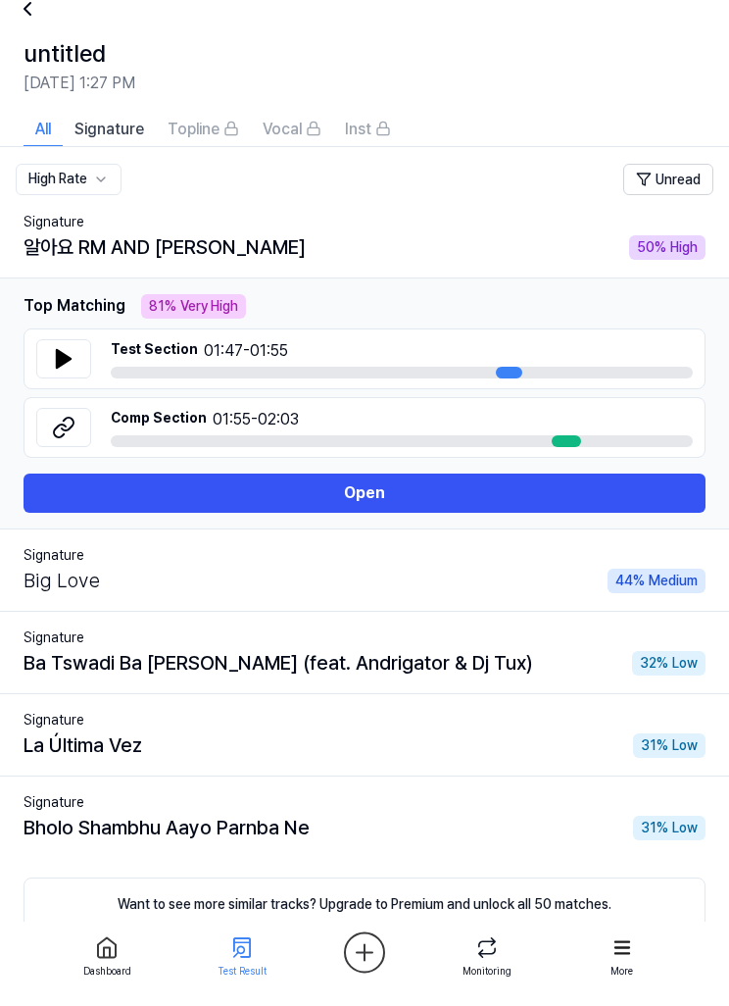
click at [635, 587] on span "44 %" at bounding box center [629, 581] width 29 height 21
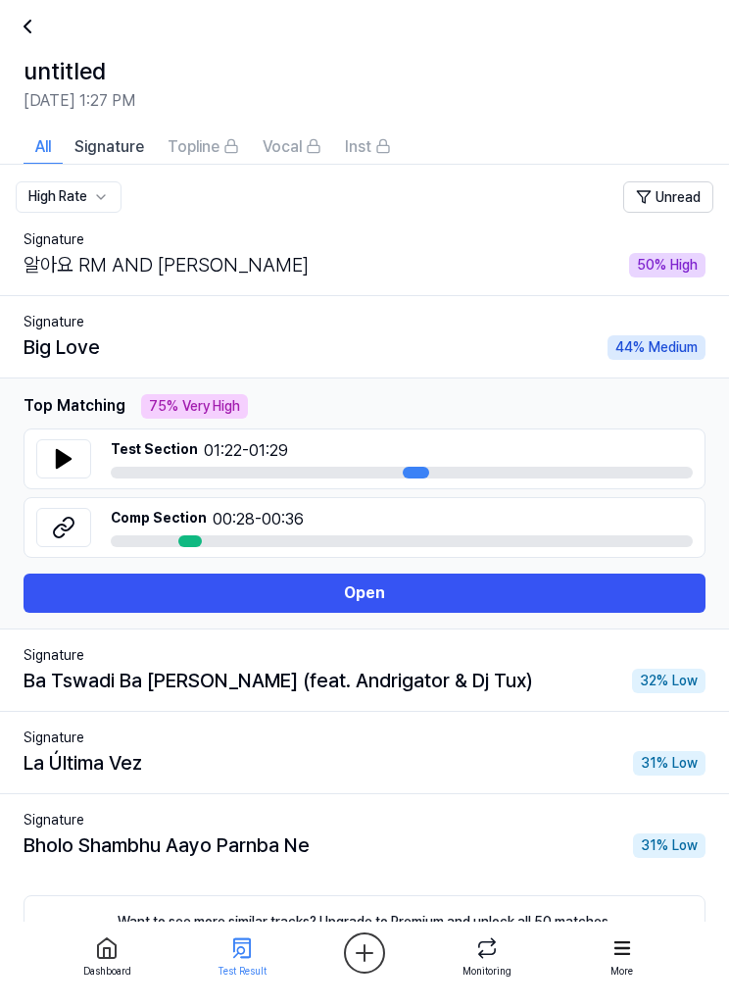
click at [71, 460] on icon at bounding box center [64, 459] width 14 height 18
click at [75, 534] on button at bounding box center [63, 527] width 55 height 39
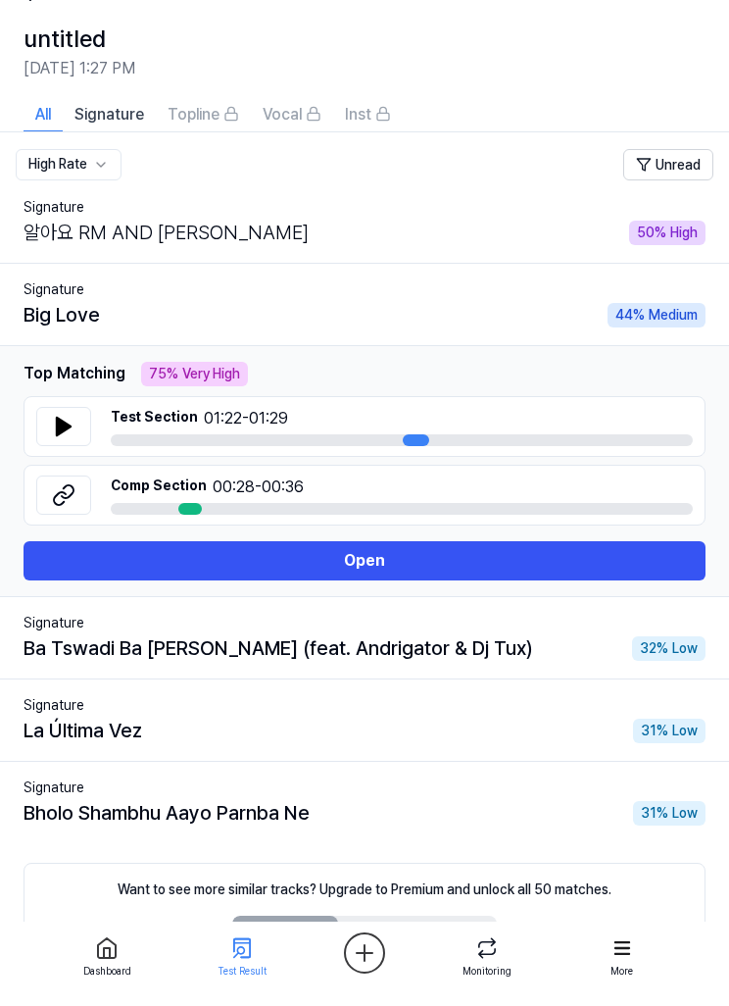
click at [68, 436] on icon at bounding box center [64, 427] width 24 height 24
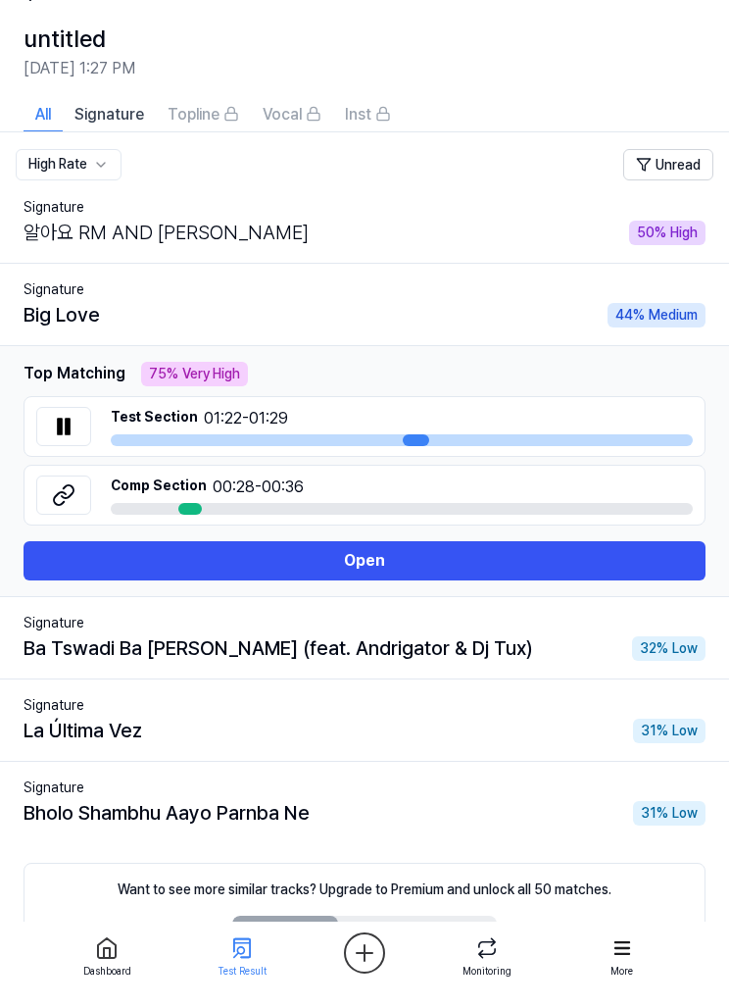
click at [79, 496] on button at bounding box center [63, 494] width 55 height 39
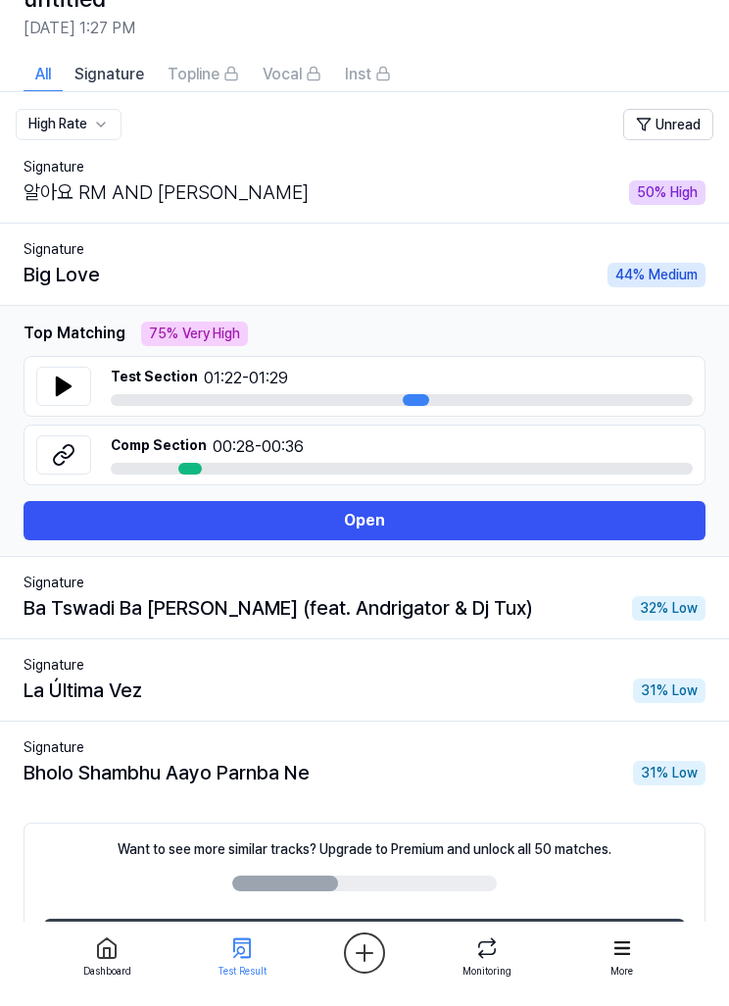
scroll to position [153, 0]
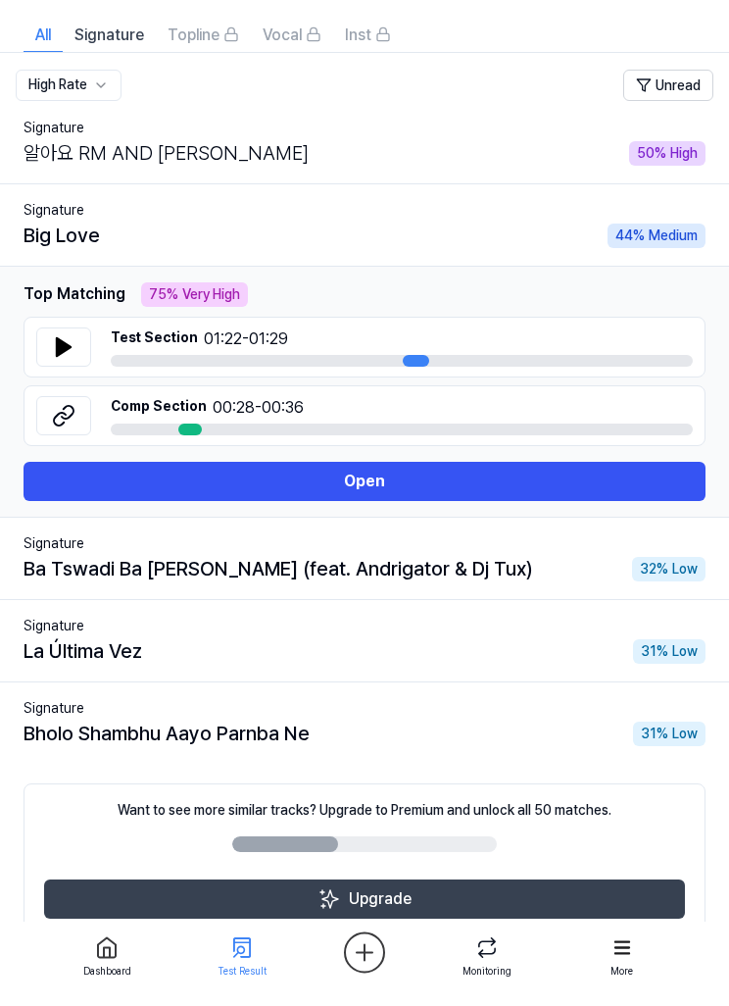
click at [518, 582] on div "Ba Tswadi Ba Rena (feat. Andrigator & Dj Tux) 32 % Low" at bounding box center [365, 569] width 682 height 29
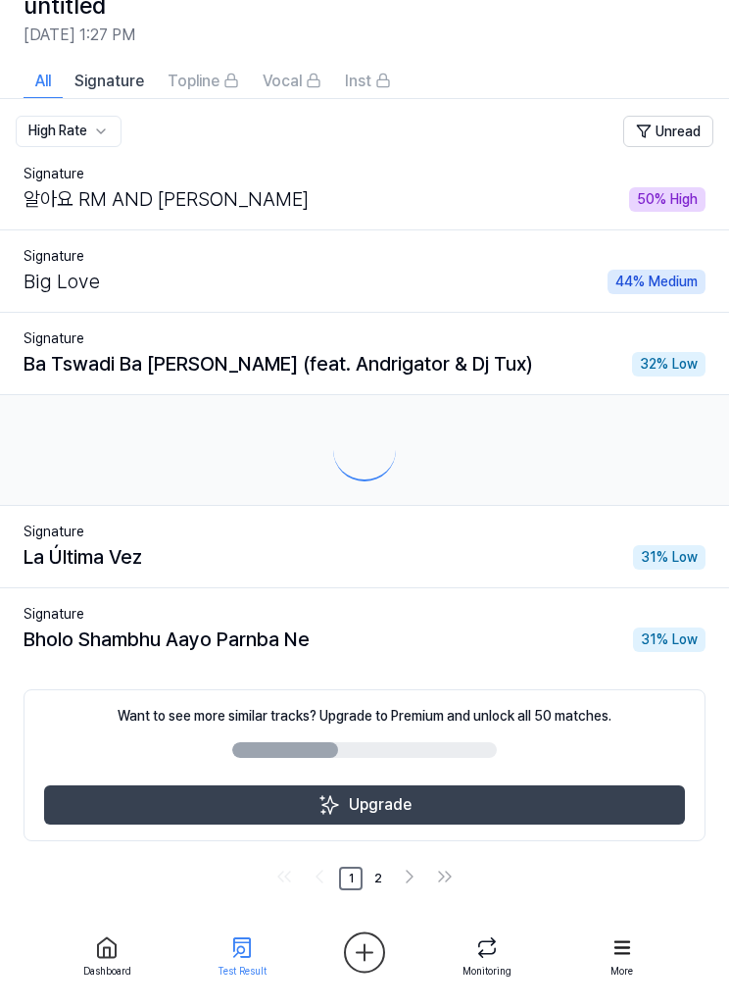
scroll to position [13, 0]
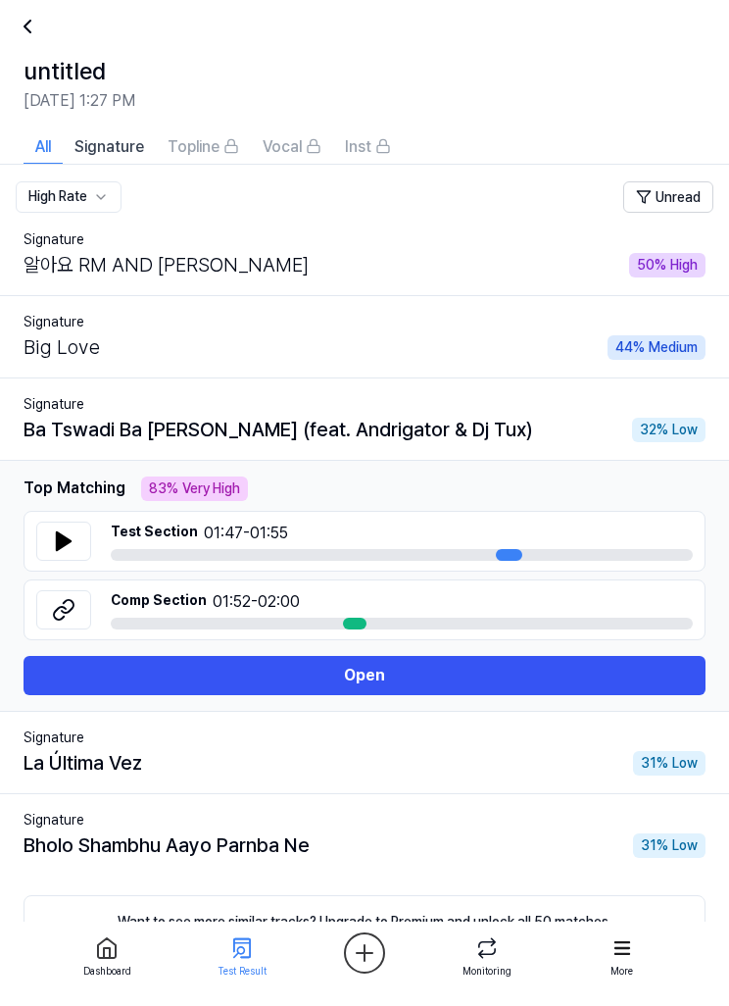
click at [63, 543] on icon at bounding box center [64, 541] width 14 height 18
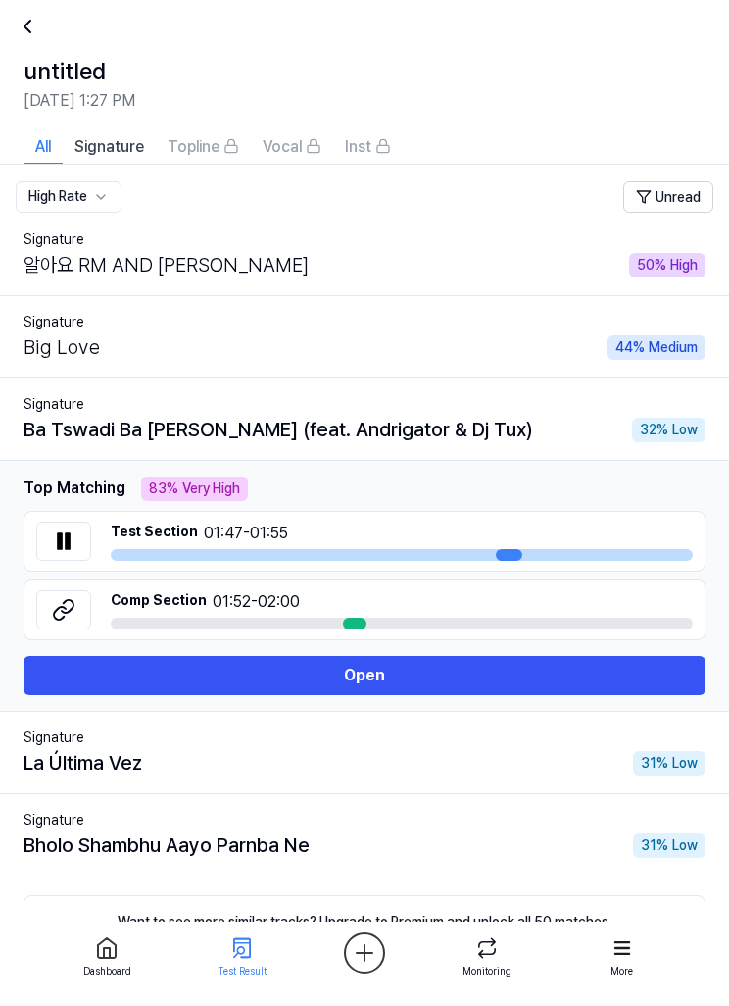
click at [77, 617] on button at bounding box center [63, 609] width 55 height 39
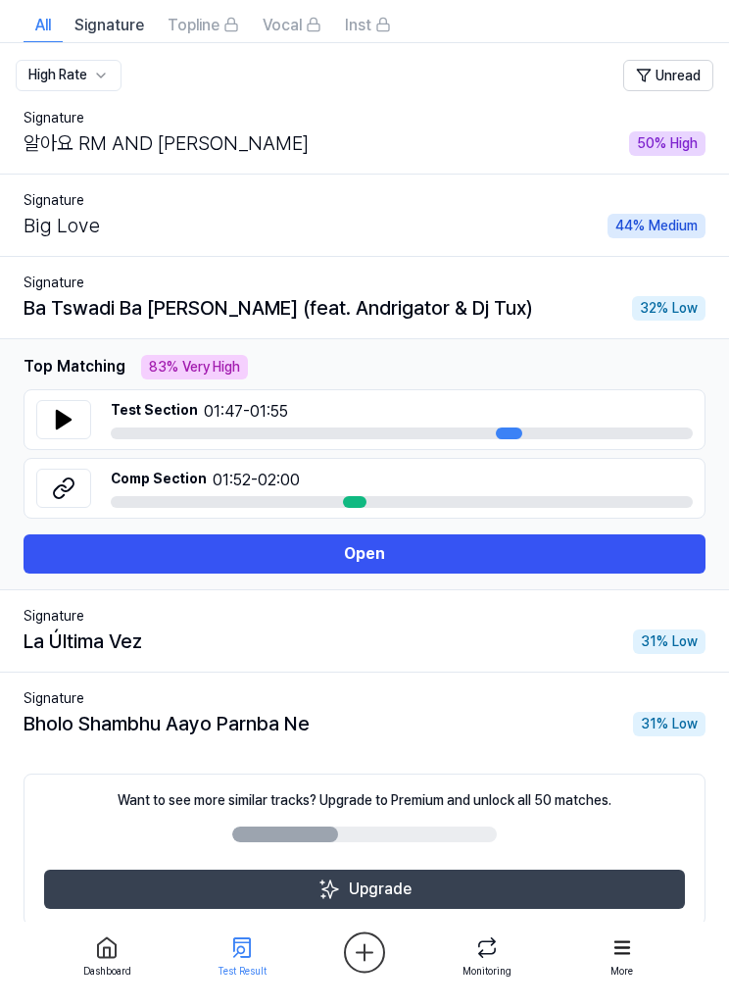
click at [458, 664] on td "Signature La Última Vez 31 % Low" at bounding box center [364, 632] width 729 height 82
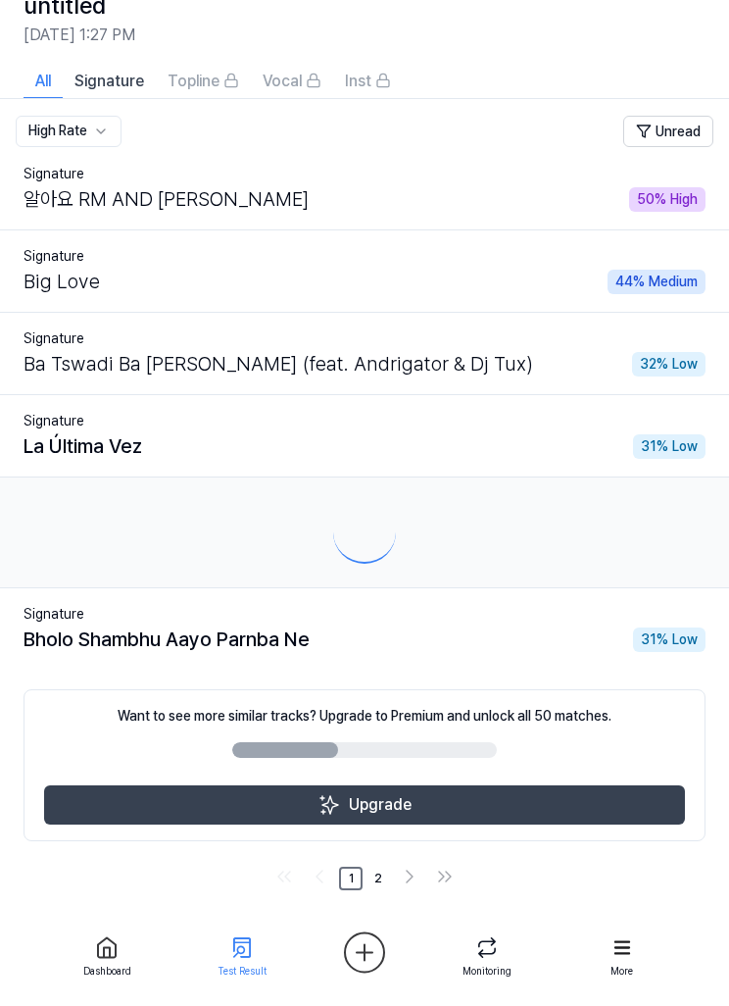
scroll to position [13, 0]
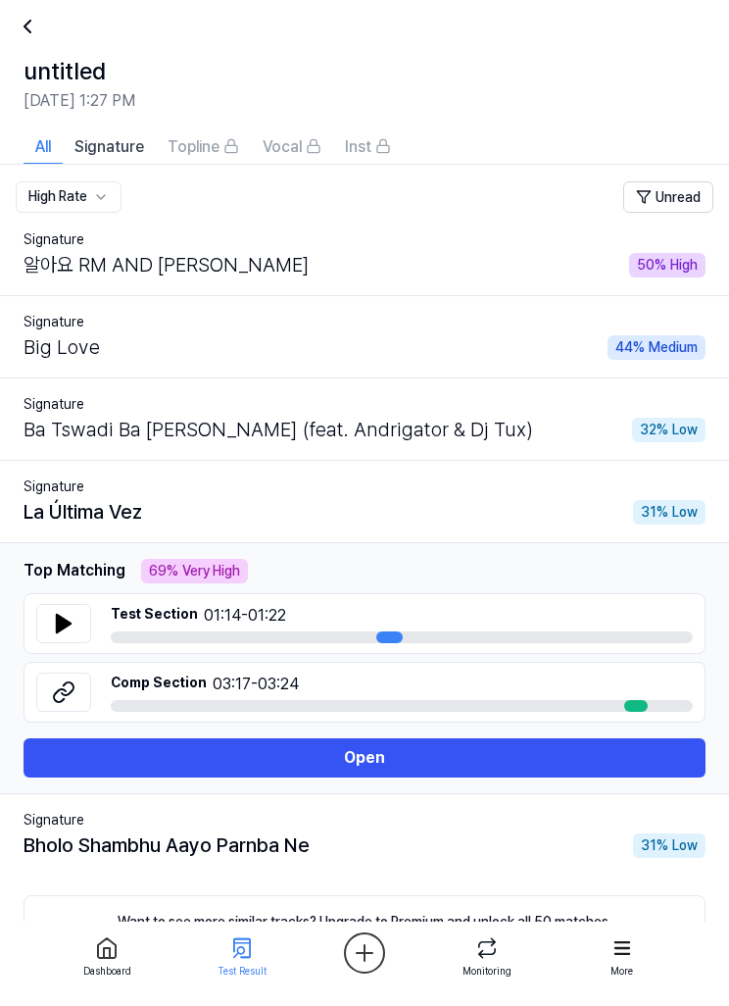
click at [69, 630] on icon at bounding box center [64, 624] width 24 height 24
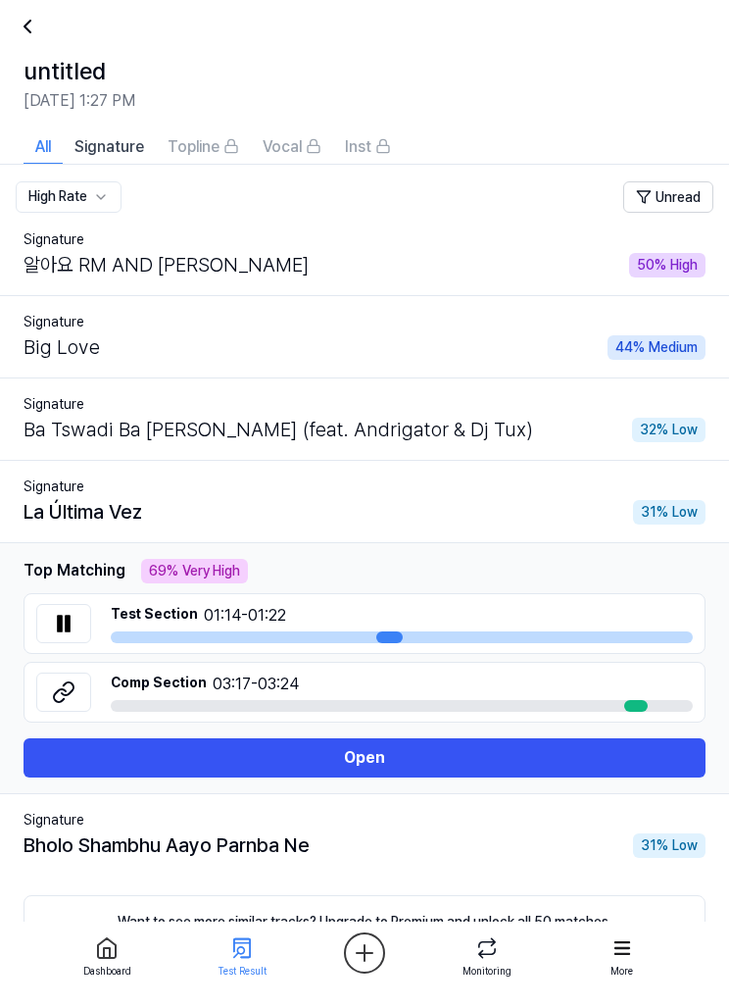
click at [78, 695] on button at bounding box center [63, 691] width 55 height 39
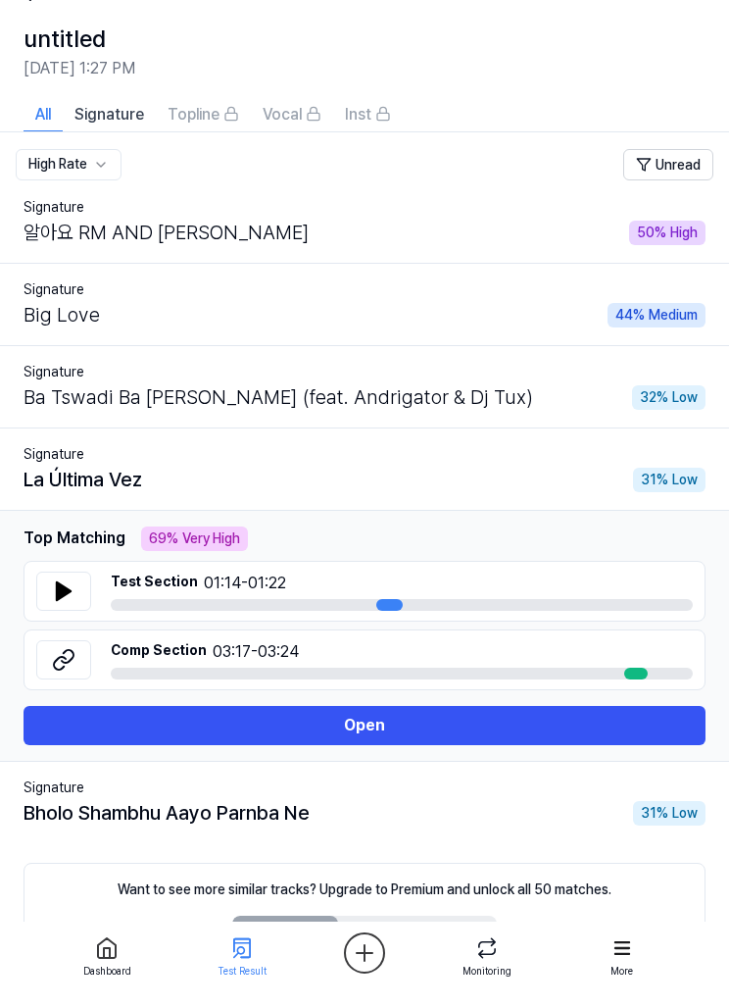
click at [68, 587] on icon at bounding box center [64, 591] width 24 height 24
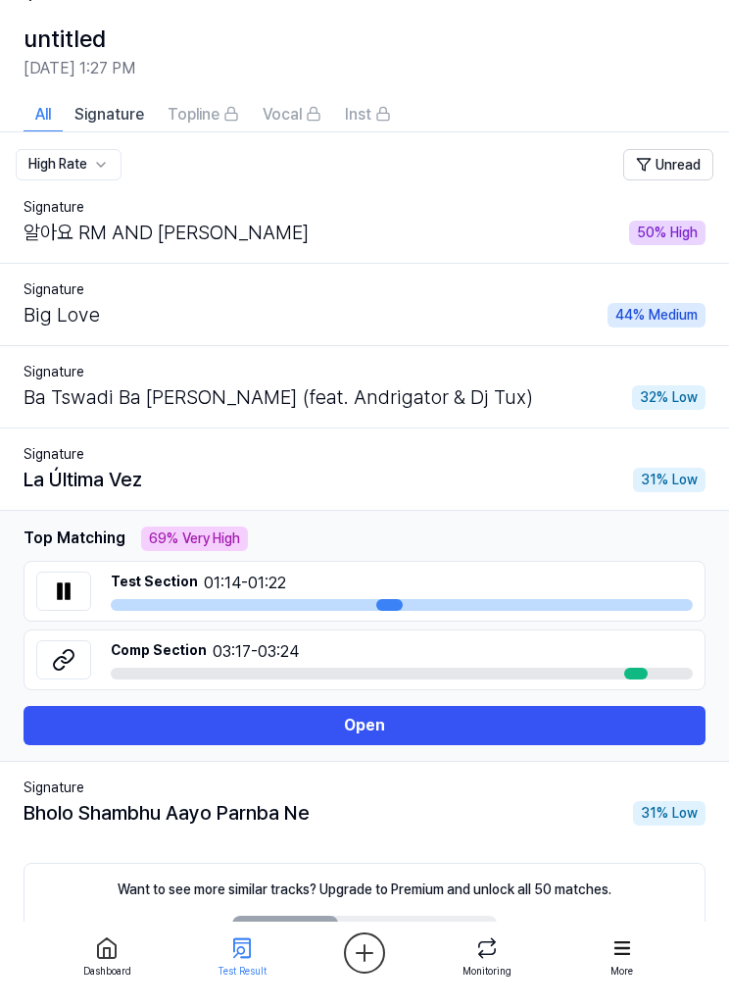
click at [72, 666] on icon at bounding box center [64, 660] width 24 height 24
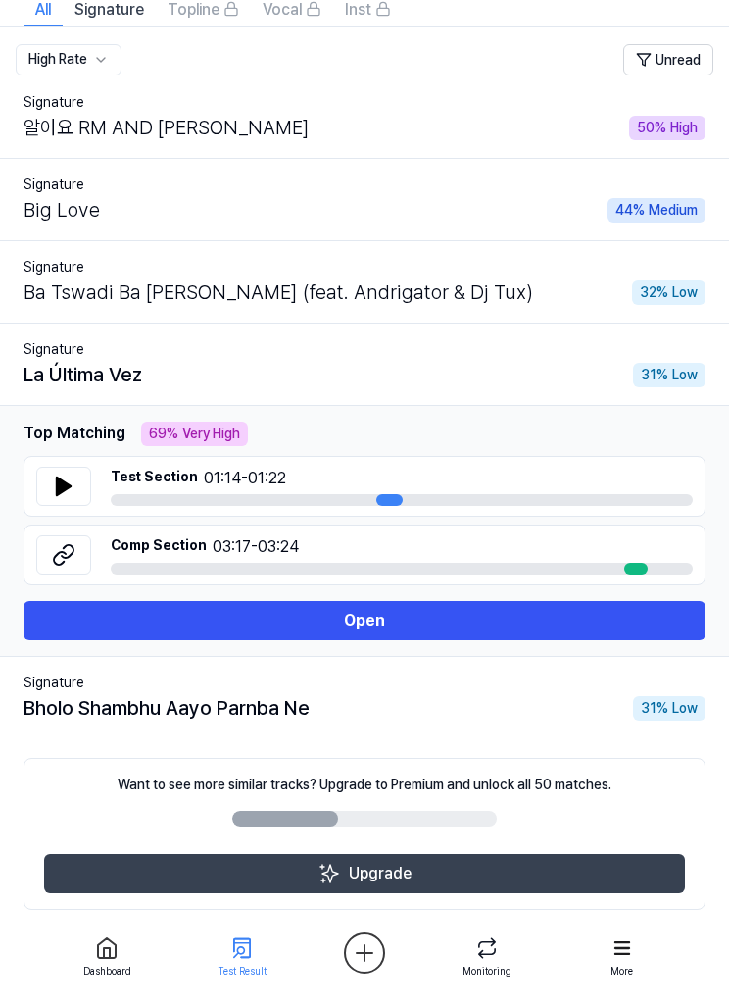
scroll to position [153, 0]
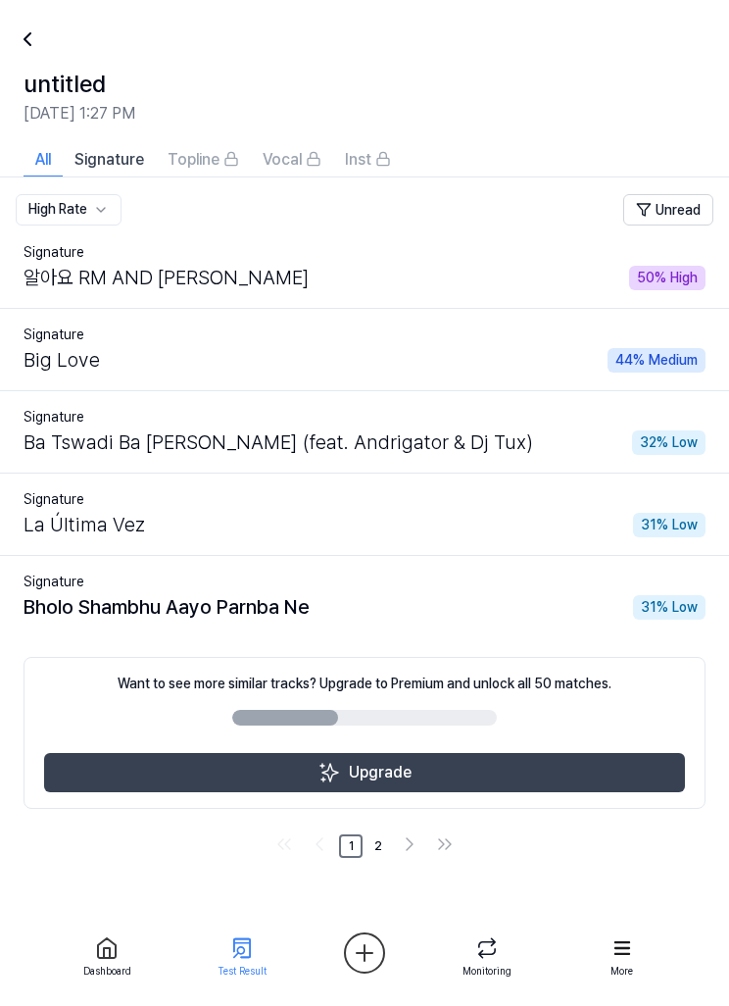
click at [88, 224] on html "Dashboard Pricing Update Contact 2 Felugi Dashboard Plagiarism Checker Detail A…" at bounding box center [364, 503] width 729 height 1006
click at [115, 251] on div "Signature" at bounding box center [365, 252] width 682 height 21
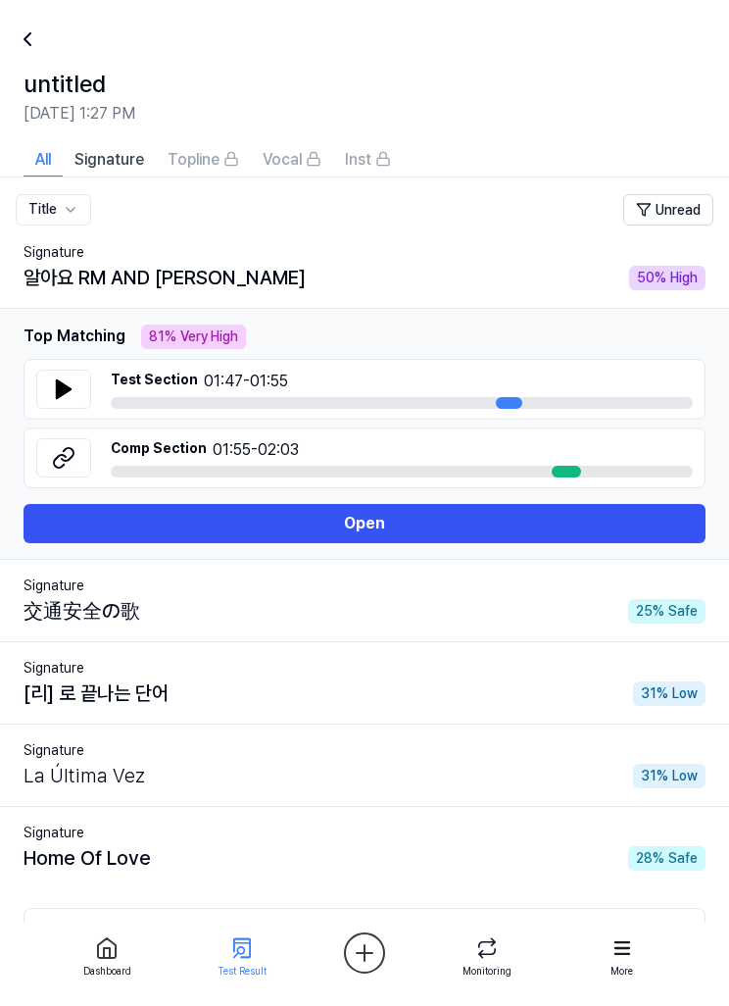
click at [77, 212] on html "Dashboard Pricing Update Contact 2 Felugi Dashboard Plagiarism Checker Detail A…" at bounding box center [364, 503] width 729 height 1006
click at [124, 288] on div "알아요 RM AND [PERSON_NAME]" at bounding box center [165, 277] width 282 height 29
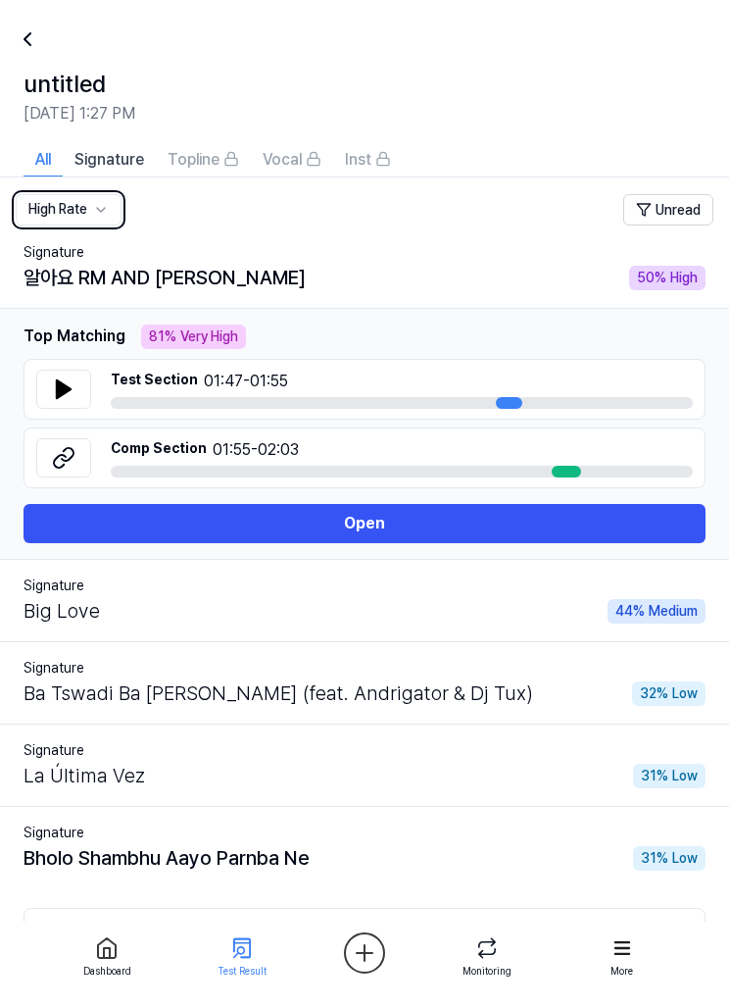
click at [208, 166] on span "Topline" at bounding box center [194, 160] width 52 height 24
click at [116, 161] on span "Signature" at bounding box center [109, 160] width 70 height 24
click at [474, 528] on button "Open" at bounding box center [365, 523] width 682 height 39
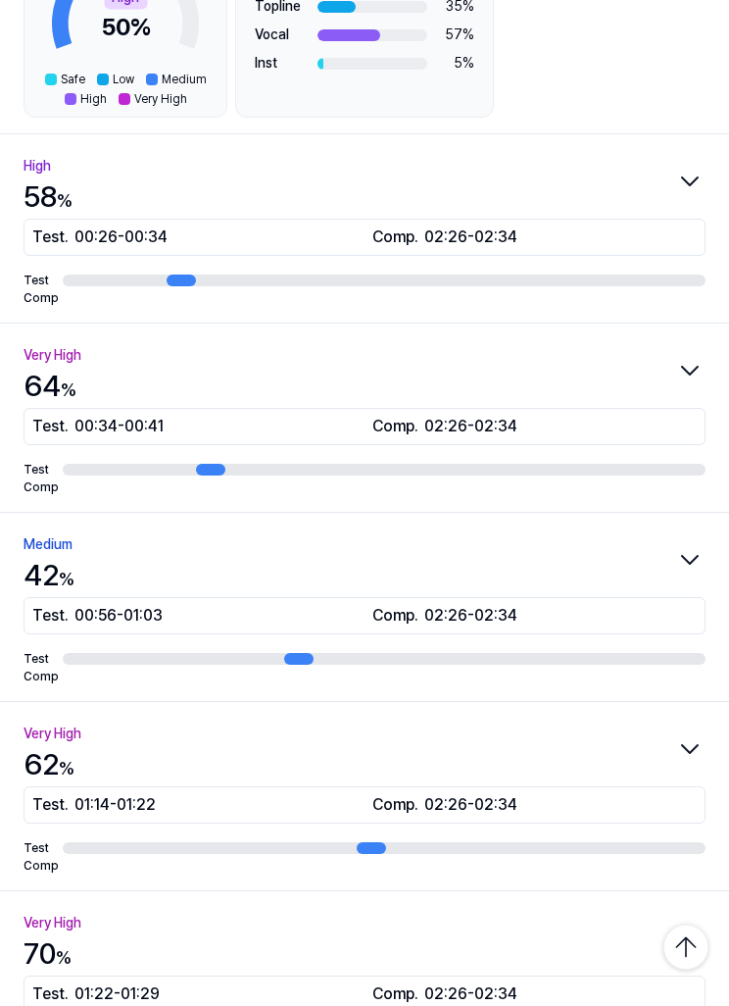
scroll to position [342, 0]
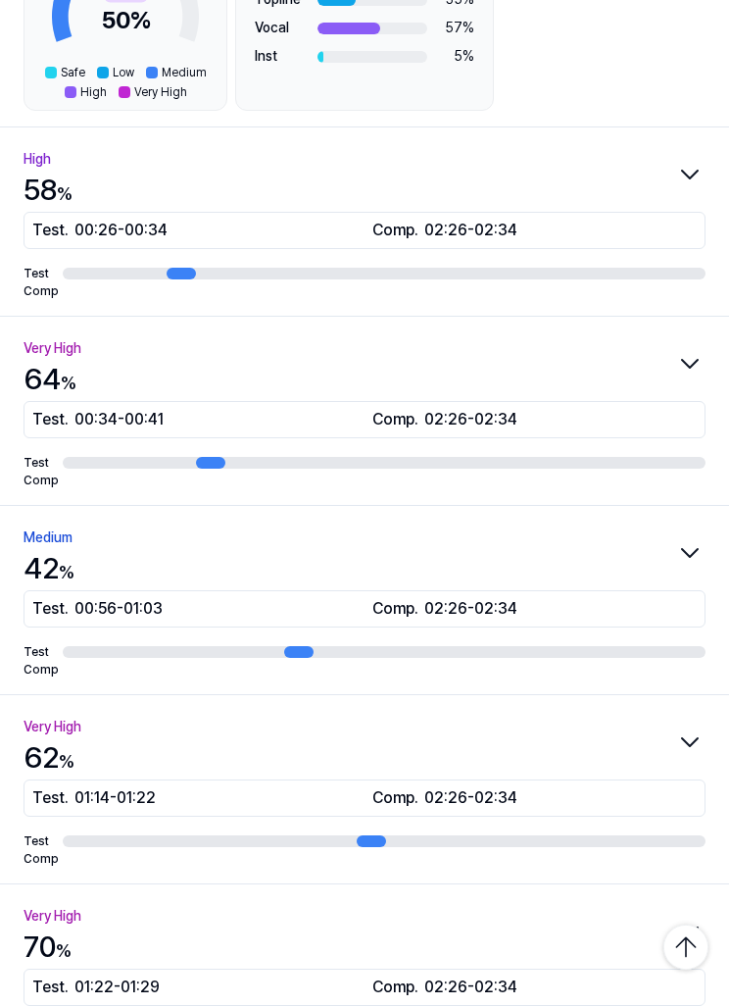
click at [688, 365] on icon "button" at bounding box center [690, 364] width 16 height 8
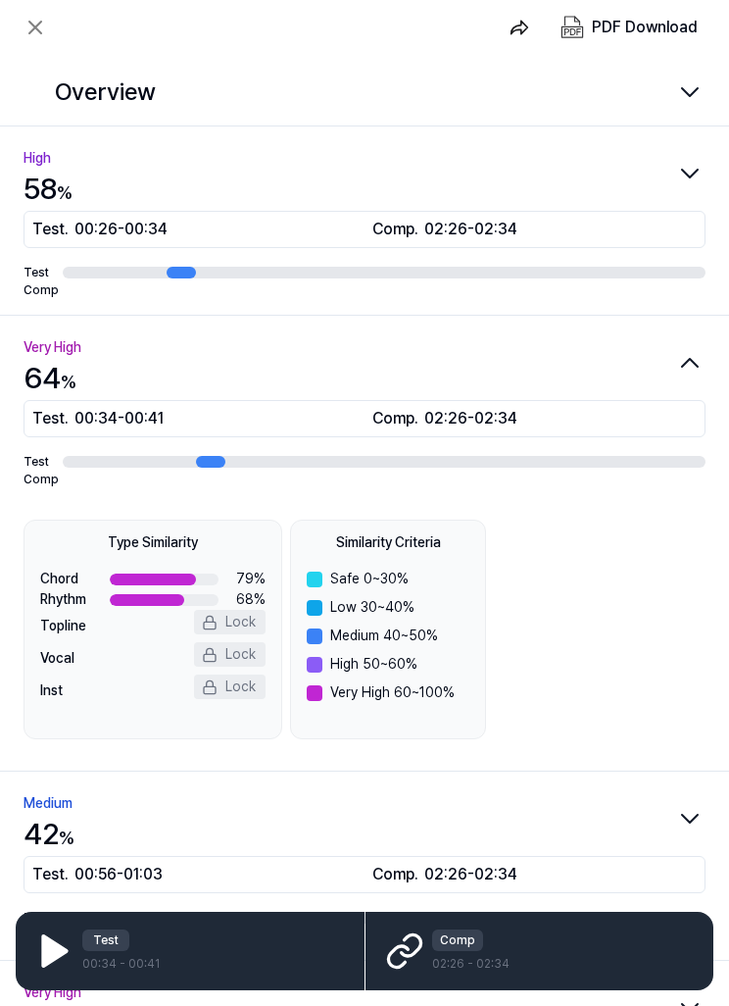
scroll to position [0, 0]
click at [709, 361] on button "Very High 64 % Test . 00:34 - 00:41 Comp . 02:26 - 02:34 Test Comp" at bounding box center [364, 410] width 729 height 188
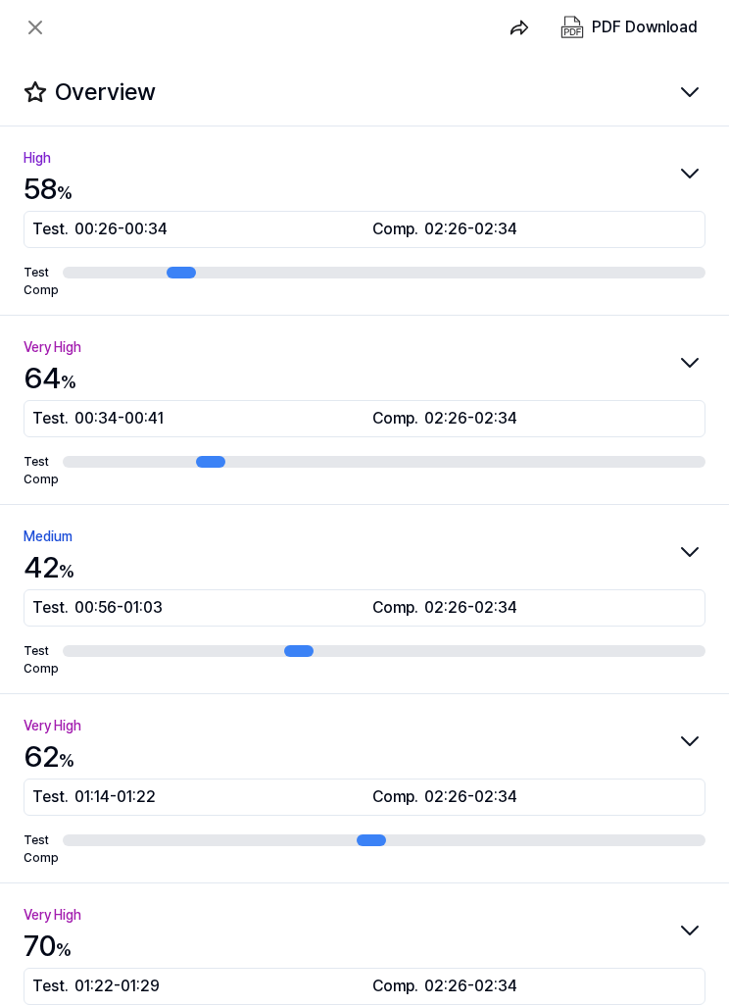
click at [691, 178] on icon "button" at bounding box center [689, 173] width 31 height 31
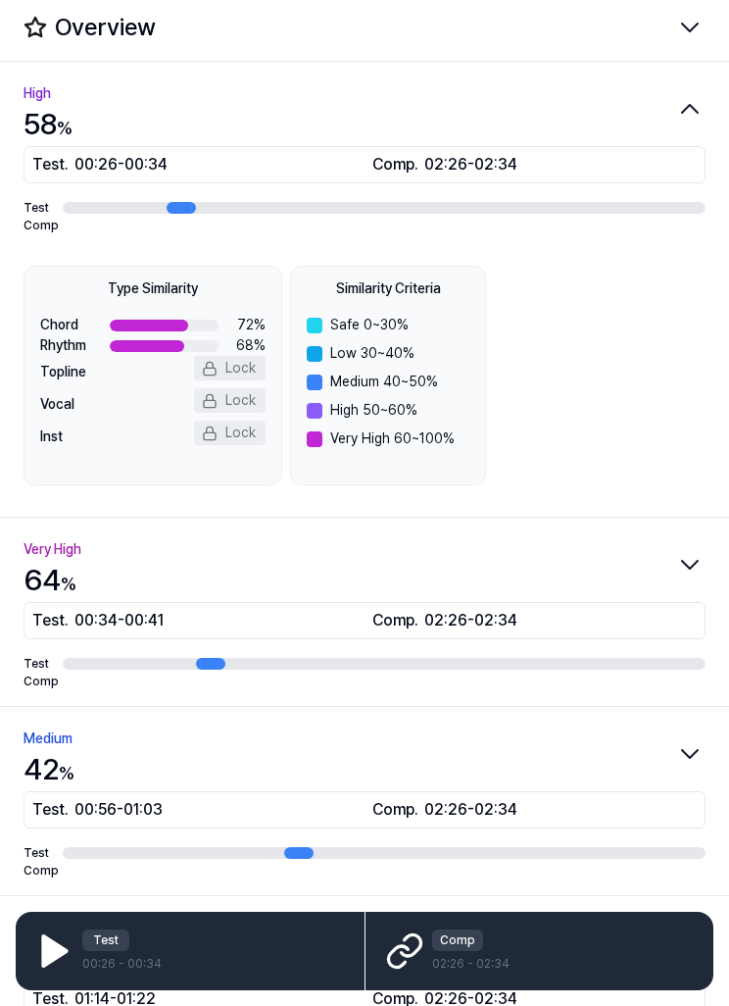
scroll to position [68, 0]
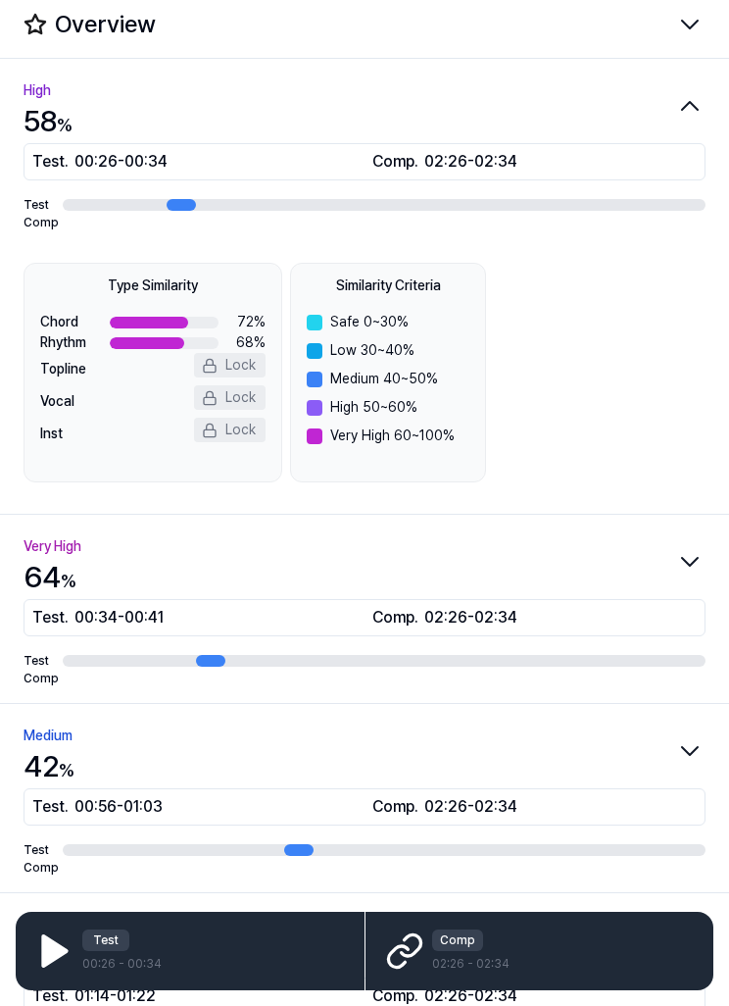
click at [688, 109] on icon "button" at bounding box center [689, 105] width 31 height 31
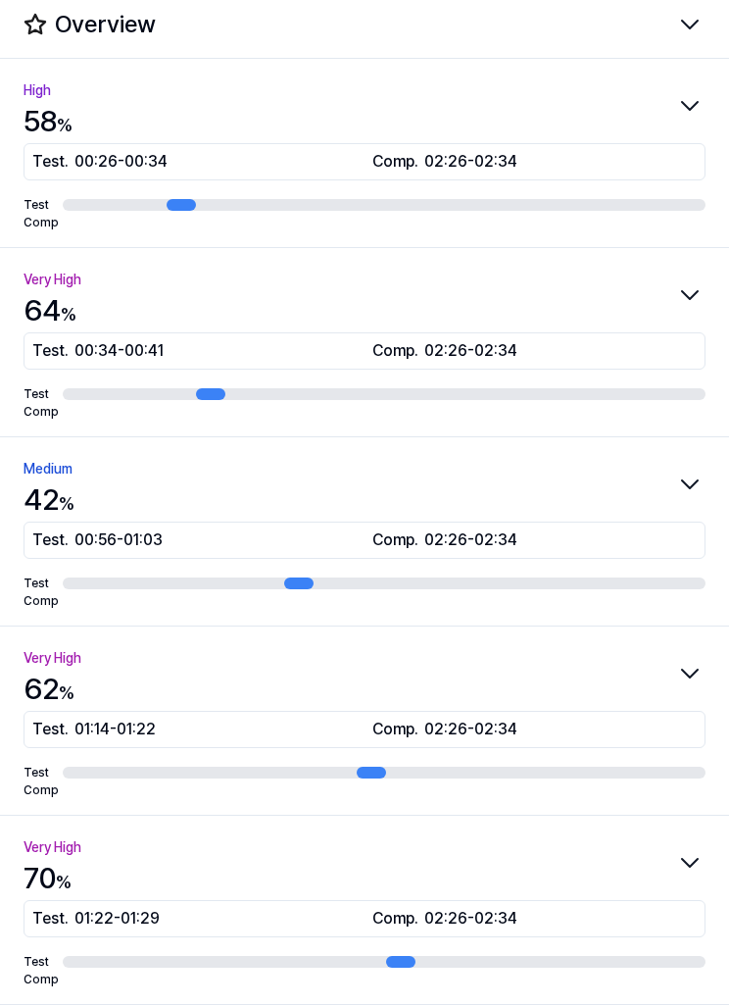
click at [687, 298] on icon "button" at bounding box center [689, 294] width 31 height 31
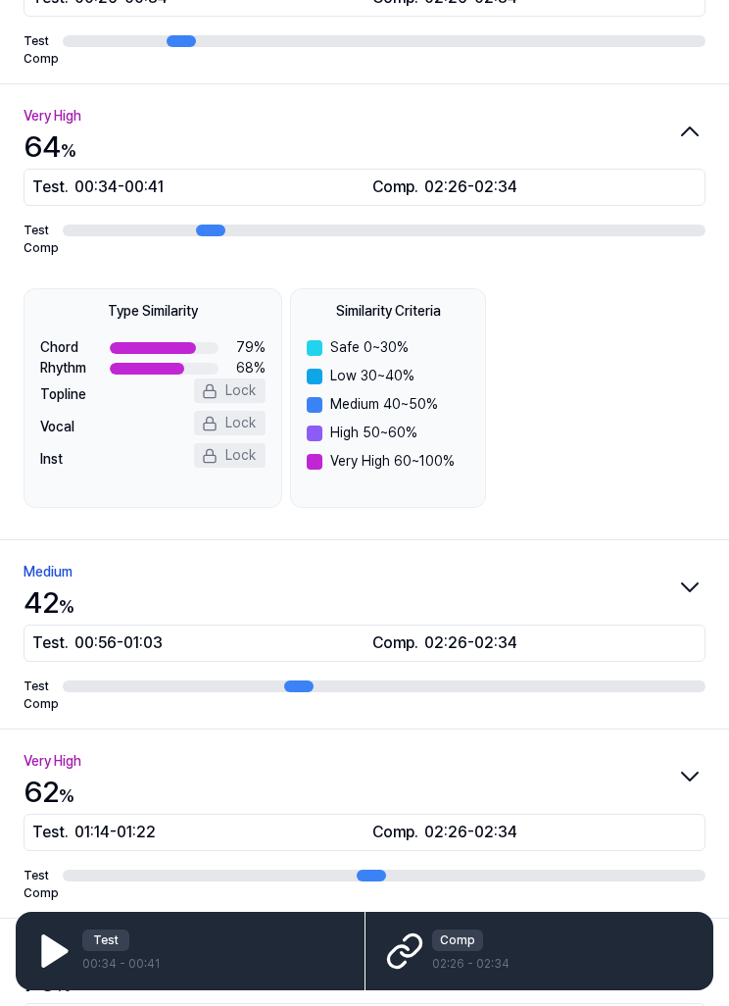
scroll to position [257, 0]
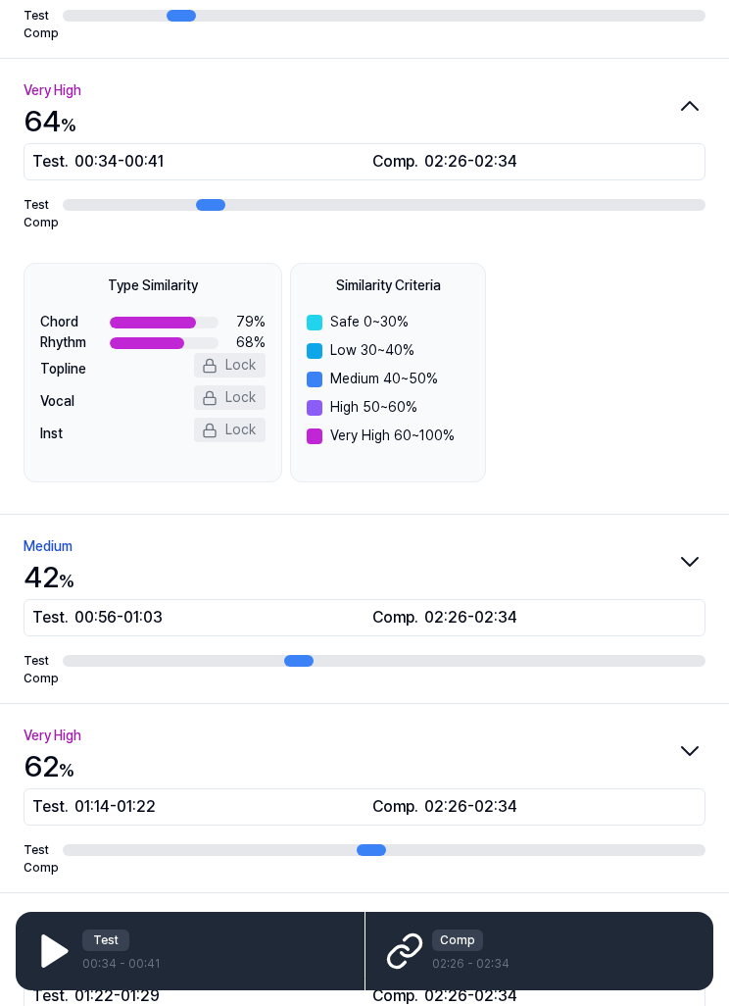
click at [682, 126] on div "Very High 64 %" at bounding box center [365, 110] width 682 height 65
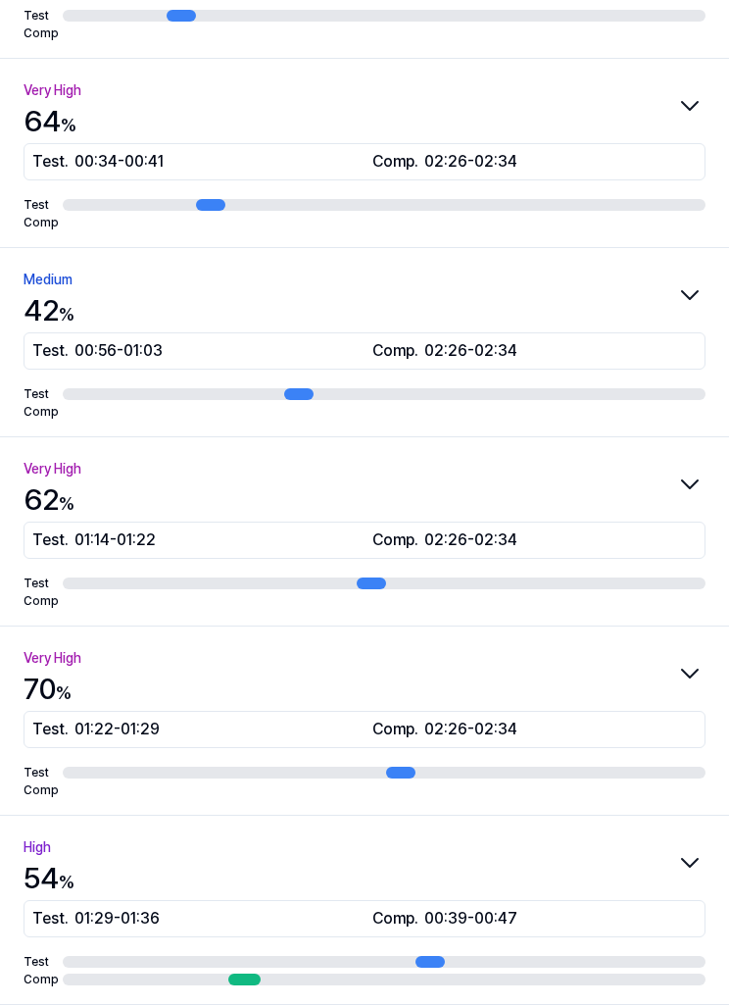
click at [689, 294] on icon "button" at bounding box center [689, 294] width 31 height 31
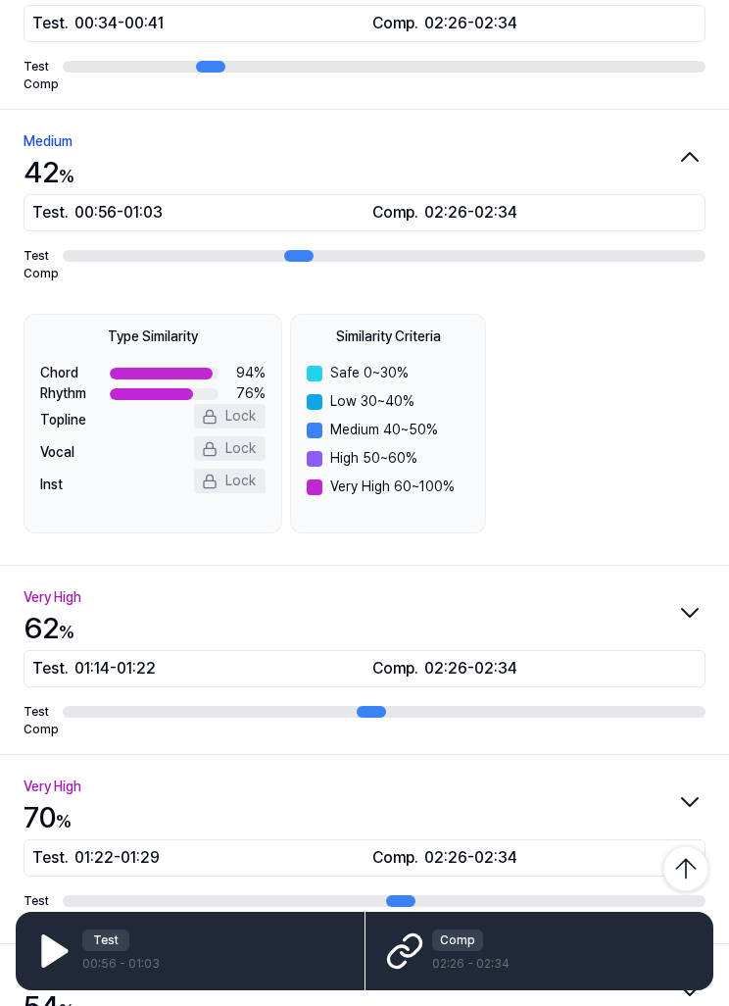
scroll to position [446, 0]
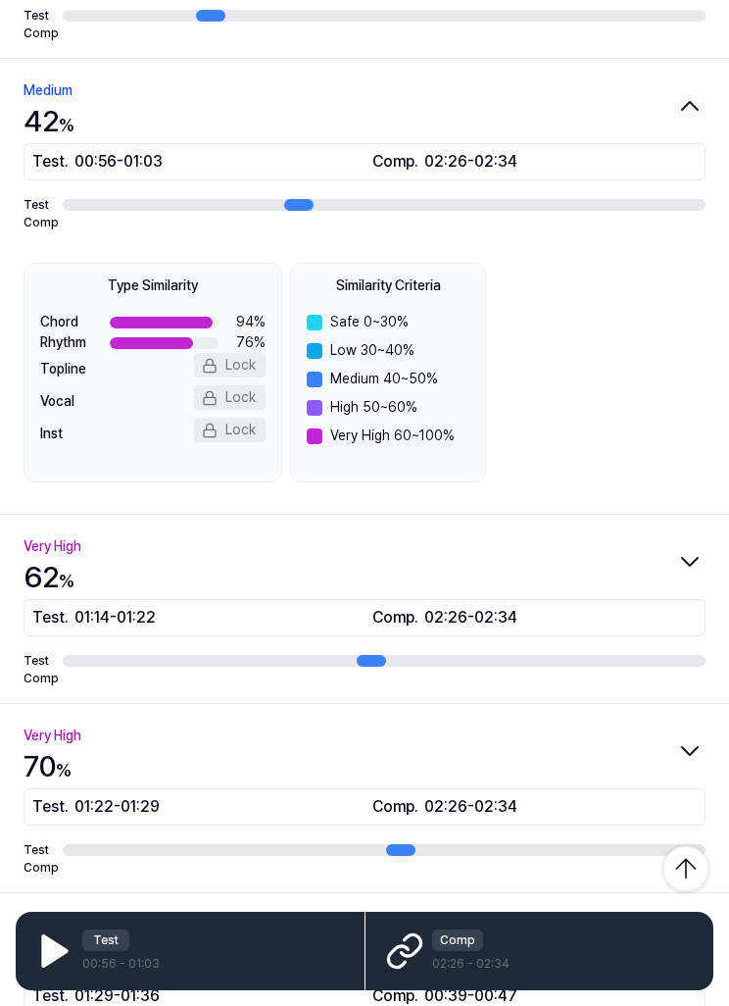
click at [690, 114] on icon "button" at bounding box center [689, 105] width 31 height 31
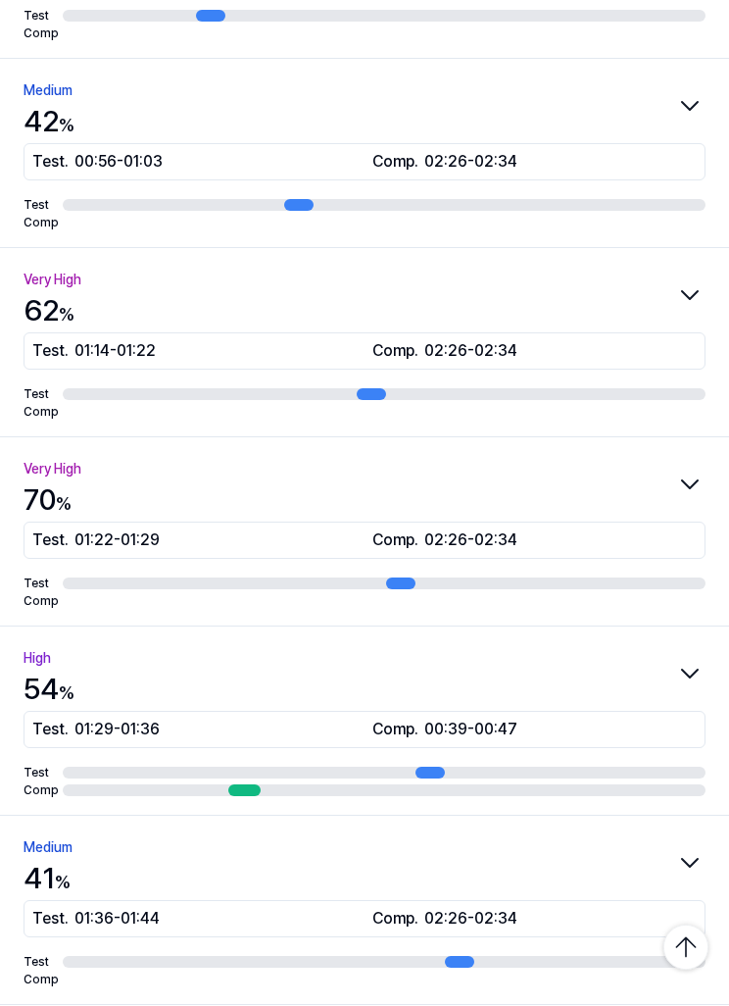
click at [689, 293] on icon "button" at bounding box center [689, 294] width 31 height 31
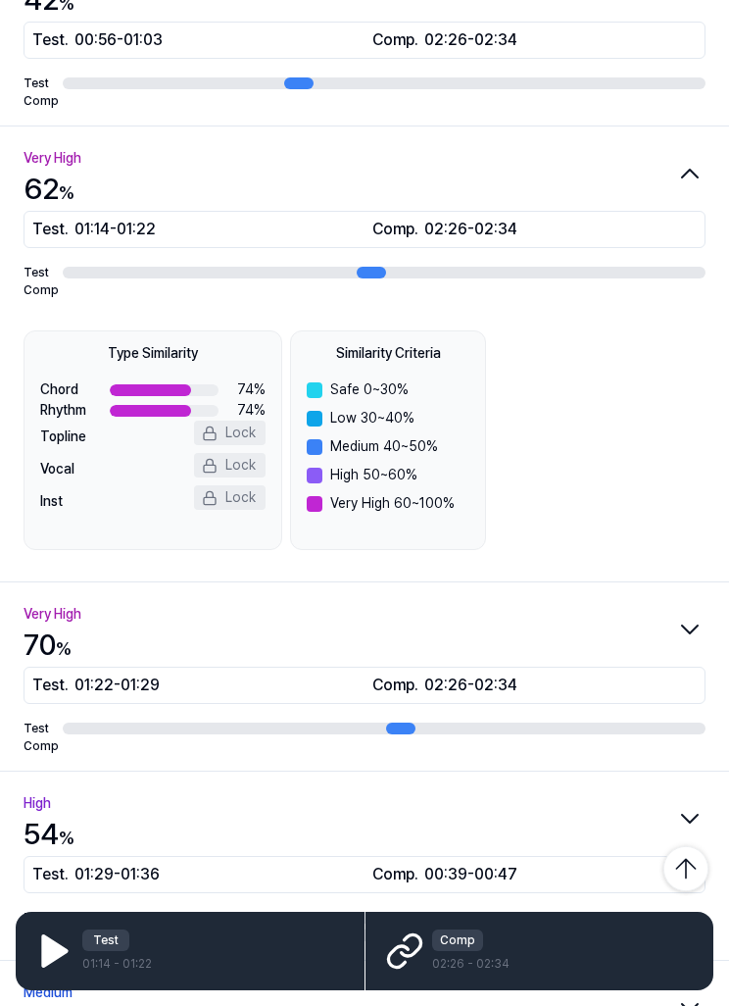
scroll to position [635, 0]
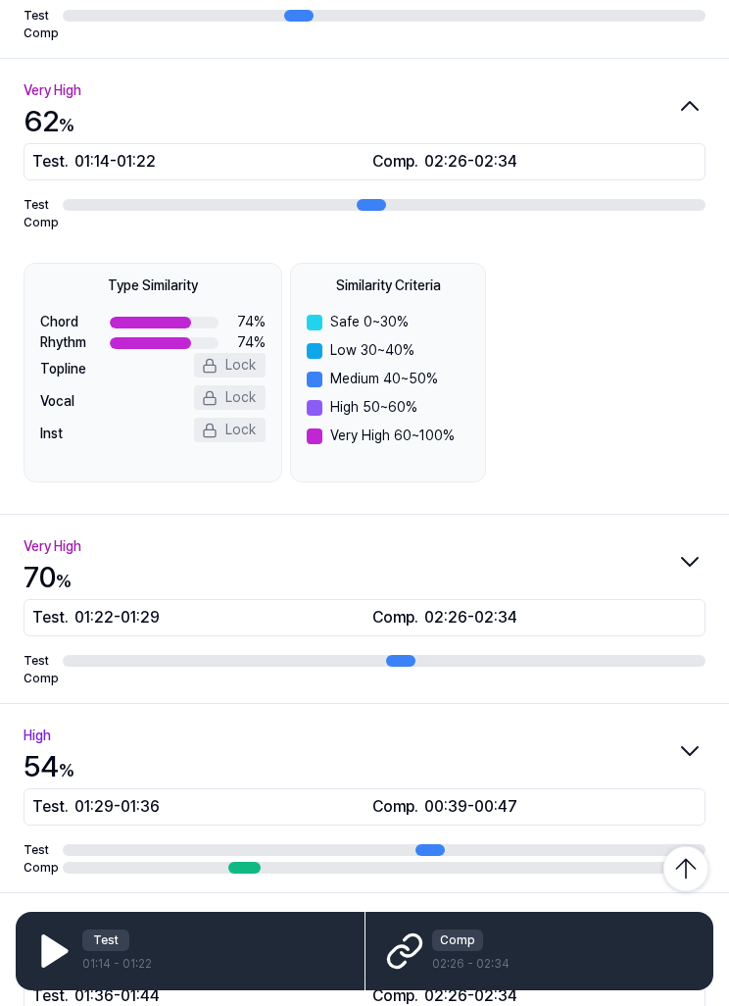
click at [690, 115] on icon "button" at bounding box center [689, 105] width 31 height 31
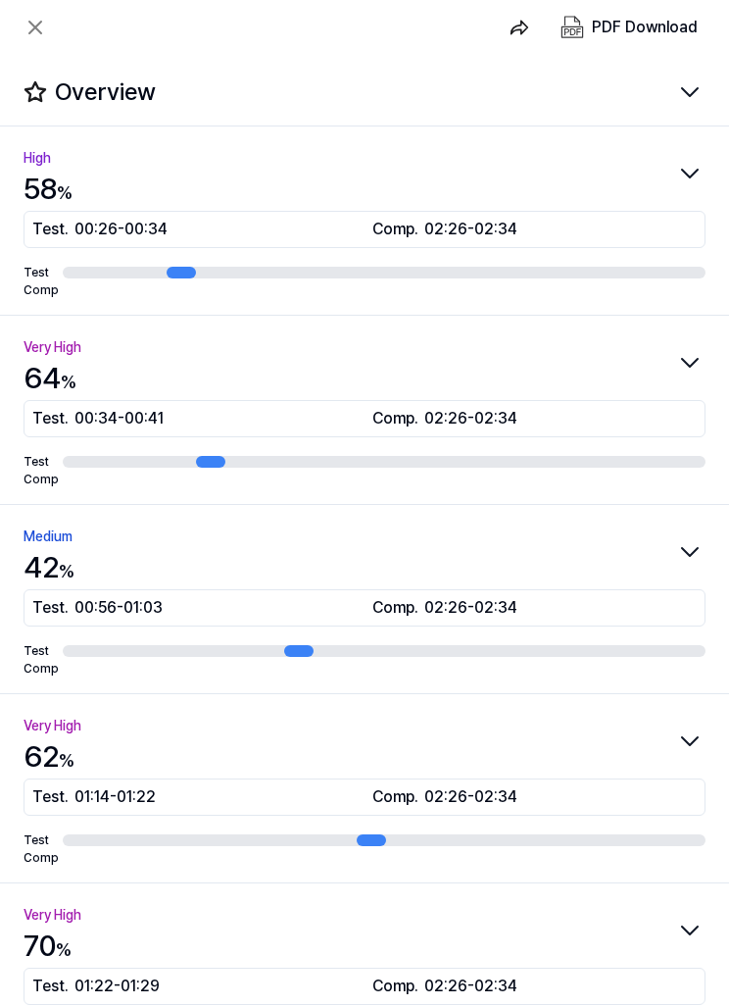
scroll to position [0, 0]
click at [47, 25] on button at bounding box center [35, 27] width 39 height 39
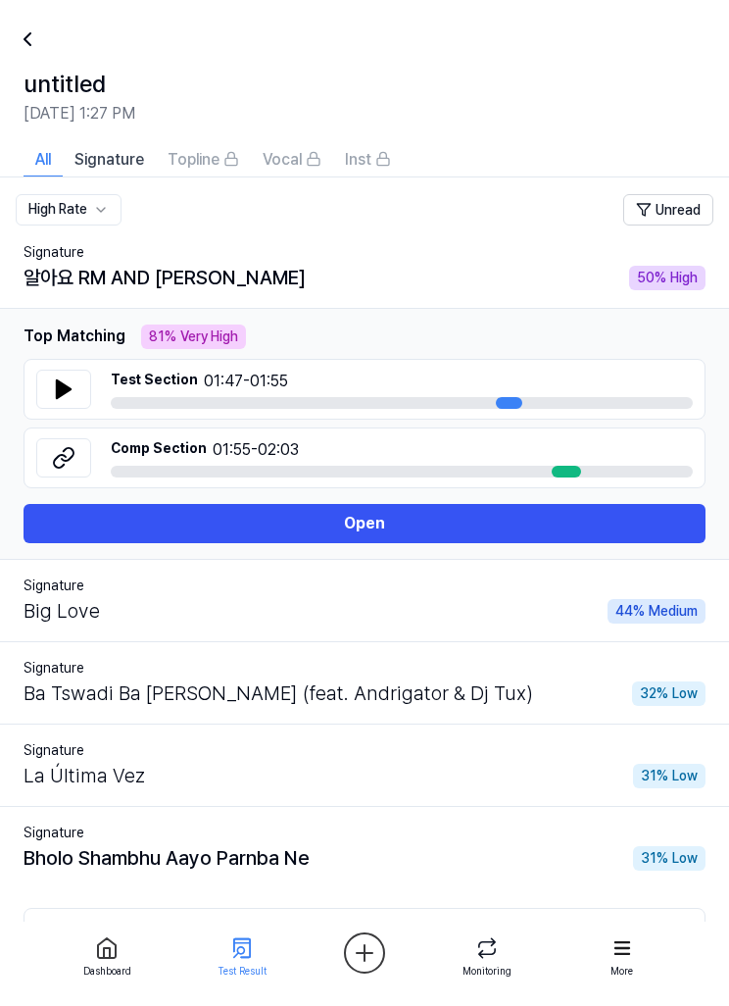
click at [36, 40] on icon at bounding box center [28, 39] width 24 height 24
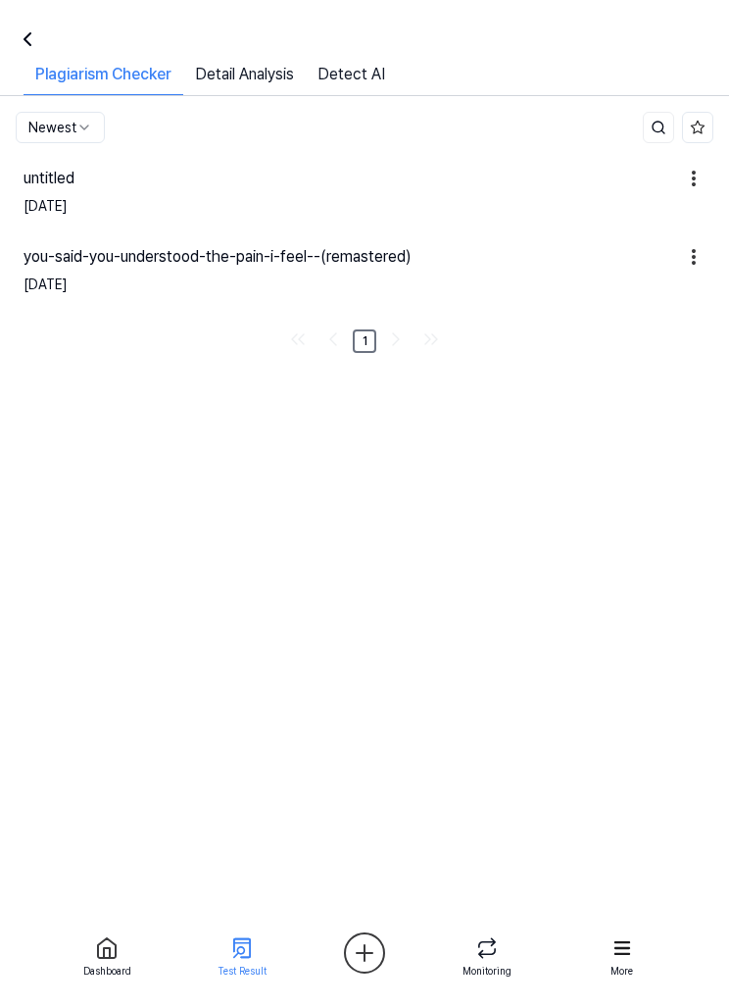
click at [272, 73] on link "Detail Analysis" at bounding box center [244, 79] width 123 height 32
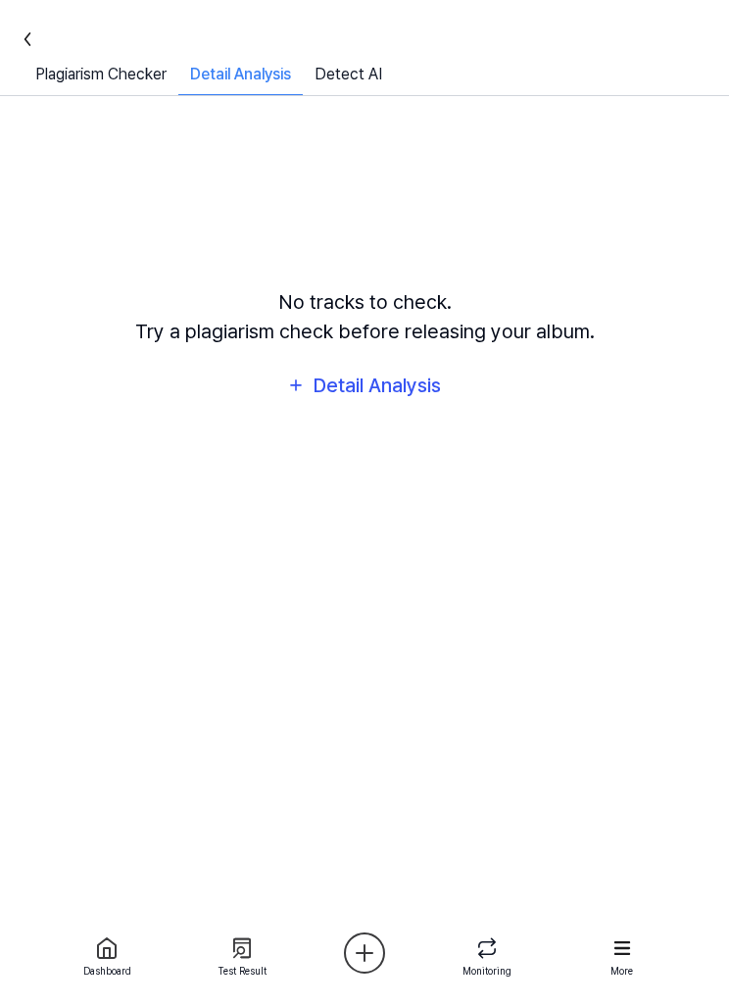
click at [370, 76] on link "Detect AI" at bounding box center [348, 79] width 91 height 32
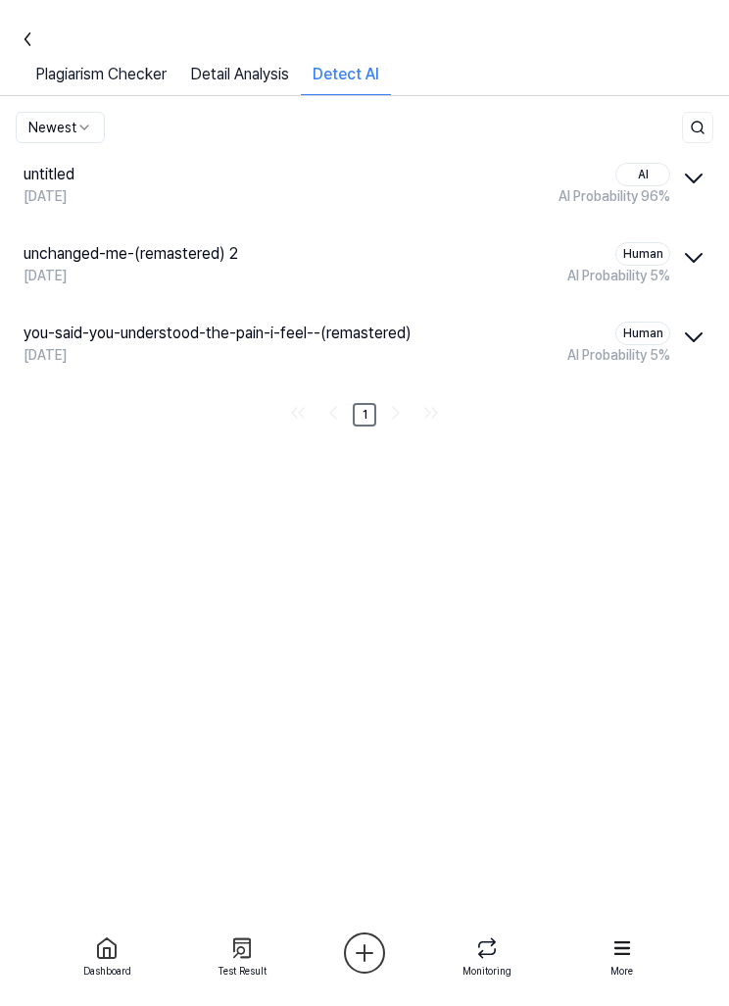
click at [266, 72] on link "Detail Analysis" at bounding box center [239, 79] width 123 height 32
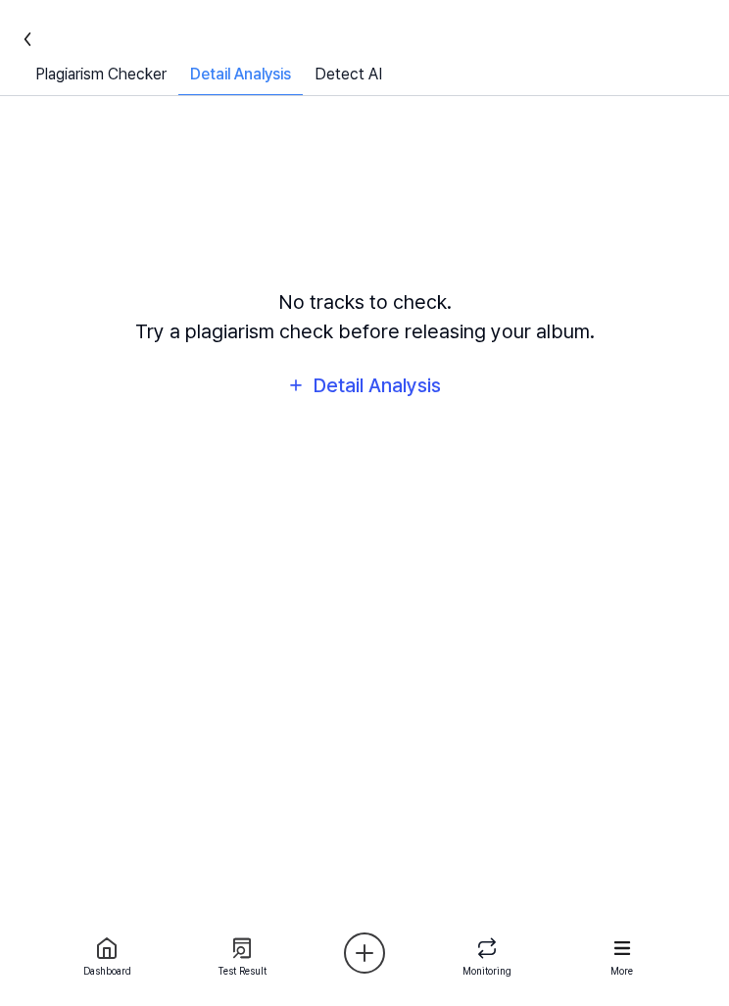
click at [368, 81] on link "Detect AI" at bounding box center [348, 79] width 91 height 32
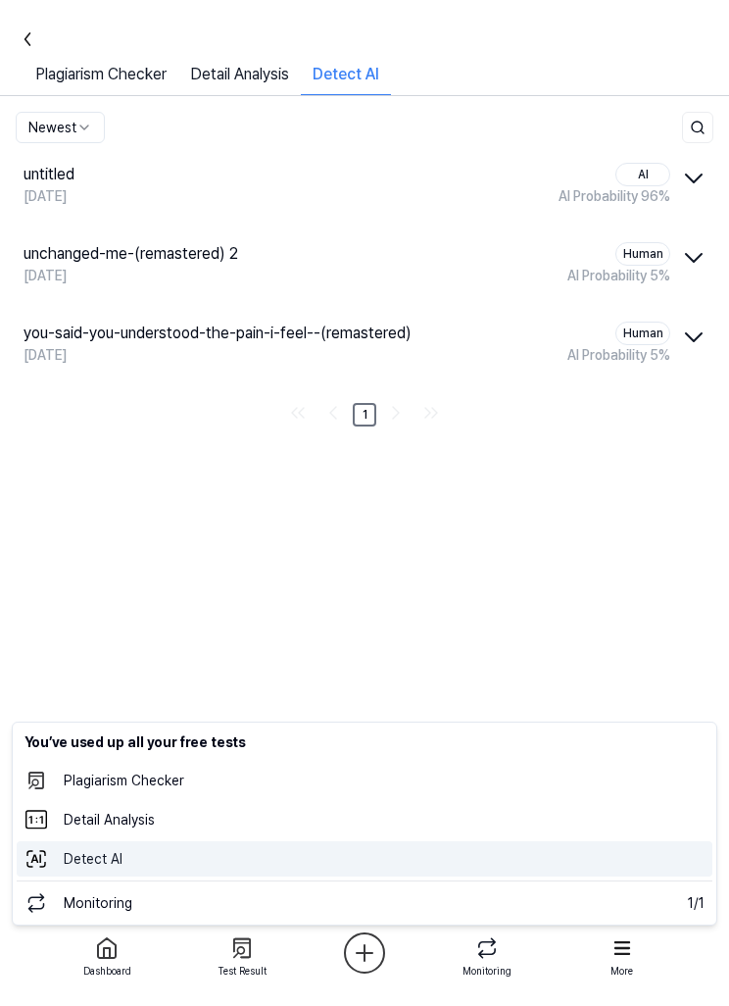
click at [379, 865] on 탐지 "Detect AI" at bounding box center [365, 858] width 696 height 35
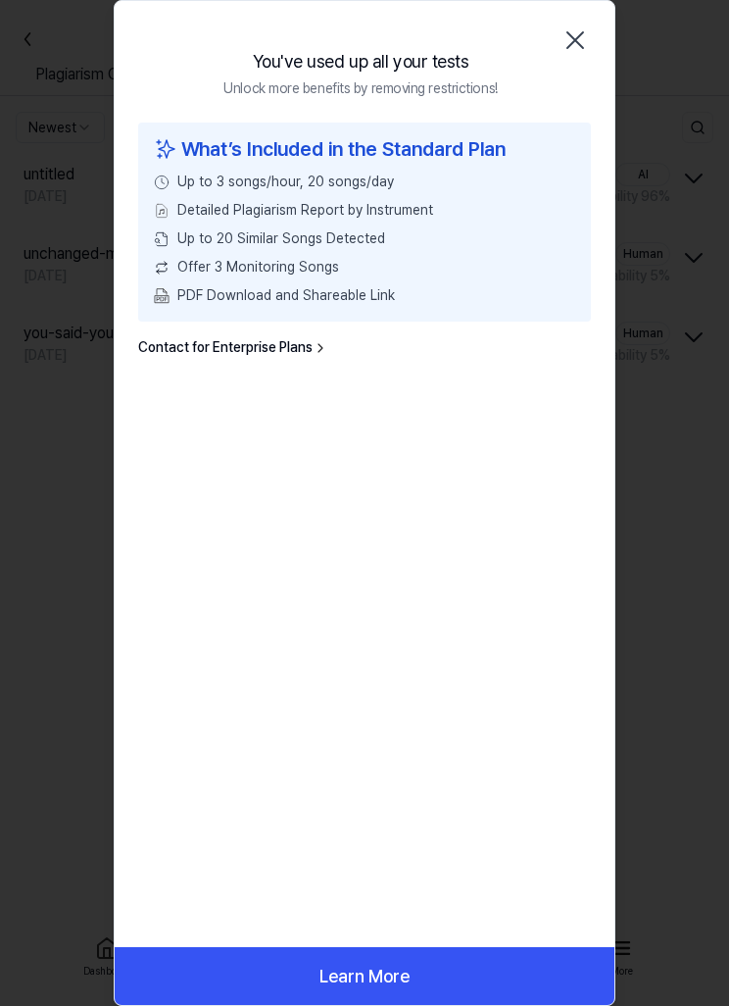
click at [583, 46] on icon "button" at bounding box center [575, 40] width 31 height 31
